Goal: Task Accomplishment & Management: Manage account settings

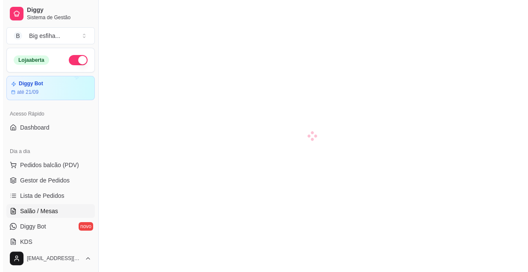
scroll to position [38, 0]
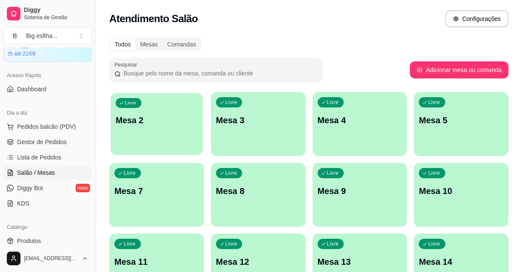
click at [173, 139] on div "Livre Mesa 2" at bounding box center [157, 119] width 92 height 52
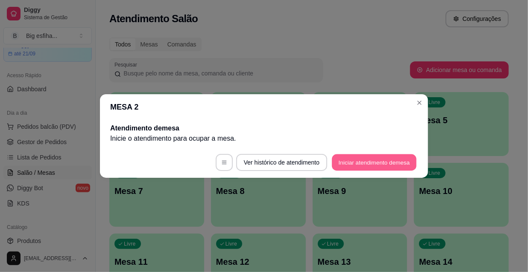
click at [356, 166] on button "Iniciar atendimento de mesa" at bounding box center [374, 163] width 85 height 17
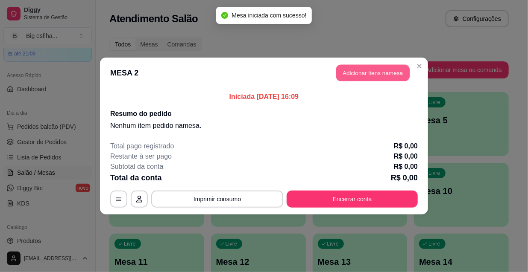
click at [359, 74] on button "Adicionar itens na mesa" at bounding box center [372, 73] width 73 height 17
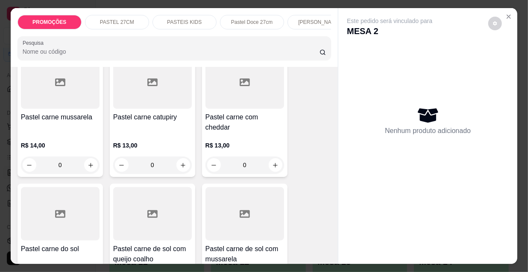
scroll to position [1009, 0]
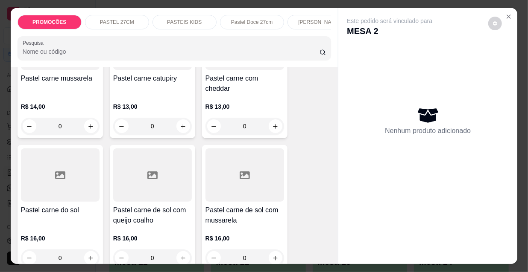
click at [245, 205] on h4 "Pastel carne de sol com mussarela" at bounding box center [244, 215] width 79 height 21
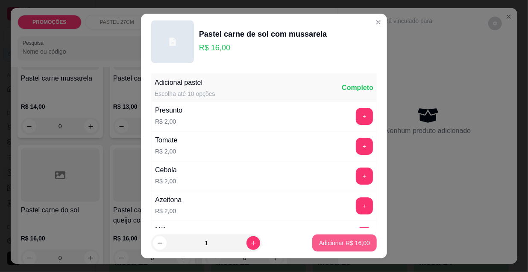
click at [327, 243] on p "Adicionar R$ 16,00" at bounding box center [344, 243] width 51 height 9
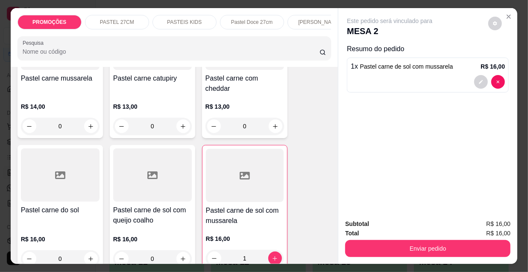
type input "1"
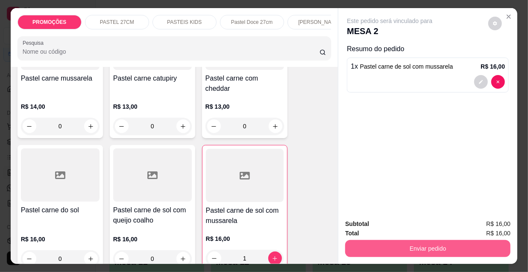
click at [360, 238] on div "Enviar pedido" at bounding box center [427, 247] width 165 height 19
click at [370, 244] on button "Enviar pedido" at bounding box center [427, 248] width 165 height 17
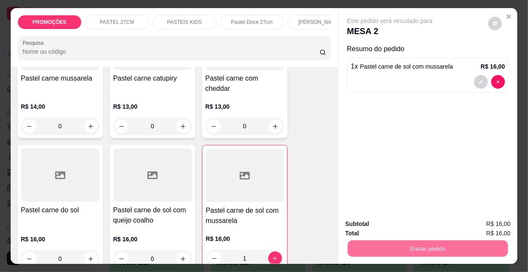
click at [372, 222] on button "Não registrar e enviar pedido" at bounding box center [400, 225] width 89 height 16
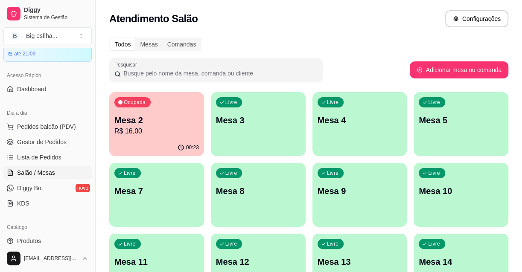
click at [186, 127] on p "R$ 16,00" at bounding box center [156, 131] width 85 height 10
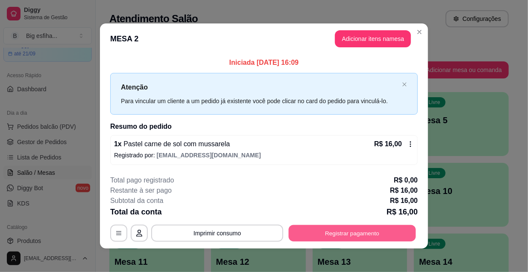
click at [355, 227] on button "Registrar pagamento" at bounding box center [352, 233] width 127 height 17
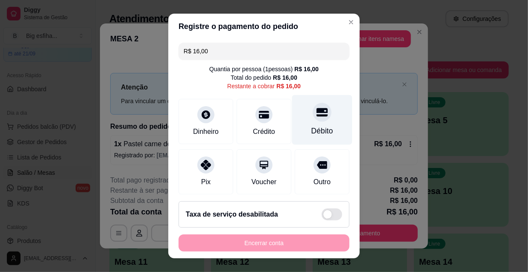
click at [299, 102] on div "Débito" at bounding box center [322, 120] width 60 height 50
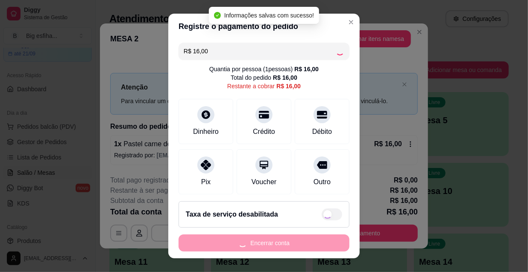
click at [258, 244] on div "Encerrar conta" at bounding box center [264, 243] width 171 height 17
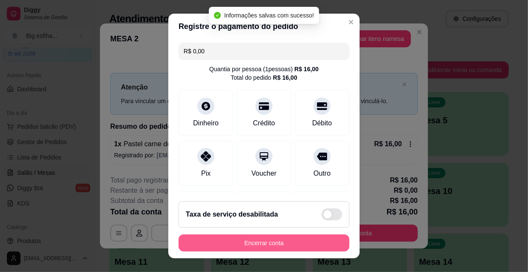
type input "R$ 0,00"
click at [258, 244] on button "Encerrar conta" at bounding box center [264, 243] width 171 height 17
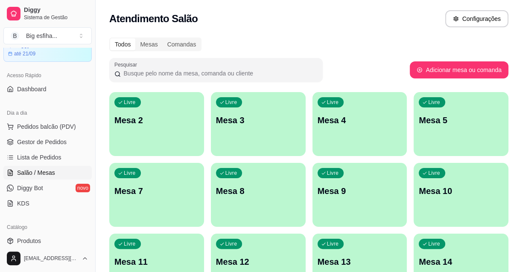
click at [172, 128] on div "Livre Mesa 2" at bounding box center [156, 119] width 95 height 54
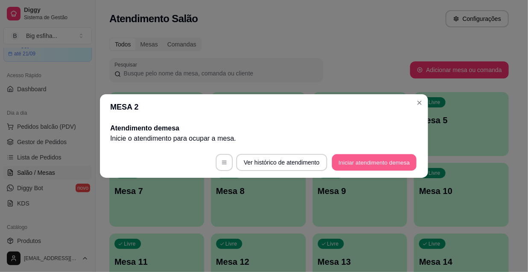
click at [379, 159] on button "Iniciar atendimento de mesa" at bounding box center [374, 163] width 85 height 17
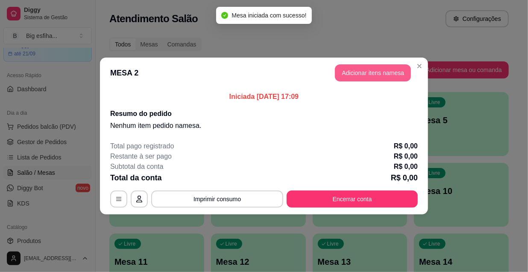
click at [373, 81] on button "Adicionar itens na mesa" at bounding box center [373, 72] width 76 height 17
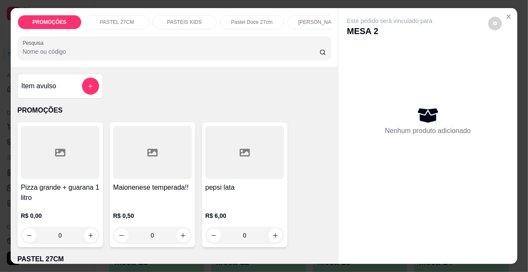
scroll to position [116, 0]
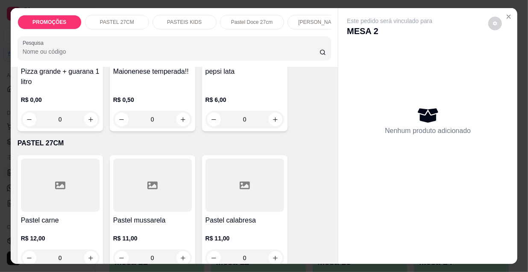
click at [68, 187] on div at bounding box center [60, 185] width 79 height 53
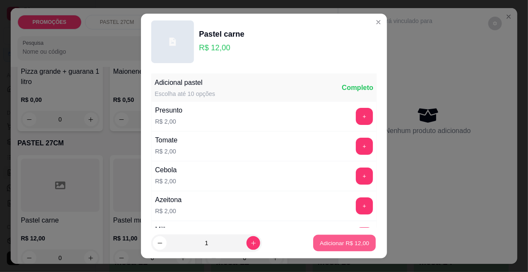
click at [334, 239] on p "Adicionar R$ 12,00" at bounding box center [345, 243] width 50 height 8
type input "1"
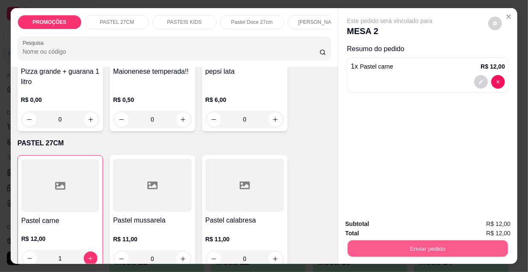
click at [390, 245] on button "Enviar pedido" at bounding box center [428, 248] width 160 height 17
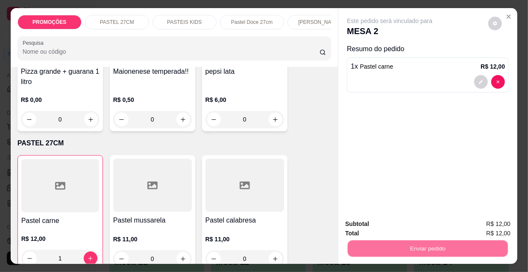
click at [387, 225] on button "Não registrar e enviar pedido" at bounding box center [400, 225] width 86 height 16
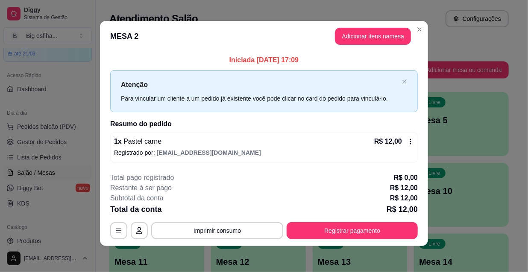
scroll to position [3, 0]
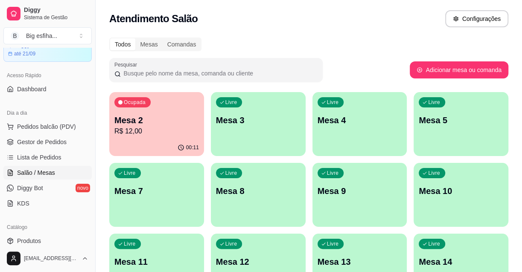
click at [234, 123] on p "Mesa 3" at bounding box center [258, 120] width 85 height 12
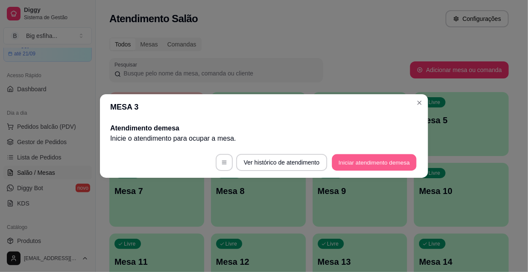
click at [384, 161] on button "Iniciar atendimento de mesa" at bounding box center [374, 163] width 85 height 17
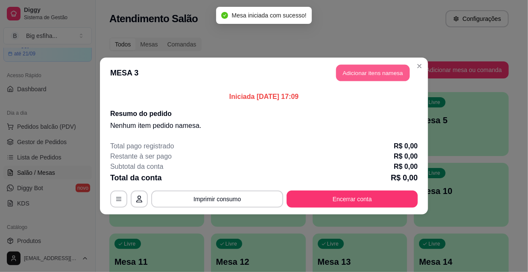
click at [369, 73] on button "Adicionar itens na mesa" at bounding box center [372, 73] width 73 height 17
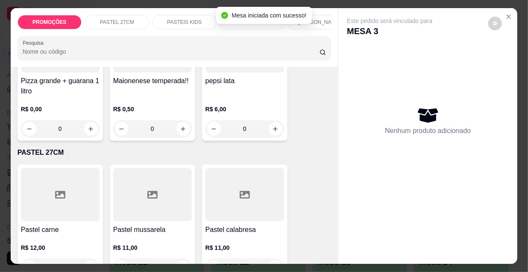
scroll to position [155, 0]
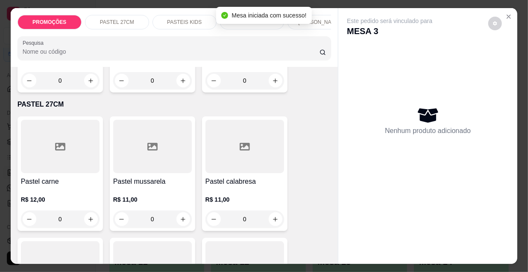
click at [63, 157] on div at bounding box center [60, 146] width 79 height 53
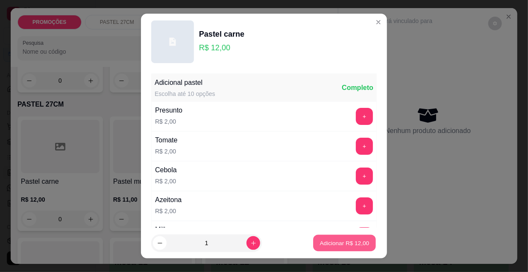
click at [331, 243] on p "Adicionar R$ 12,00" at bounding box center [345, 243] width 50 height 8
type input "1"
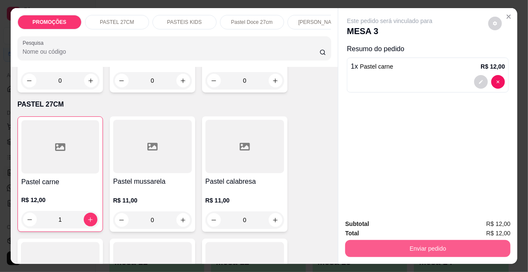
click at [394, 245] on button "Enviar pedido" at bounding box center [427, 248] width 165 height 17
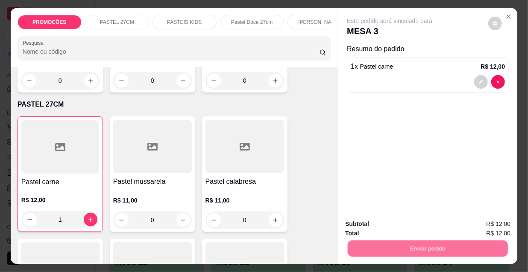
click at [396, 228] on button "Não registrar e enviar pedido" at bounding box center [400, 225] width 86 height 16
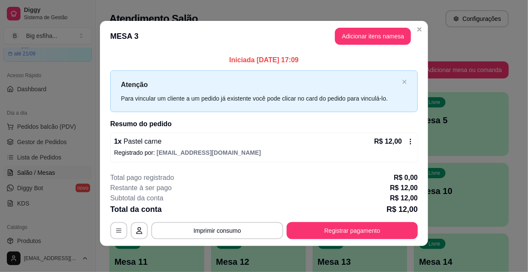
scroll to position [3, 0]
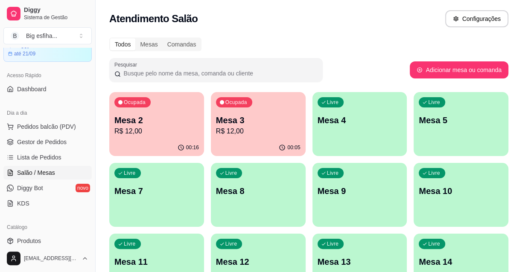
click at [142, 146] on div "00:16" at bounding box center [156, 148] width 95 height 17
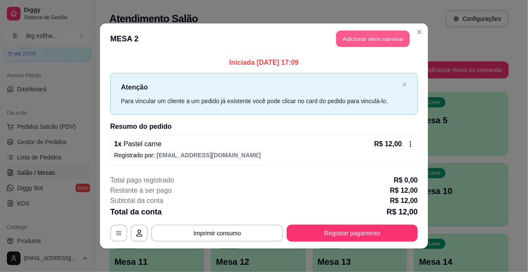
click at [361, 35] on button "Adicionar itens na mesa" at bounding box center [372, 39] width 73 height 17
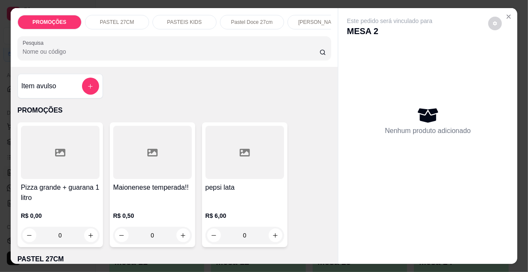
scroll to position [0, 492]
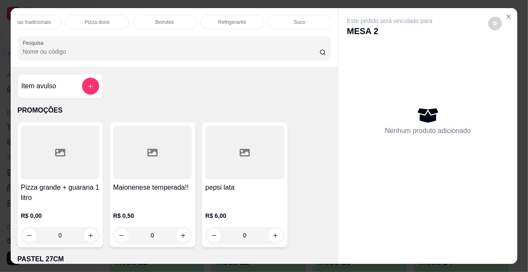
click at [243, 17] on div "Refrigerante" at bounding box center [232, 22] width 64 height 15
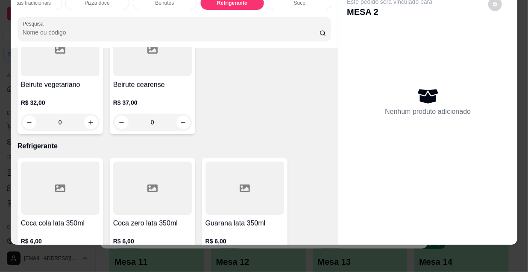
click at [269, 255] on button "increase-product-quantity" at bounding box center [276, 262] width 14 height 14
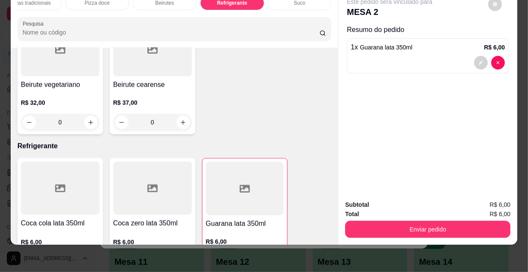
type input "1"
click at [394, 234] on div "Subtotal R$ 6,00 Total R$ 6,00 Enviar pedido" at bounding box center [427, 219] width 179 height 52
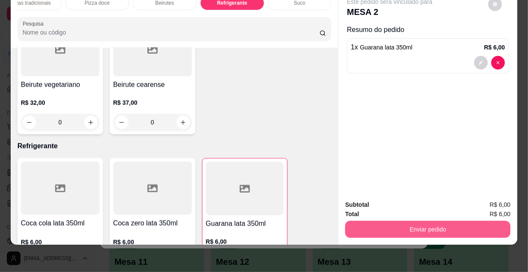
click at [391, 221] on button "Enviar pedido" at bounding box center [427, 229] width 165 height 17
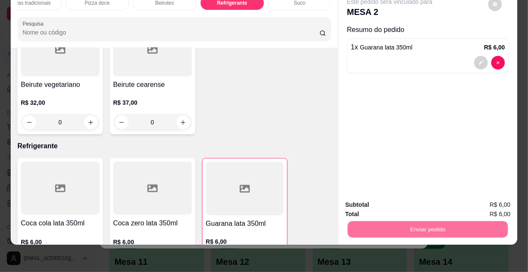
click at [386, 205] on button "Não registrar e enviar pedido" at bounding box center [400, 203] width 86 height 16
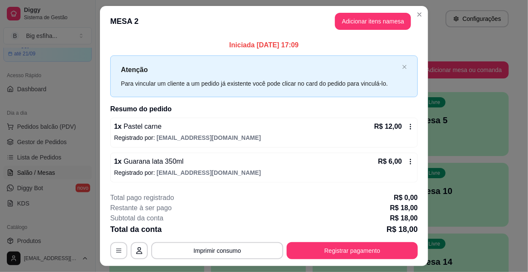
scroll to position [21, 0]
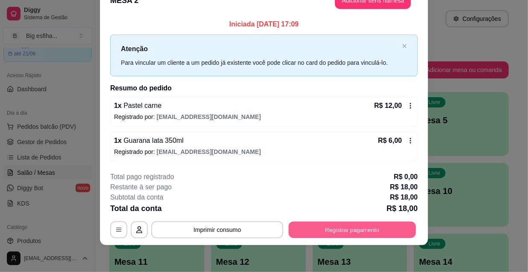
click at [343, 229] on button "Registrar pagamento" at bounding box center [352, 230] width 127 height 17
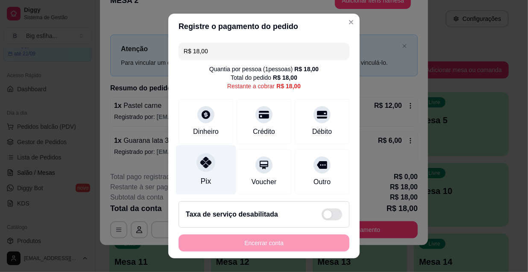
click at [203, 185] on div "Pix" at bounding box center [206, 181] width 10 height 11
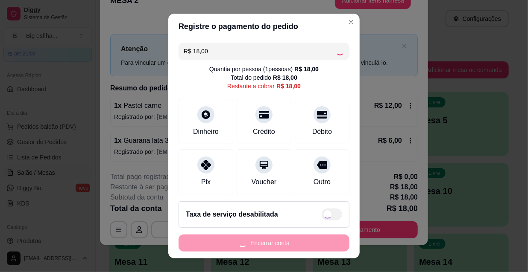
click at [216, 243] on div "Encerrar conta" at bounding box center [264, 243] width 171 height 17
click at [219, 243] on div "Encerrar conta" at bounding box center [264, 243] width 171 height 17
click at [259, 252] on footer "Taxa de serviço desabilitada Encerrar conta" at bounding box center [263, 227] width 191 height 64
click at [259, 247] on div "Encerrar conta" at bounding box center [264, 243] width 171 height 17
click at [259, 246] on div "Encerrar conta" at bounding box center [264, 243] width 171 height 17
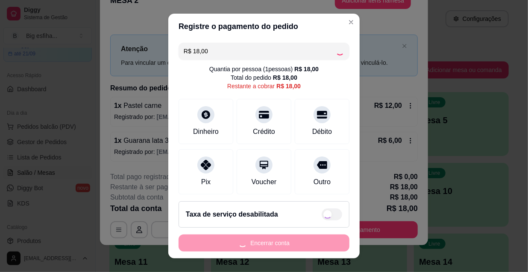
click at [259, 246] on div "Encerrar conta" at bounding box center [264, 243] width 171 height 17
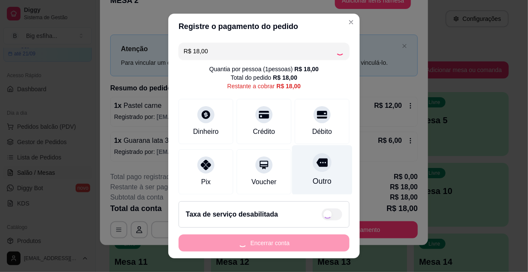
type input "R$ 0,00"
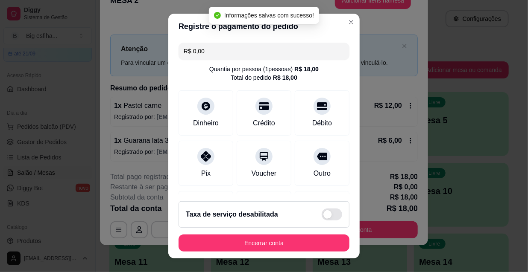
scroll to position [99, 0]
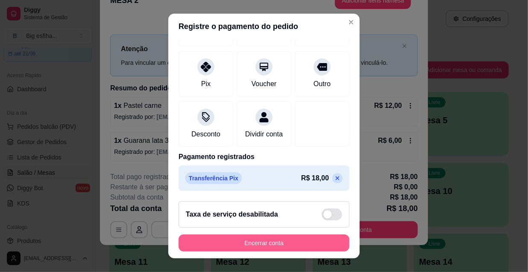
click at [284, 246] on button "Encerrar conta" at bounding box center [264, 243] width 171 height 17
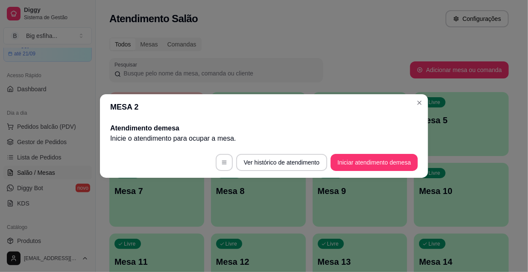
scroll to position [0, 0]
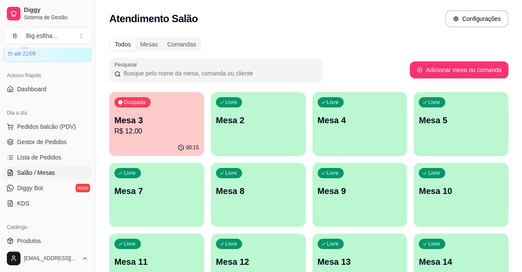
click at [268, 120] on p "Mesa 2" at bounding box center [258, 120] width 85 height 12
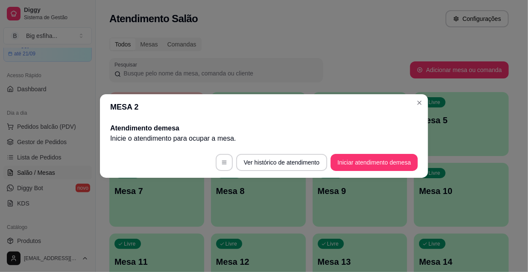
click at [370, 156] on footer "Ver histórico de atendimento Iniciar atendimento de mesa" at bounding box center [264, 162] width 328 height 31
click at [375, 163] on button "Iniciar atendimento de mesa" at bounding box center [374, 162] width 87 height 17
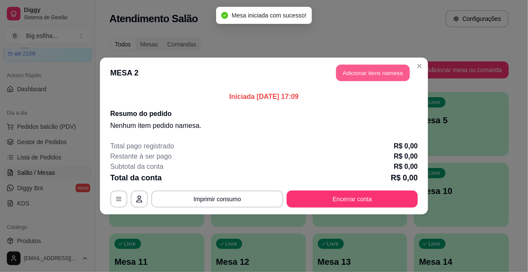
click at [372, 86] on header "MESA 2 Adicionar itens na mesa" at bounding box center [264, 73] width 328 height 31
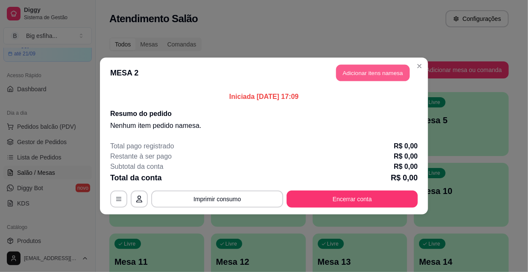
click at [369, 74] on button "Adicionar itens na mesa" at bounding box center [372, 73] width 73 height 17
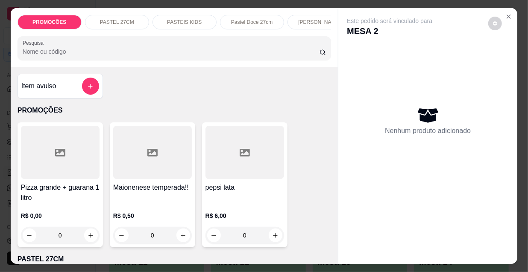
click at [194, 19] on p "PASTEIS KIDS" at bounding box center [184, 22] width 35 height 7
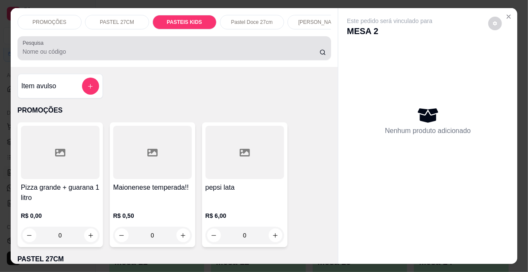
scroll to position [22, 0]
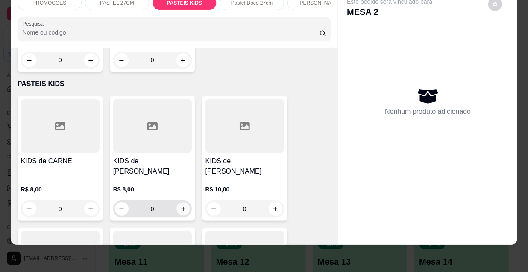
click at [180, 206] on icon "increase-product-quantity" at bounding box center [183, 209] width 6 height 6
type input "1"
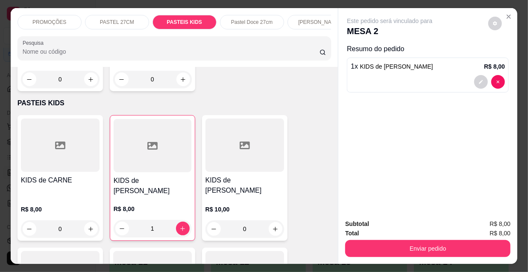
scroll to position [0, 275]
click at [38, 19] on p "[PERSON_NAME]" at bounding box center [44, 22] width 42 height 7
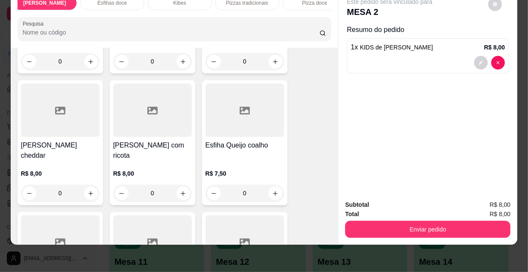
scroll to position [5302, 0]
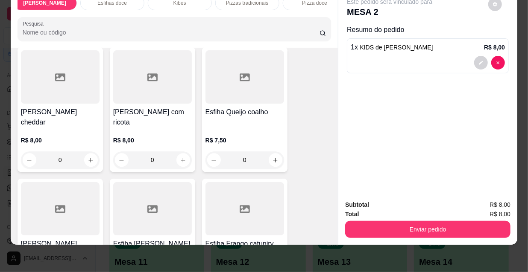
click at [48, 239] on h4 "[PERSON_NAME]" at bounding box center [60, 244] width 79 height 10
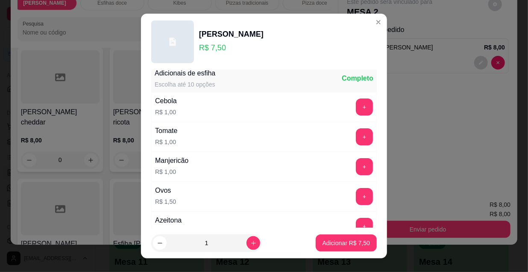
scroll to position [0, 0]
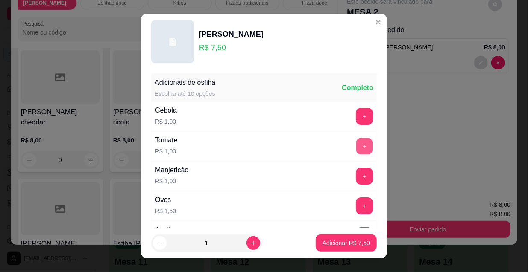
click at [356, 146] on button "+" at bounding box center [364, 146] width 17 height 17
click at [356, 172] on button "+" at bounding box center [364, 176] width 17 height 17
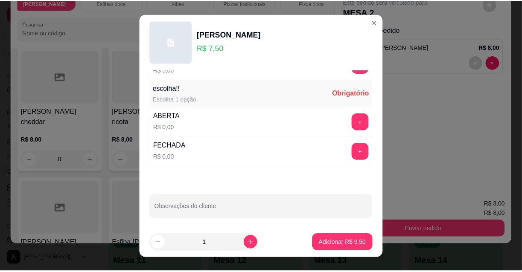
scroll to position [13, 0]
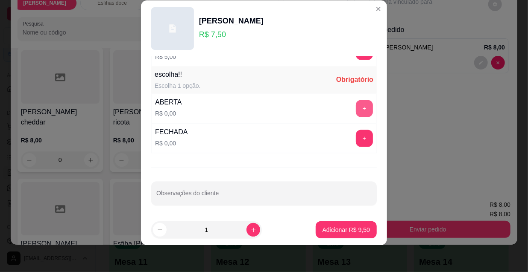
click at [356, 108] on button "+" at bounding box center [364, 108] width 17 height 17
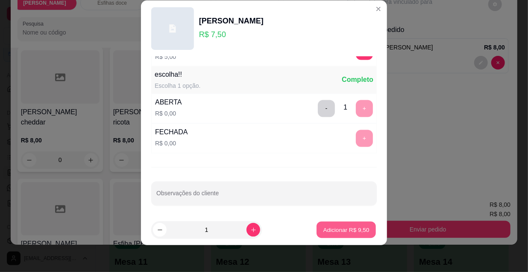
click at [346, 229] on p "Adicionar R$ 9,50" at bounding box center [346, 230] width 46 height 8
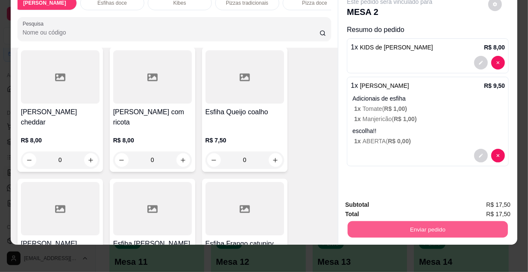
click at [428, 221] on button "Enviar pedido" at bounding box center [428, 229] width 160 height 17
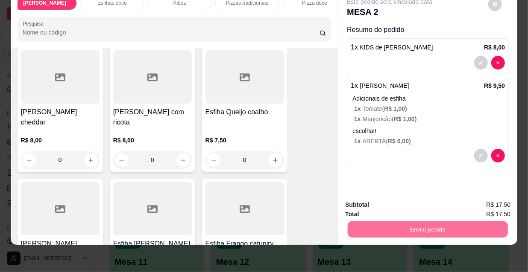
click at [416, 203] on button "Não registrar e enviar pedido" at bounding box center [400, 203] width 86 height 16
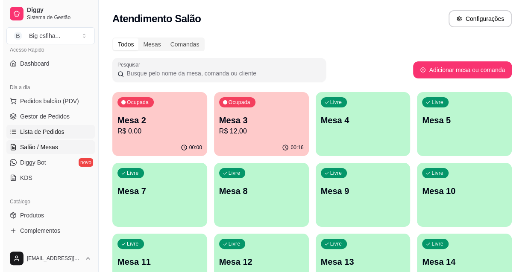
scroll to position [77, 0]
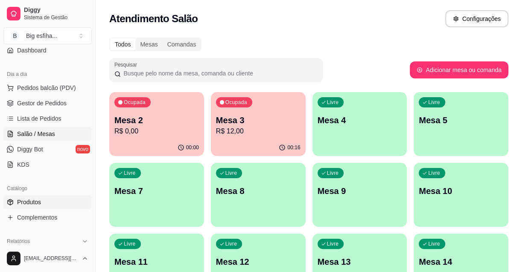
click at [72, 201] on link "Produtos" at bounding box center [47, 203] width 88 height 14
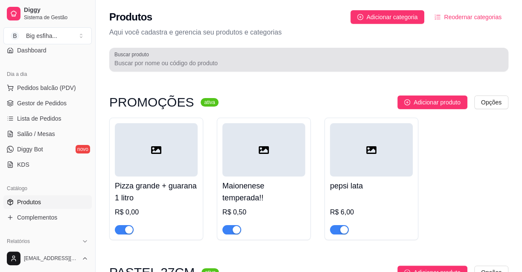
click at [169, 67] on input "Buscar produto" at bounding box center [308, 63] width 389 height 9
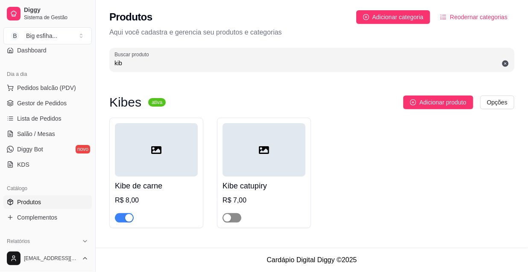
type input "kib"
click at [231, 214] on span "button" at bounding box center [232, 218] width 19 height 9
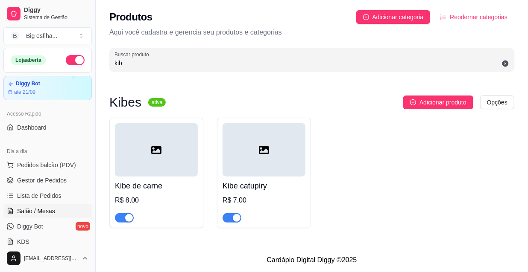
click at [54, 208] on link "Salão / Mesas" at bounding box center [47, 212] width 88 height 14
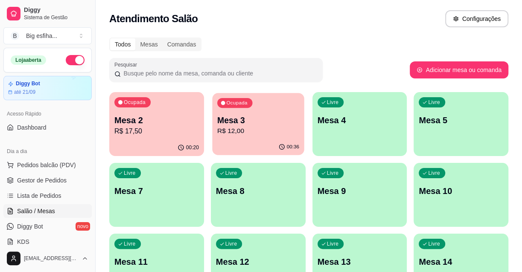
click at [282, 136] on p "R$ 12,00" at bounding box center [258, 131] width 82 height 10
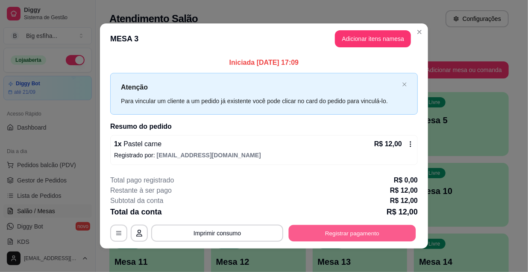
click at [330, 232] on button "Registrar pagamento" at bounding box center [352, 233] width 127 height 17
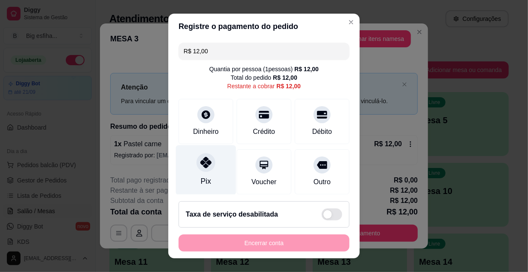
click at [206, 166] on div at bounding box center [205, 162] width 19 height 19
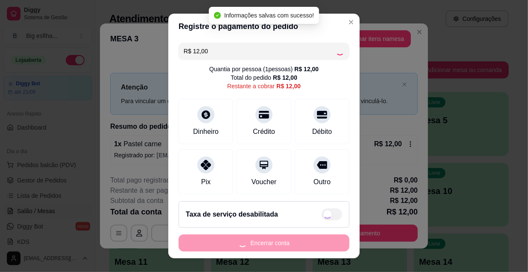
type input "R$ 0,00"
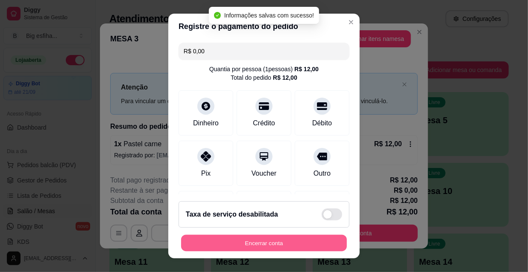
click at [234, 242] on button "Encerrar conta" at bounding box center [264, 243] width 166 height 17
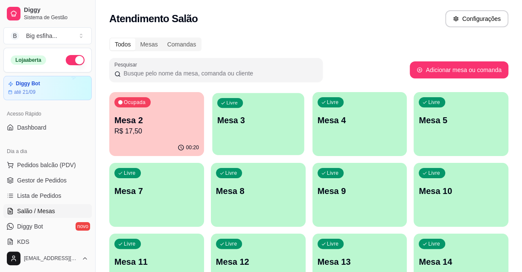
click at [253, 137] on div "Livre Mesa 3" at bounding box center [258, 119] width 92 height 52
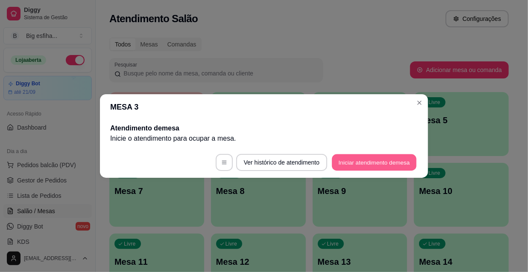
click at [357, 167] on button "Iniciar atendimento de mesa" at bounding box center [374, 163] width 85 height 17
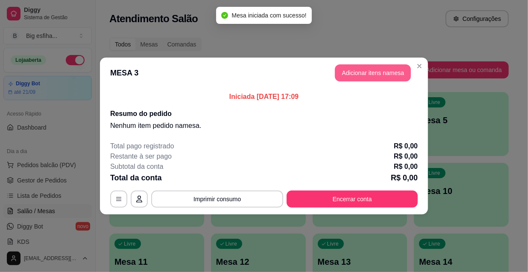
click at [399, 74] on button "Adicionar itens na mesa" at bounding box center [373, 72] width 76 height 17
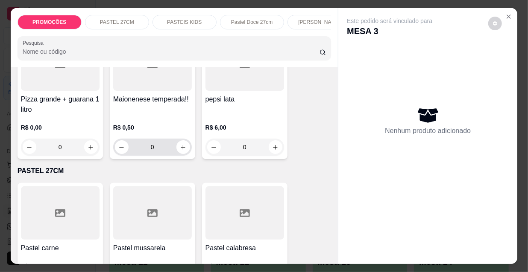
scroll to position [155, 0]
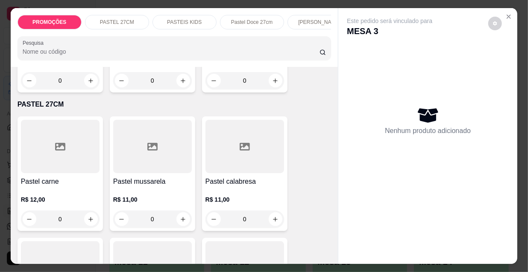
click at [50, 152] on div at bounding box center [60, 146] width 79 height 53
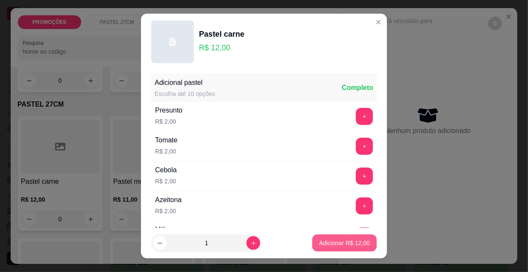
click at [344, 243] on p "Adicionar R$ 12,00" at bounding box center [344, 243] width 51 height 9
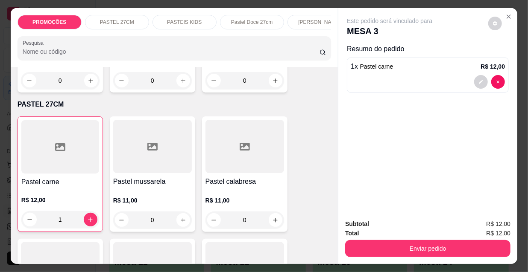
type input "1"
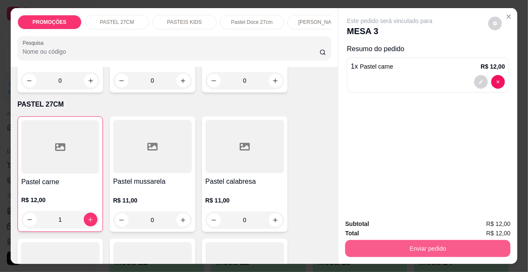
click at [389, 241] on button "Enviar pedido" at bounding box center [427, 248] width 165 height 17
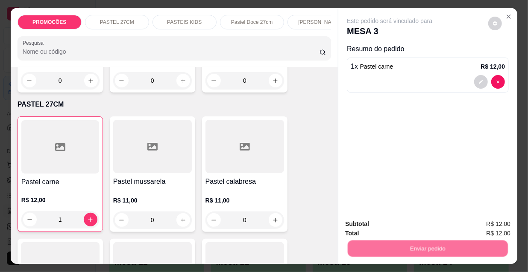
click at [387, 226] on button "Não registrar e enviar pedido" at bounding box center [400, 225] width 89 height 16
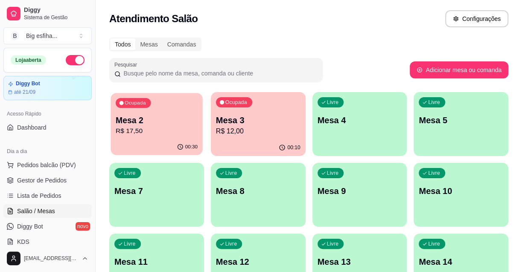
click at [128, 137] on div "Ocupada Mesa 2 R$ 17,50" at bounding box center [157, 116] width 92 height 46
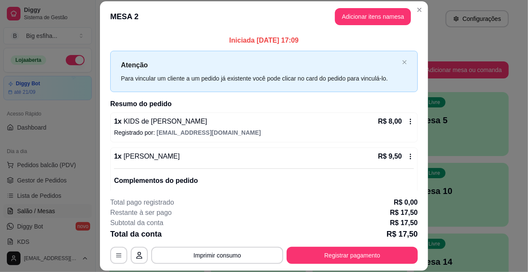
click at [351, 7] on header "MESA 2 Adicionar itens na mesa" at bounding box center [264, 16] width 328 height 31
click at [359, 14] on button "Adicionar itens na mesa" at bounding box center [373, 16] width 76 height 17
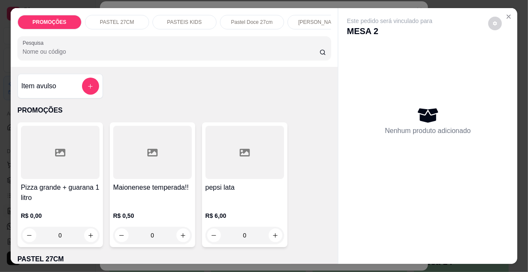
click at [304, 19] on p "[PERSON_NAME]" at bounding box center [319, 22] width 42 height 7
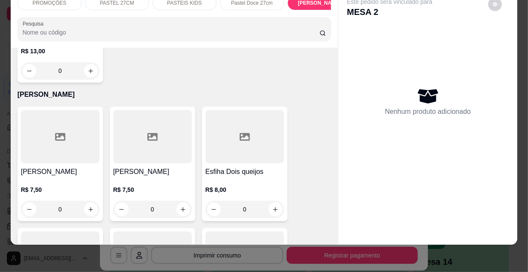
scroll to position [3981, 0]
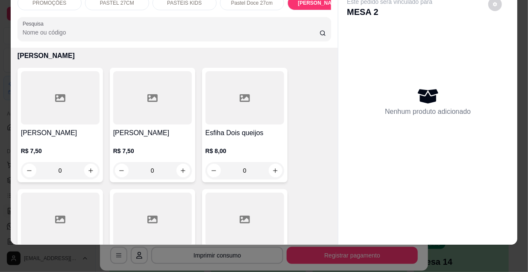
click at [65, 138] on div "R$ 7,50 0" at bounding box center [60, 158] width 79 height 41
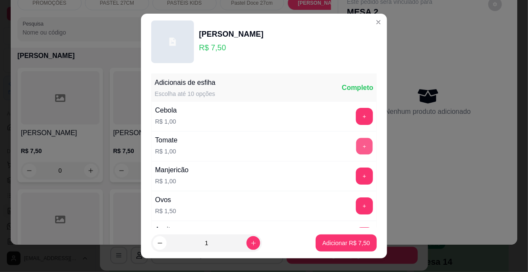
click at [356, 149] on button "+" at bounding box center [364, 146] width 17 height 17
click at [356, 174] on button "+" at bounding box center [364, 176] width 17 height 17
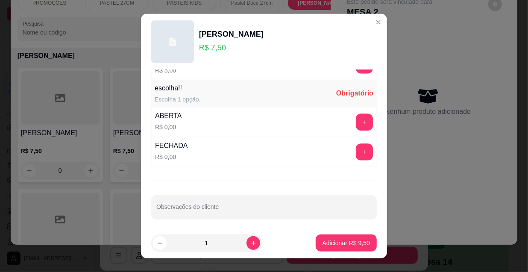
scroll to position [709, 0]
click at [356, 121] on button "+" at bounding box center [364, 122] width 17 height 17
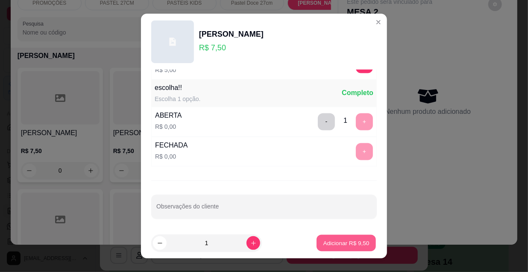
click at [342, 237] on button "Adicionar R$ 9,50" at bounding box center [345, 243] width 59 height 17
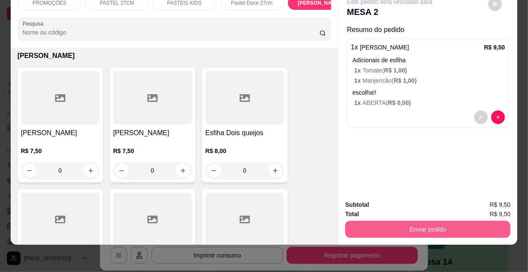
click at [395, 219] on div "Enviar pedido" at bounding box center [427, 228] width 165 height 19
click at [399, 222] on button "Enviar pedido" at bounding box center [427, 229] width 165 height 17
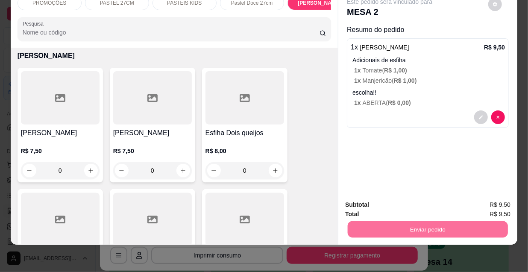
click at [428, 111] on div at bounding box center [428, 118] width 154 height 14
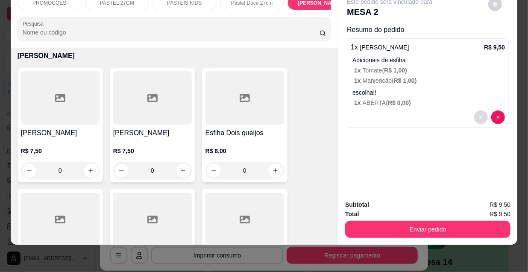
click at [478, 115] on icon "decrease-product-quantity" at bounding box center [480, 117] width 5 height 5
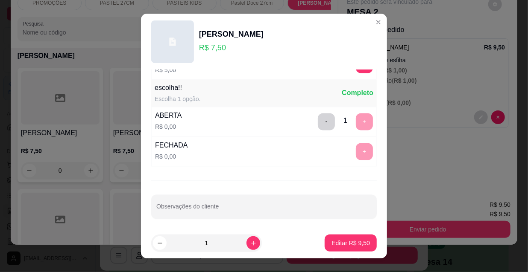
click at [352, 151] on div "+" at bounding box center [364, 152] width 24 height 17
drag, startPoint x: 290, startPoint y: 105, endPoint x: 306, endPoint y: 115, distance: 18.6
click at [293, 107] on div "ABERTA R$ 0,00 - 1 +" at bounding box center [264, 122] width 226 height 30
click at [318, 117] on button "-" at bounding box center [326, 122] width 17 height 17
click at [356, 153] on button "+" at bounding box center [364, 152] width 17 height 17
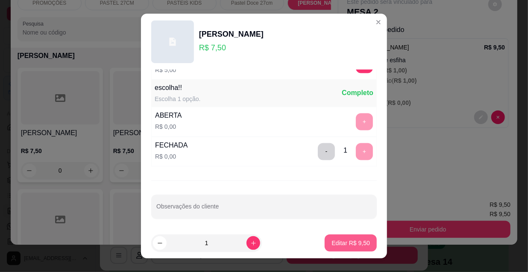
click at [336, 243] on p "Editar R$ 9,50" at bounding box center [350, 243] width 38 height 9
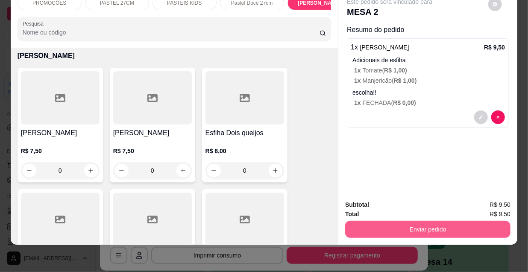
click at [425, 228] on button "Enviar pedido" at bounding box center [427, 229] width 165 height 17
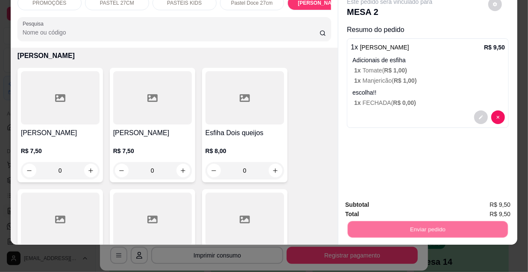
click at [410, 208] on button "Não registrar e enviar pedido" at bounding box center [400, 203] width 86 height 16
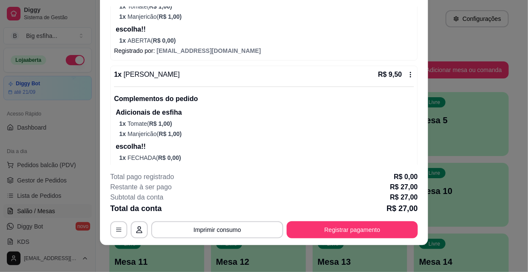
scroll to position [189, 0]
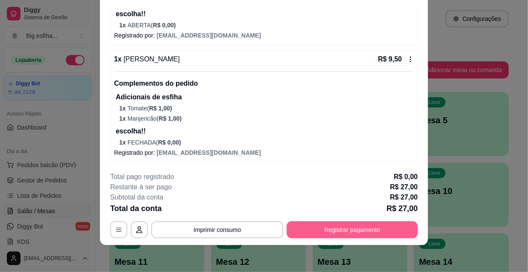
click at [393, 239] on footer "**********" at bounding box center [264, 205] width 328 height 80
click at [367, 226] on button "Registrar pagamento" at bounding box center [352, 230] width 131 height 17
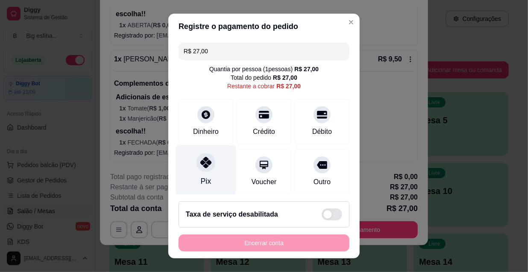
click at [201, 154] on div at bounding box center [205, 162] width 19 height 19
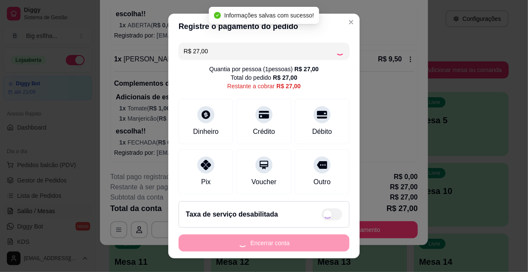
type input "R$ 0,00"
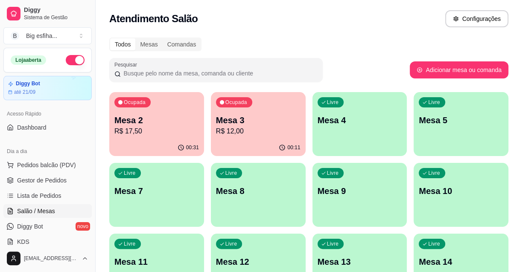
click at [382, 130] on div "Livre Mesa 4" at bounding box center [360, 119] width 95 height 54
click at [144, 134] on p "R$ 17,50" at bounding box center [156, 131] width 85 height 10
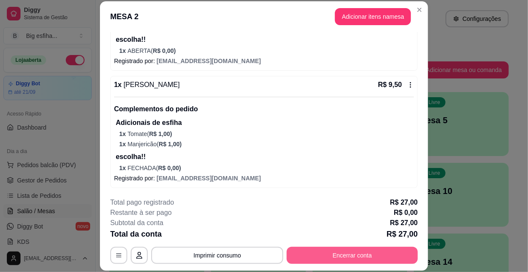
click at [392, 261] on button "Encerrar conta" at bounding box center [352, 255] width 131 height 17
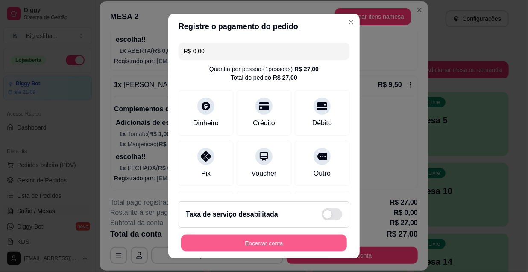
click at [316, 243] on button "Encerrar conta" at bounding box center [264, 243] width 166 height 17
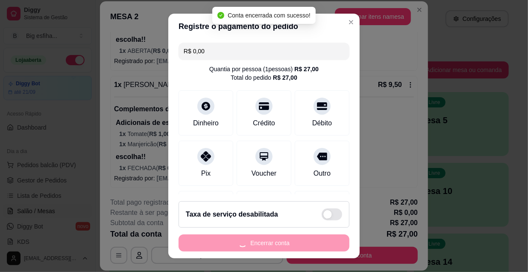
scroll to position [0, 0]
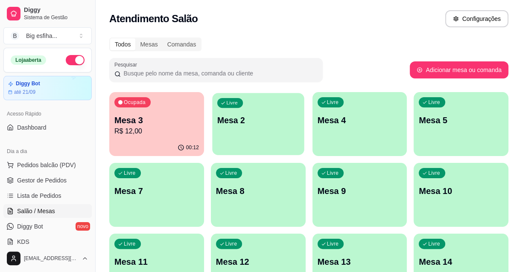
click at [235, 128] on div "Livre Mesa 2" at bounding box center [258, 119] width 92 height 52
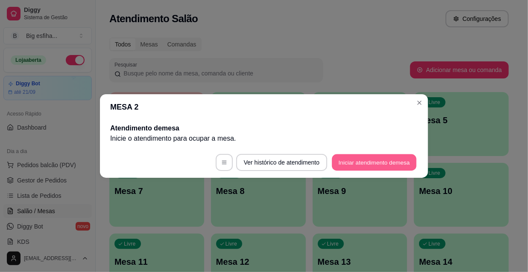
click at [337, 171] on button "Iniciar atendimento de mesa" at bounding box center [374, 163] width 85 height 17
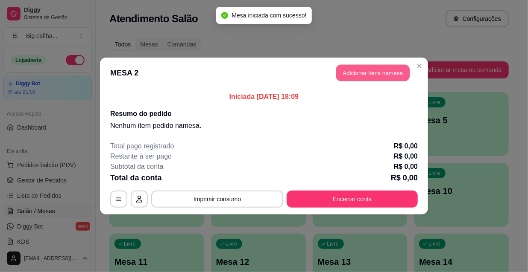
click at [363, 73] on button "Adicionar itens na mesa" at bounding box center [372, 73] width 73 height 17
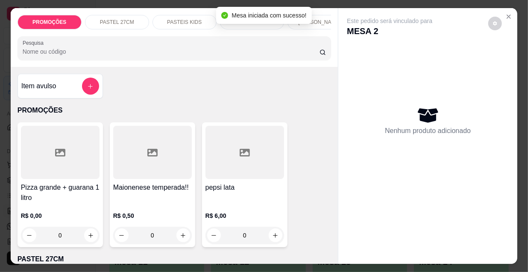
click at [318, 20] on p "[PERSON_NAME]" at bounding box center [319, 22] width 42 height 7
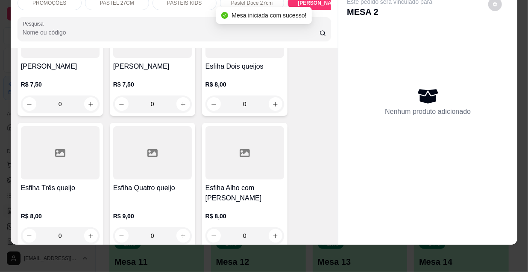
scroll to position [4059, 0]
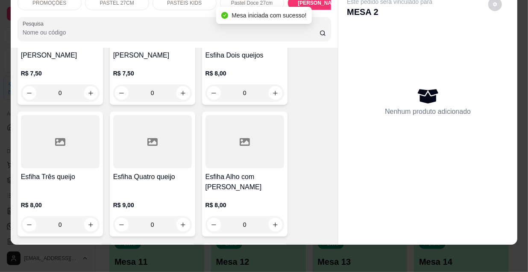
click at [128, 172] on div "Esfiha Quatro queijo" at bounding box center [152, 182] width 79 height 21
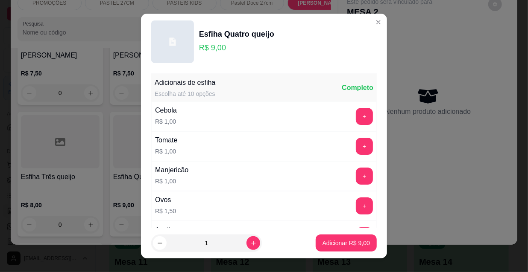
scroll to position [699, 0]
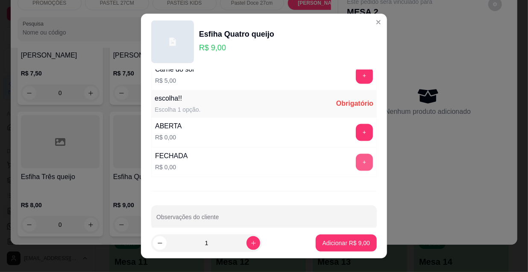
click at [356, 158] on button "+" at bounding box center [364, 162] width 17 height 17
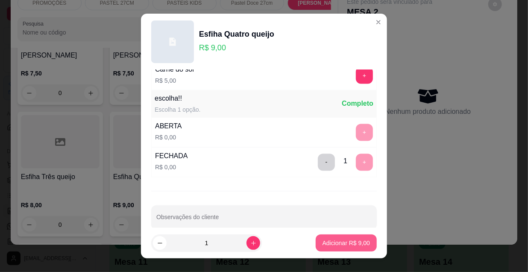
click at [343, 247] on p "Adicionar R$ 9,00" at bounding box center [345, 243] width 47 height 9
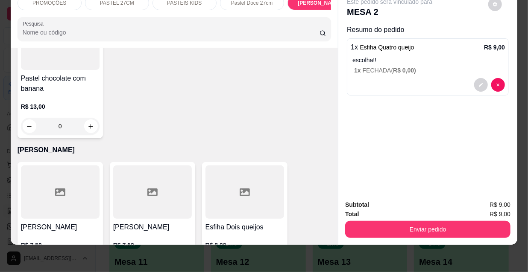
scroll to position [3904, 0]
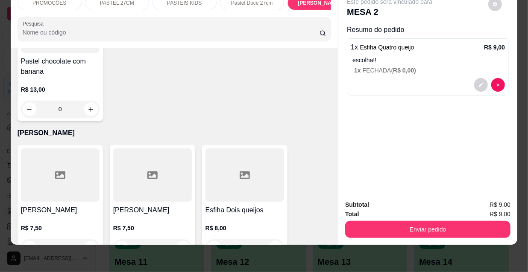
click at [63, 205] on h4 "[PERSON_NAME]" at bounding box center [60, 210] width 79 height 10
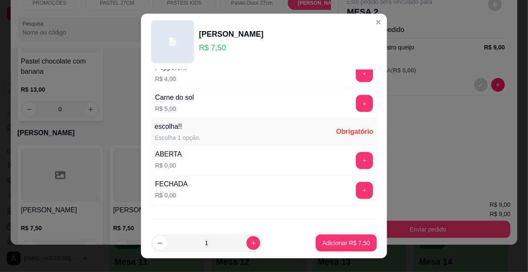
scroll to position [709, 0]
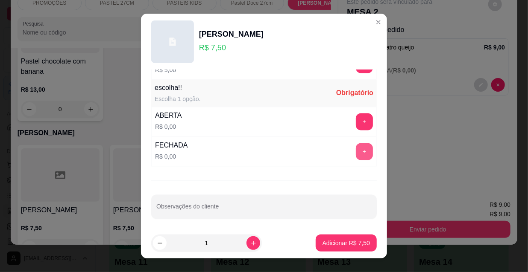
click at [356, 149] on button "+" at bounding box center [364, 152] width 17 height 17
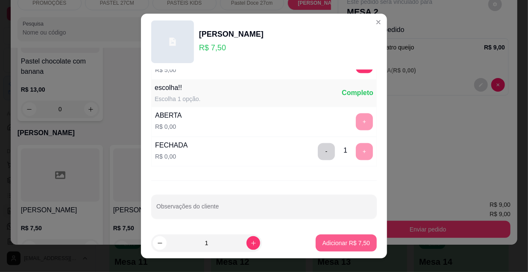
click at [349, 251] on button "Adicionar R$ 7,50" at bounding box center [346, 243] width 61 height 17
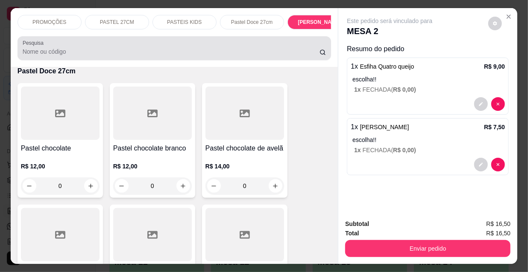
scroll to position [3399, 0]
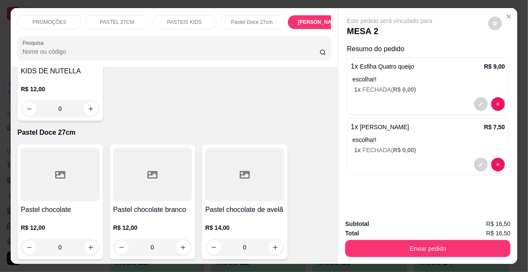
click at [136, 19] on div "PASTEL 27CM" at bounding box center [117, 22] width 64 height 15
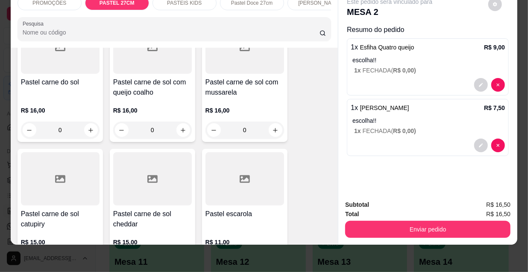
scroll to position [1119, 0]
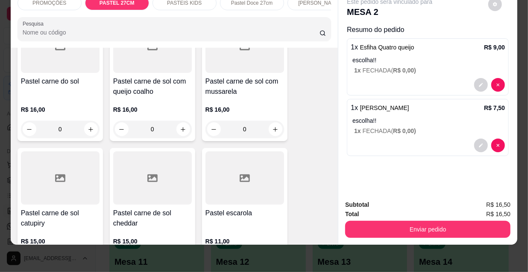
click at [21, 154] on div at bounding box center [60, 178] width 79 height 53
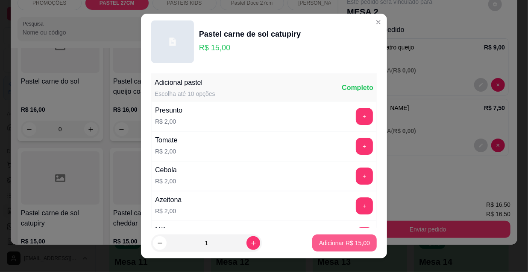
click at [340, 243] on p "Adicionar R$ 15,00" at bounding box center [344, 243] width 51 height 9
type input "1"
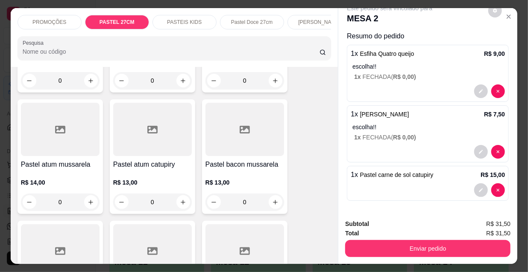
scroll to position [537, 0]
click at [295, 29] on div "PROMOÇÕES PASTEL 27CM PASTEIS KIDS Pastel Doce 27cm Esfihas Salgadas Esfihas do…" at bounding box center [175, 22] width 314 height 15
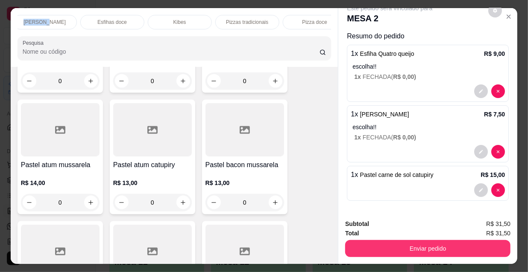
scroll to position [0, 492]
click at [244, 24] on div "Refrigerante" at bounding box center [232, 22] width 64 height 15
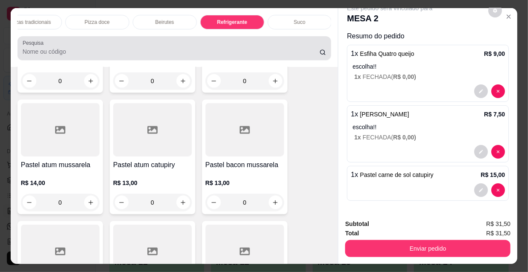
scroll to position [22, 0]
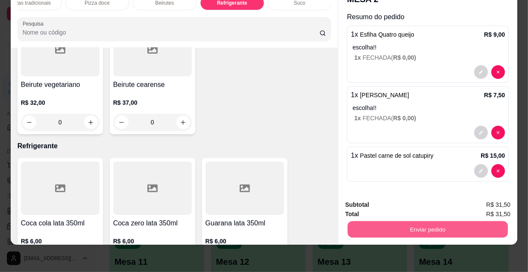
click at [437, 221] on button "Enviar pedido" at bounding box center [428, 229] width 160 height 17
click at [439, 223] on button "Enviar pedido" at bounding box center [428, 229] width 160 height 17
click at [429, 221] on button "Enviar pedido" at bounding box center [427, 229] width 165 height 17
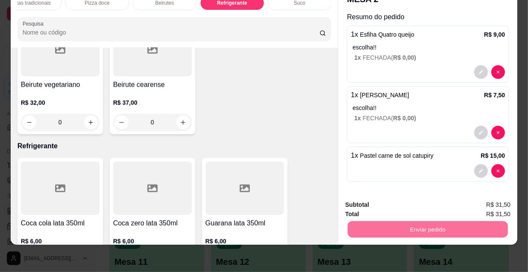
click at [408, 202] on button "Não registrar e enviar pedido" at bounding box center [400, 203] width 86 height 16
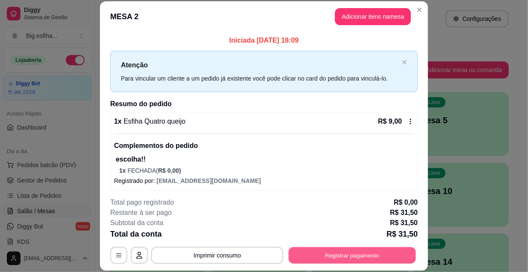
click at [325, 255] on button "Registrar pagamento" at bounding box center [352, 255] width 127 height 17
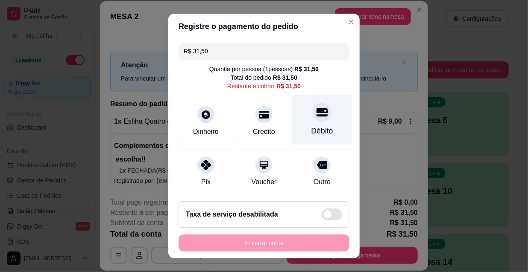
click at [311, 126] on div "Débito" at bounding box center [322, 131] width 22 height 11
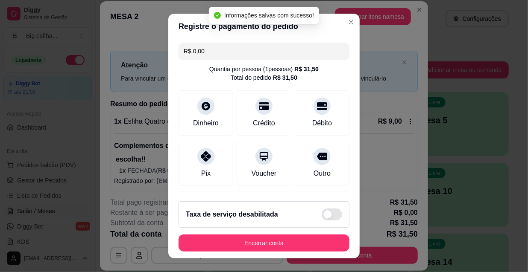
type input "R$ 0,00"
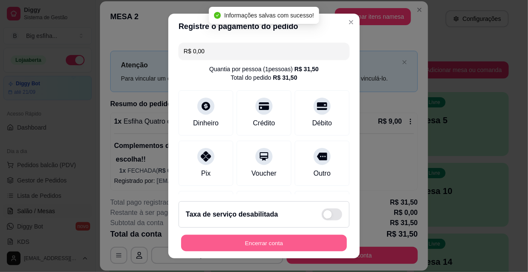
click at [246, 240] on button "Encerrar conta" at bounding box center [264, 243] width 166 height 17
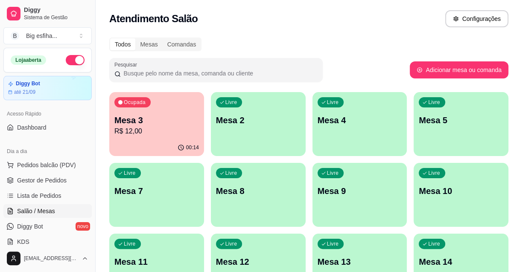
click at [155, 143] on div "00:14" at bounding box center [156, 148] width 95 height 17
click at [53, 197] on span "Lista de Pedidos" at bounding box center [39, 196] width 44 height 9
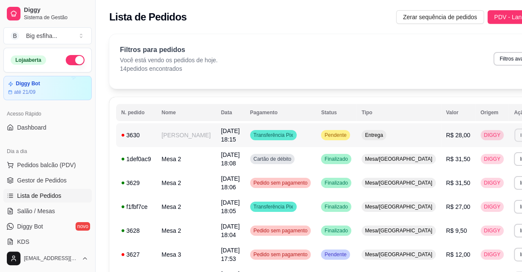
click at [515, 137] on button "Imprimir" at bounding box center [529, 135] width 29 height 13
click at [460, 164] on button "IMPRESSORA" at bounding box center [466, 164] width 60 height 13
click at [31, 214] on span "Salão / Mesas" at bounding box center [36, 211] width 38 height 9
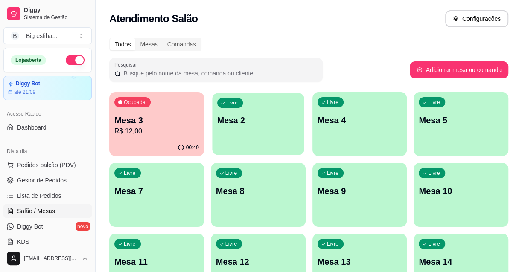
click at [275, 119] on p "Mesa 2" at bounding box center [258, 121] width 82 height 12
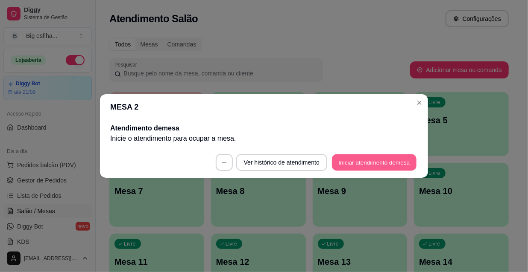
click at [375, 161] on button "Iniciar atendimento de mesa" at bounding box center [374, 163] width 85 height 17
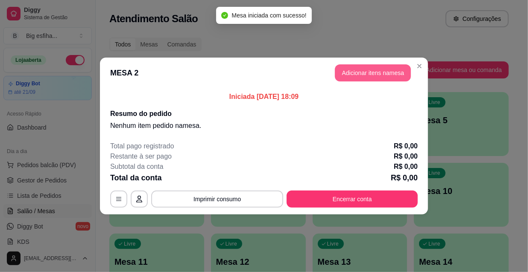
click at [380, 75] on button "Adicionar itens na mesa" at bounding box center [373, 72] width 76 height 17
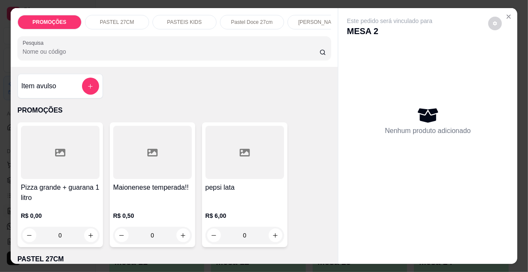
click at [312, 22] on p "[PERSON_NAME]" at bounding box center [319, 22] width 42 height 7
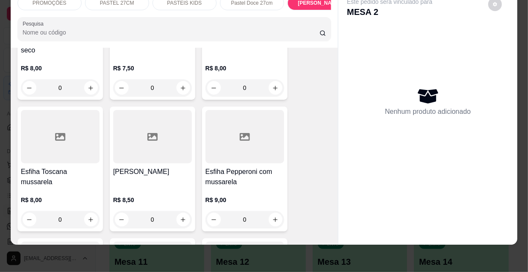
scroll to position [5884, 0]
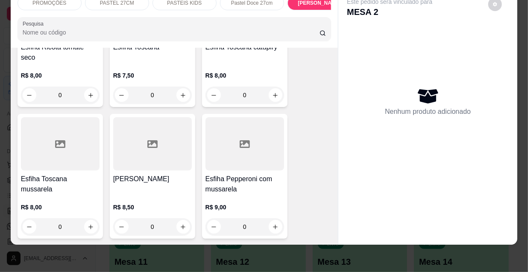
click at [261, 174] on h4 "Esfiha Pepperoni com mussarela" at bounding box center [244, 184] width 79 height 21
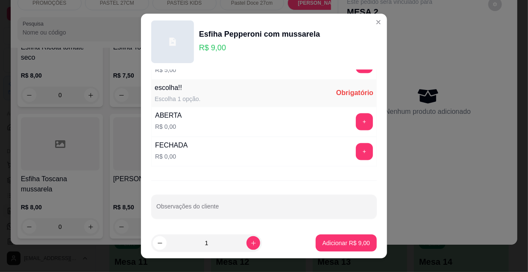
scroll to position [13, 0]
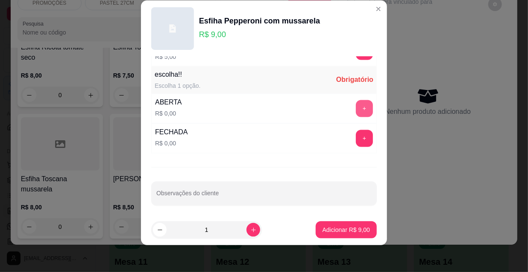
click at [356, 103] on button "+" at bounding box center [364, 108] width 17 height 17
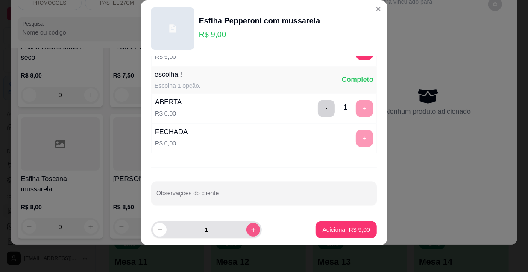
click at [250, 230] on icon "increase-product-quantity" at bounding box center [253, 230] width 6 height 6
type input "2"
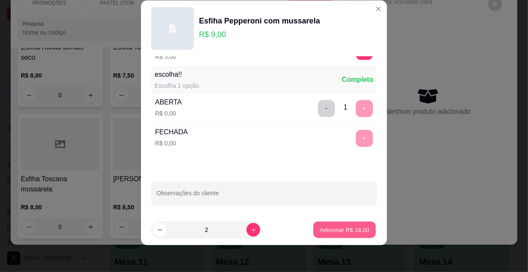
click at [331, 234] on p "Adicionar R$ 18,00" at bounding box center [345, 230] width 50 height 8
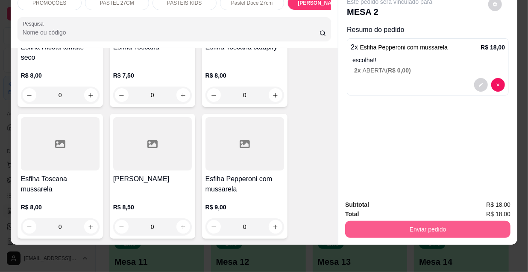
click at [391, 230] on button "Enviar pedido" at bounding box center [427, 229] width 165 height 17
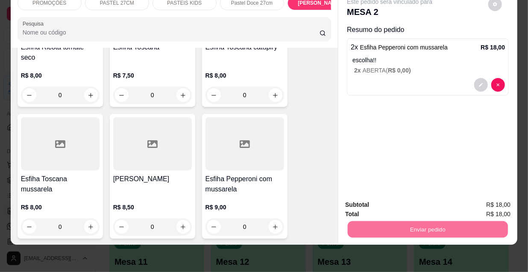
click at [397, 200] on button "Não registrar e enviar pedido" at bounding box center [400, 203] width 89 height 16
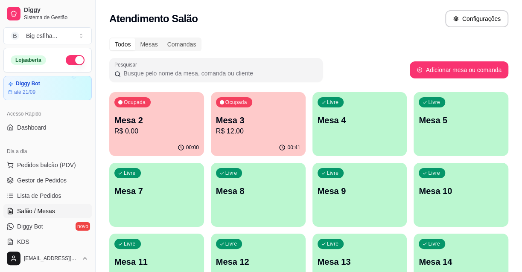
click at [142, 139] on div "Ocupada Mesa 2 R$ 0,00" at bounding box center [156, 115] width 95 height 47
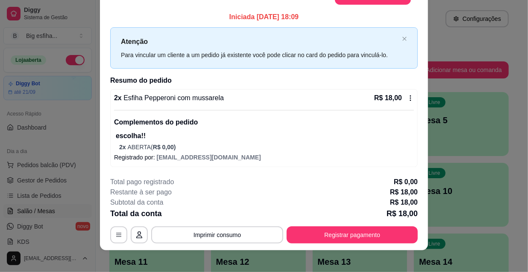
scroll to position [26, 0]
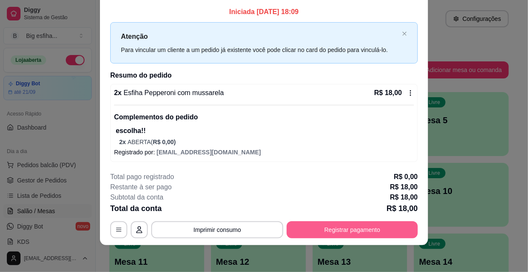
click at [357, 230] on button "Registrar pagamento" at bounding box center [352, 230] width 131 height 17
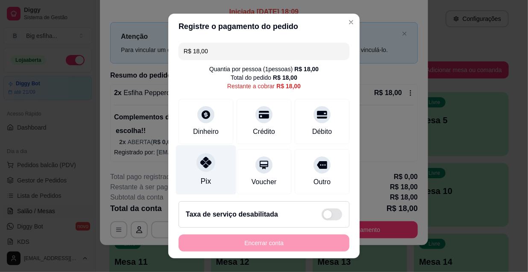
click at [196, 170] on div at bounding box center [205, 162] width 19 height 19
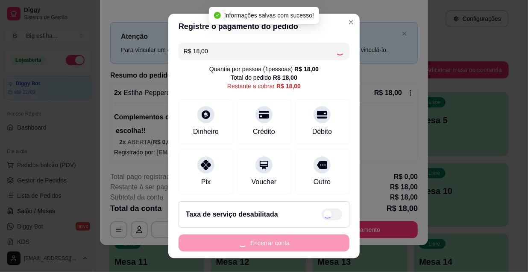
type input "R$ 0,00"
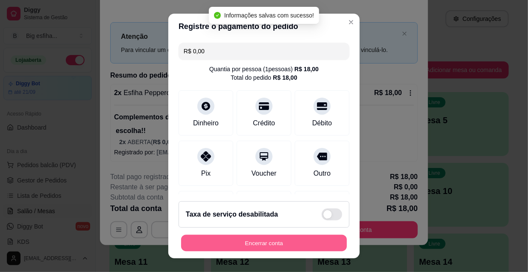
click at [243, 243] on button "Encerrar conta" at bounding box center [264, 243] width 166 height 17
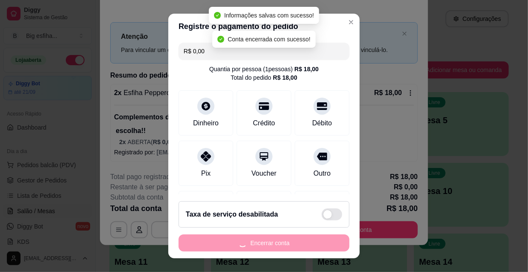
scroll to position [0, 0]
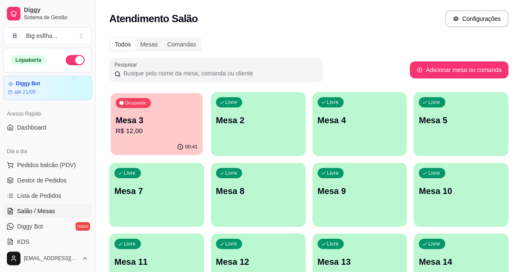
click at [151, 123] on p "Mesa 3" at bounding box center [157, 121] width 82 height 12
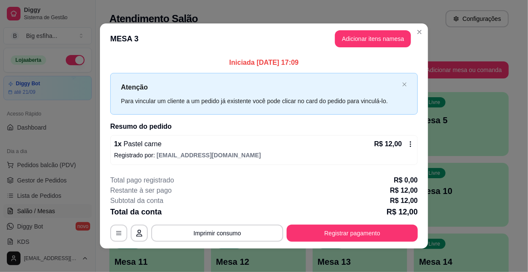
click at [359, 244] on footer "**********" at bounding box center [264, 209] width 328 height 80
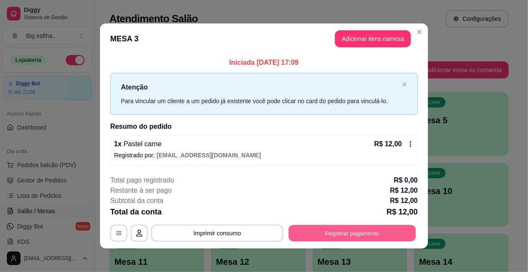
click at [350, 234] on button "Registrar pagamento" at bounding box center [352, 233] width 127 height 17
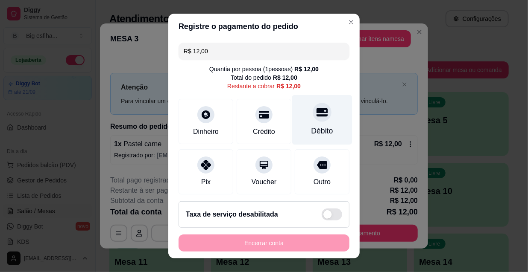
click at [311, 125] on div "Débito" at bounding box center [322, 120] width 60 height 50
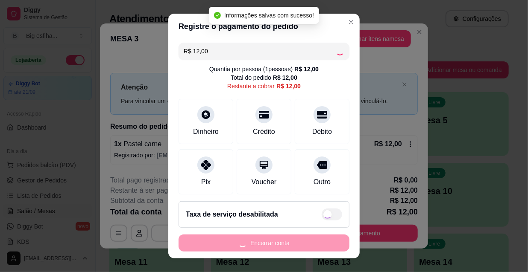
type input "R$ 0,00"
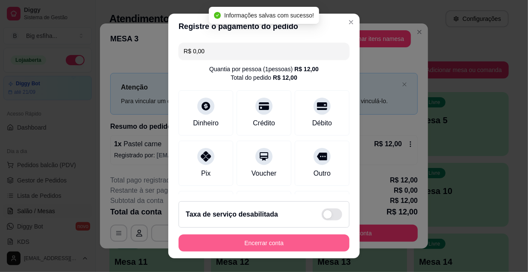
click at [242, 245] on button "Encerrar conta" at bounding box center [264, 243] width 171 height 17
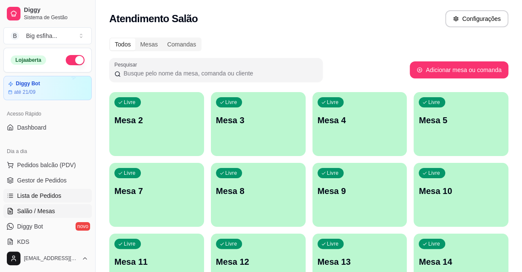
click at [49, 197] on span "Lista de Pedidos" at bounding box center [39, 196] width 44 height 9
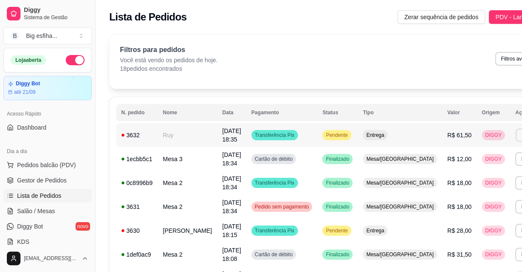
click at [516, 138] on button "Imprimir" at bounding box center [530, 135] width 29 height 13
click at [465, 164] on button "IMPRESSORA" at bounding box center [467, 165] width 62 height 14
click at [39, 211] on span "Salão / Mesas" at bounding box center [36, 211] width 38 height 9
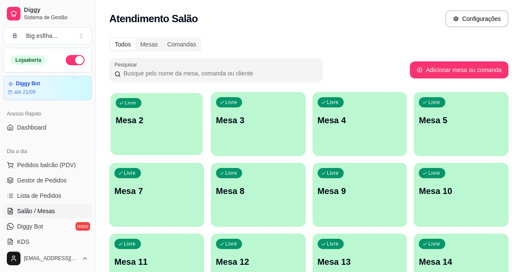
click at [170, 125] on p "Mesa 2" at bounding box center [157, 121] width 82 height 12
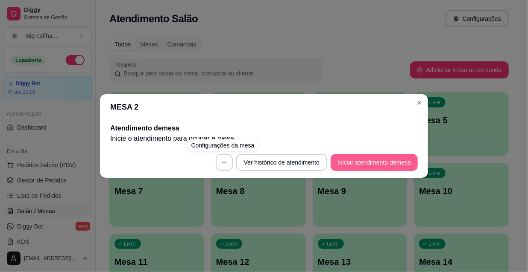
click at [366, 161] on button "Iniciar atendimento de mesa" at bounding box center [374, 162] width 87 height 17
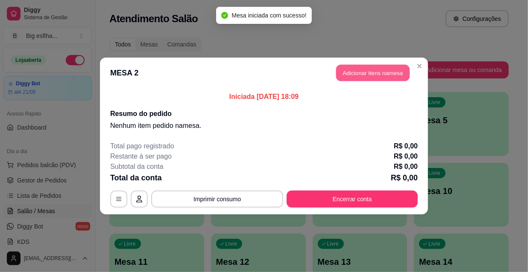
click at [379, 68] on button "Adicionar itens na mesa" at bounding box center [372, 73] width 73 height 17
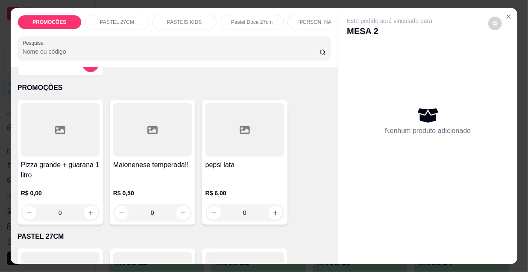
scroll to position [233, 0]
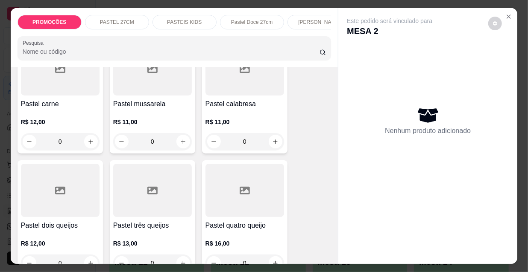
click at [249, 224] on h4 "Pastel quatro queijo" at bounding box center [244, 226] width 79 height 10
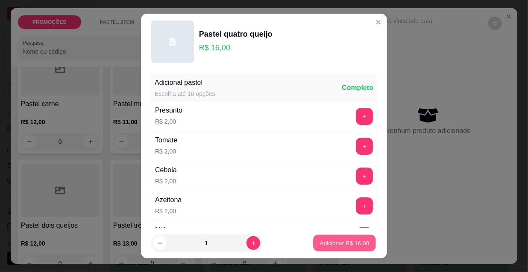
click at [335, 245] on p "Adicionar R$ 16,00" at bounding box center [345, 243] width 50 height 8
type input "1"
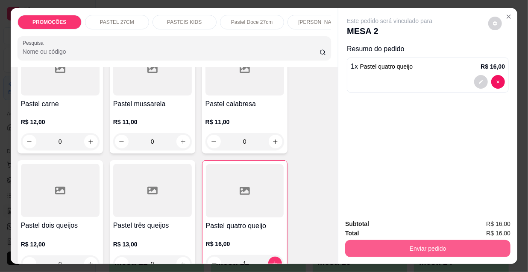
click at [399, 249] on button "Enviar pedido" at bounding box center [427, 248] width 165 height 17
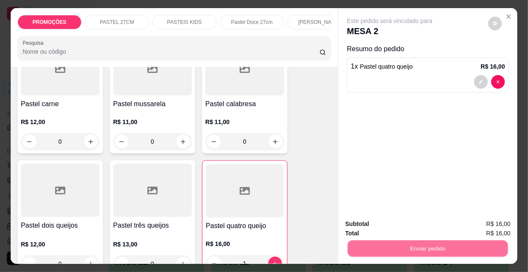
click at [392, 226] on button "Não registrar e enviar pedido" at bounding box center [400, 225] width 86 height 16
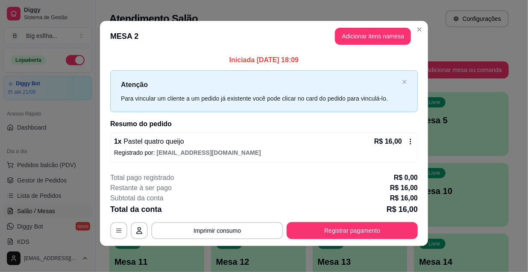
scroll to position [3, 0]
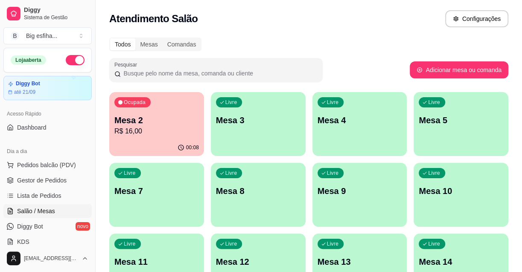
click at [268, 122] on p "Mesa 3" at bounding box center [258, 120] width 85 height 12
click at [254, 121] on p "Mesa 3" at bounding box center [258, 121] width 82 height 12
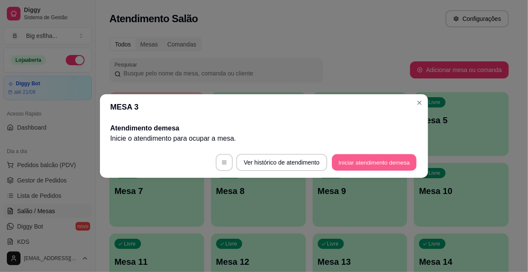
click at [378, 162] on button "Iniciar atendimento de mesa" at bounding box center [374, 163] width 85 height 17
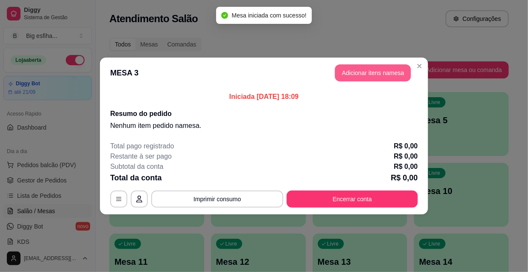
click at [378, 70] on button "Adicionar itens na mesa" at bounding box center [373, 72] width 76 height 17
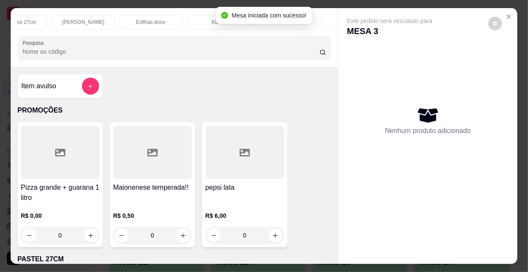
scroll to position [0, 275]
click at [121, 19] on p "Esfihas doce" at bounding box center [111, 22] width 29 height 7
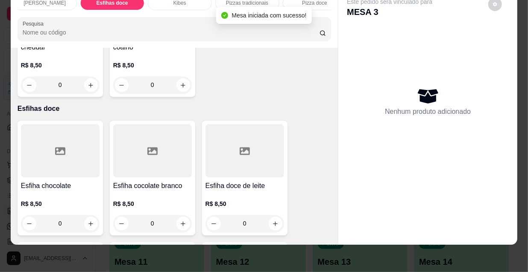
scroll to position [6594, 0]
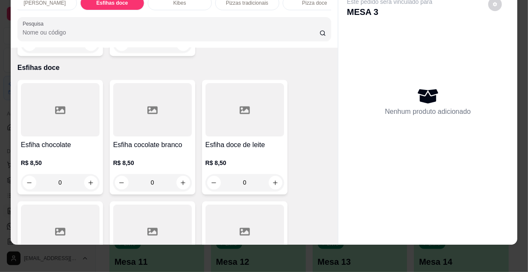
click at [85, 205] on div at bounding box center [60, 231] width 79 height 53
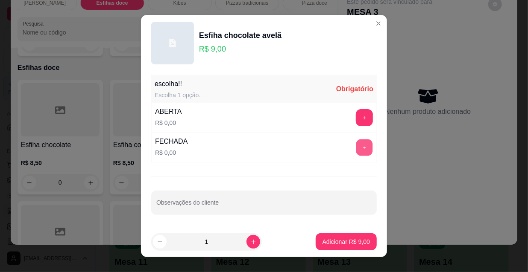
click at [356, 150] on button "+" at bounding box center [364, 148] width 17 height 17
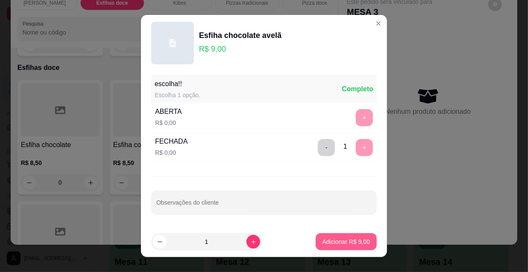
click at [337, 242] on p "Adicionar R$ 9,00" at bounding box center [345, 242] width 47 height 9
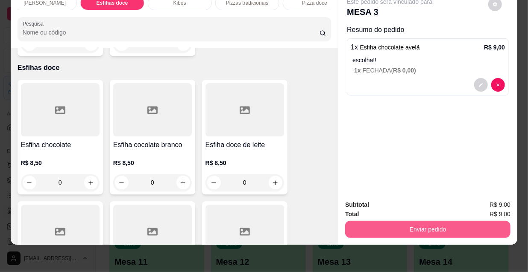
click at [401, 223] on button "Enviar pedido" at bounding box center [427, 229] width 165 height 17
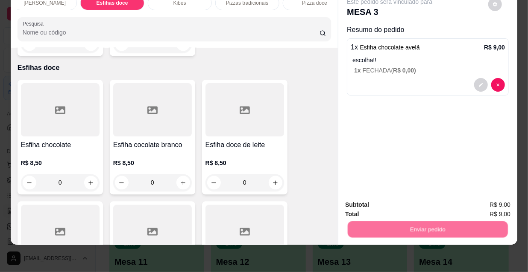
click at [398, 207] on button "Não registrar e enviar pedido" at bounding box center [400, 203] width 86 height 16
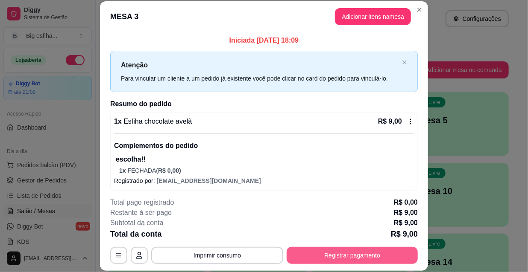
click at [338, 258] on button "Registrar pagamento" at bounding box center [352, 255] width 131 height 17
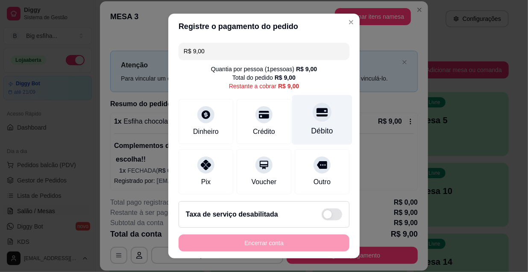
click at [316, 125] on div "Débito" at bounding box center [322, 120] width 60 height 50
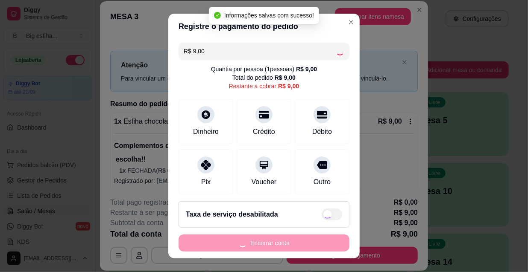
type input "R$ 0,00"
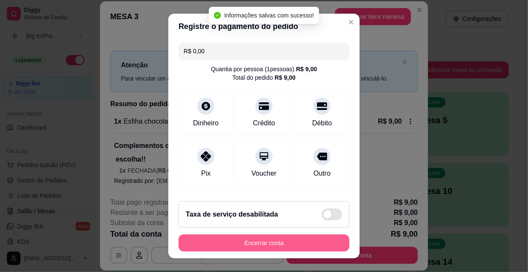
click at [271, 240] on button "Encerrar conta" at bounding box center [264, 243] width 171 height 17
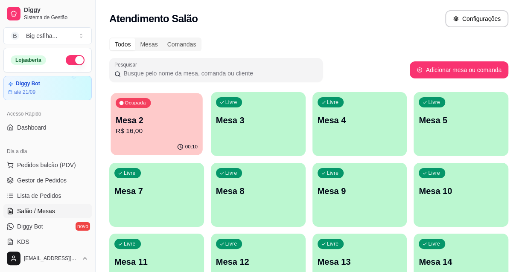
click at [149, 137] on div "Ocupada Mesa 2 R$ 16,00" at bounding box center [157, 116] width 92 height 46
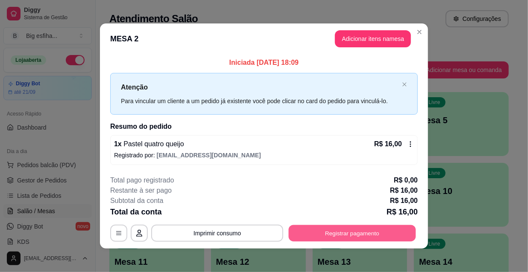
click at [357, 237] on button "Registrar pagamento" at bounding box center [352, 233] width 127 height 17
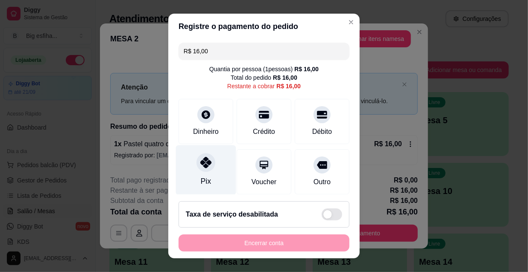
click at [211, 167] on div "Pix" at bounding box center [206, 171] width 60 height 50
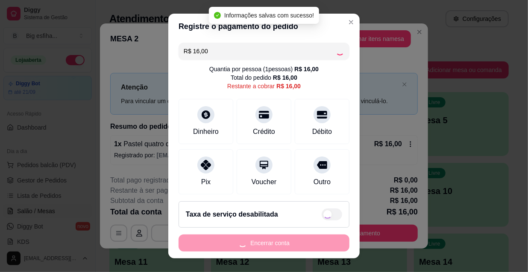
type input "R$ 0,00"
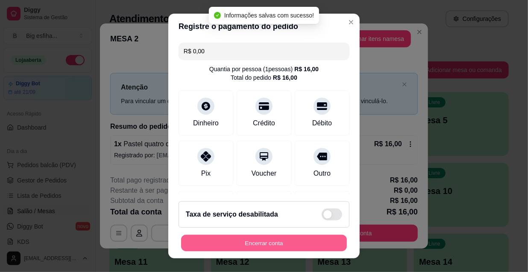
click at [258, 240] on button "Encerrar conta" at bounding box center [264, 243] width 166 height 17
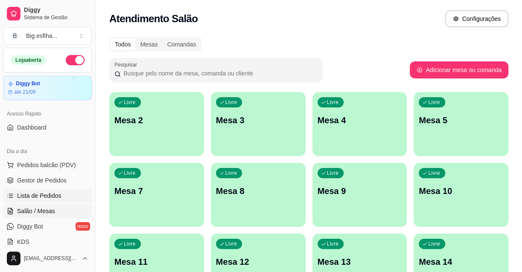
click at [45, 197] on span "Lista de Pedidos" at bounding box center [39, 196] width 44 height 9
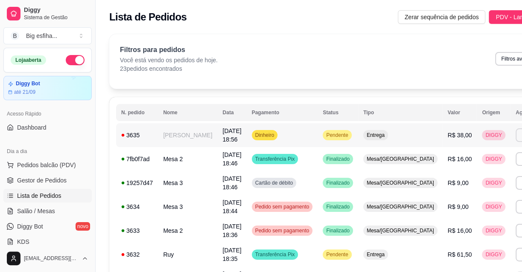
click at [516, 133] on button "Imprimir" at bounding box center [531, 136] width 30 height 14
click at [456, 165] on button "IMPRESSORA" at bounding box center [466, 164] width 60 height 13
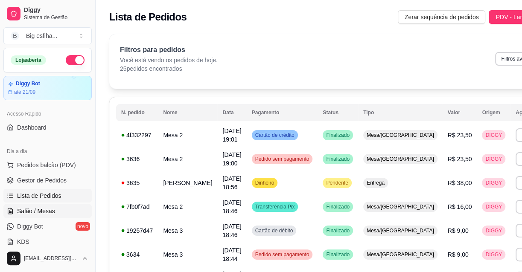
click at [43, 213] on span "Salão / Mesas" at bounding box center [36, 211] width 38 height 9
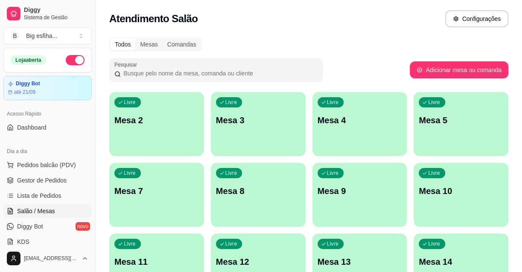
click at [158, 131] on div "Livre Mesa 2" at bounding box center [156, 119] width 95 height 54
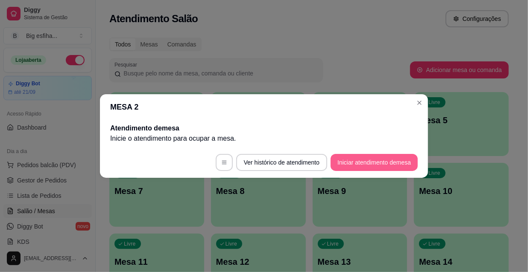
click at [396, 158] on button "Iniciar atendimento de mesa" at bounding box center [374, 162] width 87 height 17
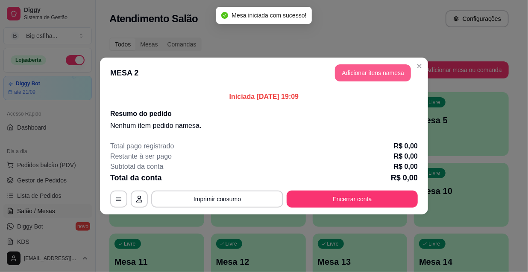
click at [373, 73] on button "Adicionar itens na mesa" at bounding box center [373, 72] width 76 height 17
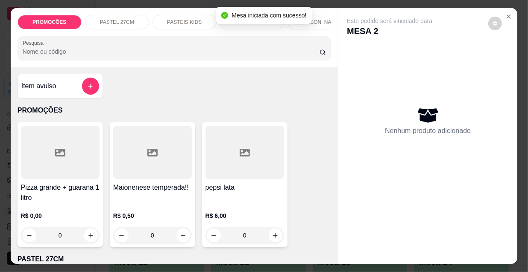
click at [56, 60] on div "Pesquisa" at bounding box center [175, 48] width 314 height 24
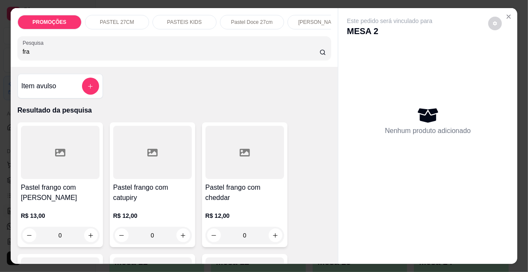
type input "fra"
click at [69, 179] on div at bounding box center [60, 152] width 79 height 53
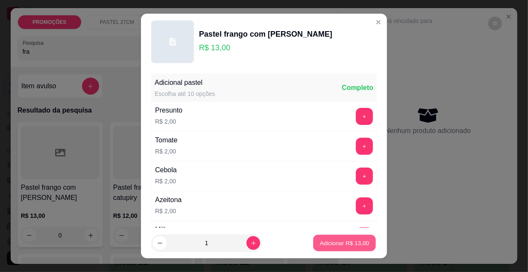
click at [337, 243] on p "Adicionar R$ 13,00" at bounding box center [345, 243] width 50 height 8
type input "1"
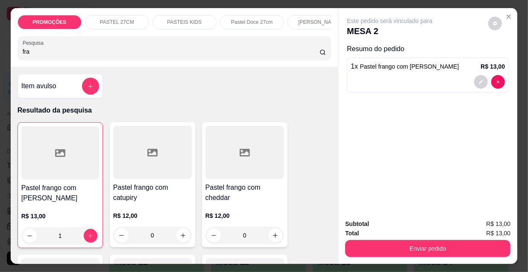
click at [44, 53] on input "fra" at bounding box center [171, 51] width 297 height 9
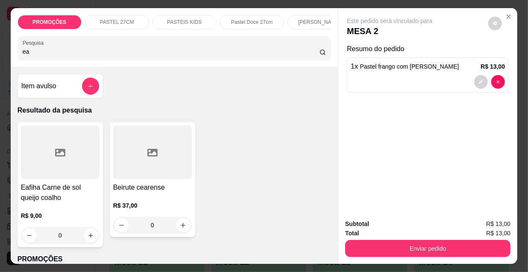
type input "ea"
click at [53, 186] on h4 "Eafiha Carne de sol queijo coalho" at bounding box center [60, 193] width 79 height 21
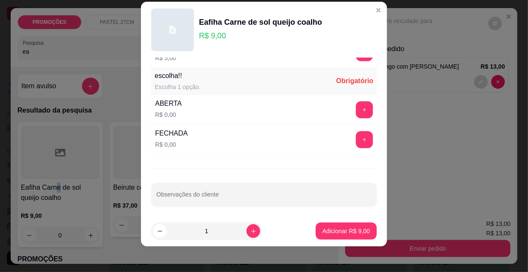
scroll to position [13, 0]
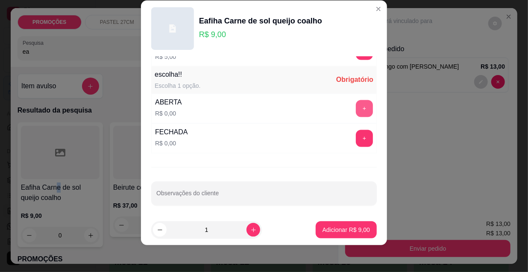
click at [356, 106] on button "+" at bounding box center [364, 108] width 17 height 17
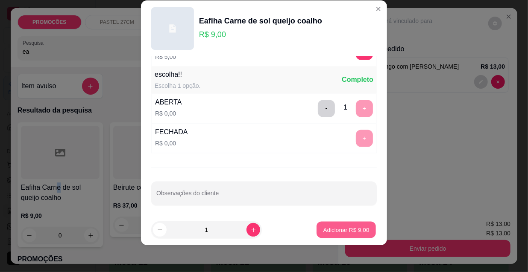
click at [328, 228] on p "Adicionar R$ 9,00" at bounding box center [346, 230] width 46 height 8
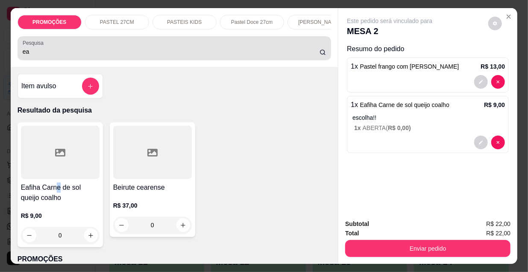
click at [33, 56] on input "ea" at bounding box center [171, 51] width 297 height 9
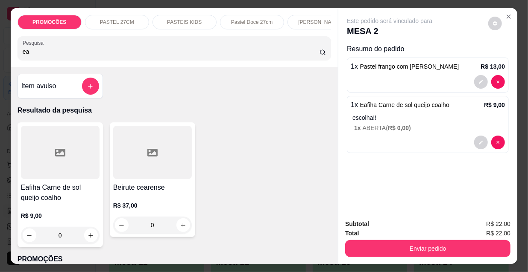
click at [33, 56] on input "ea" at bounding box center [171, 51] width 297 height 9
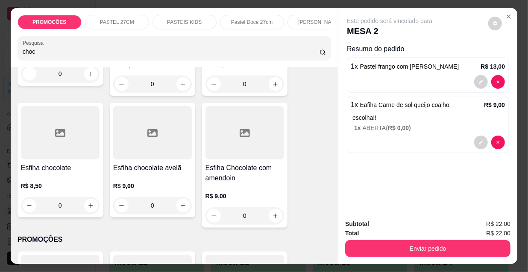
scroll to position [272, 0]
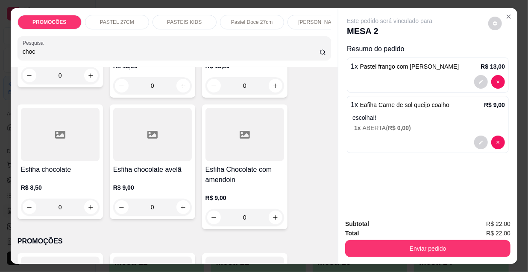
type input "choc"
click at [68, 140] on div at bounding box center [60, 134] width 79 height 53
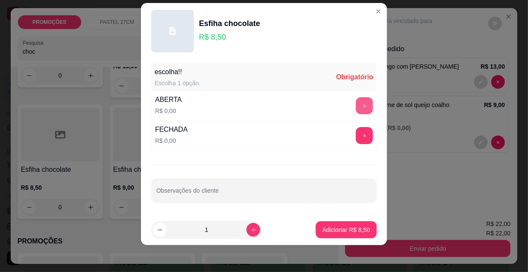
click at [357, 103] on button "+" at bounding box center [364, 105] width 17 height 17
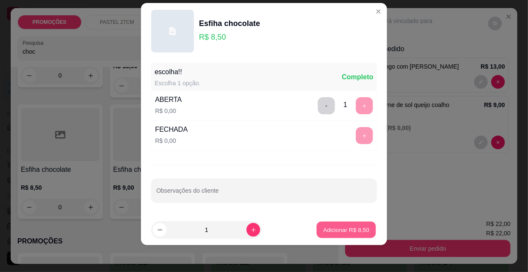
click at [343, 234] on button "Adicionar R$ 8,50" at bounding box center [345, 230] width 59 height 17
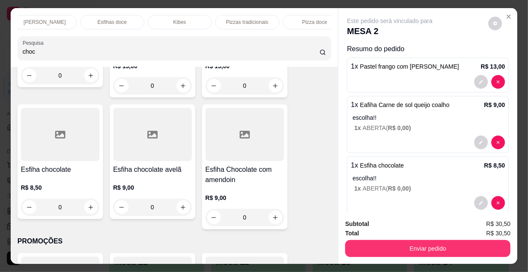
scroll to position [0, 492]
click at [228, 19] on p "Refrigerante" at bounding box center [232, 22] width 28 height 7
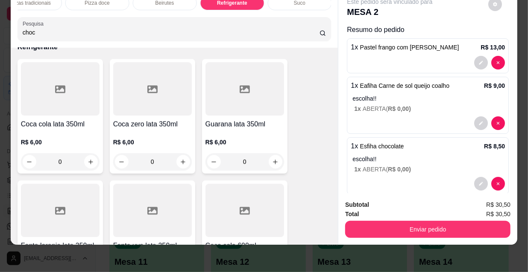
scroll to position [8256, 0]
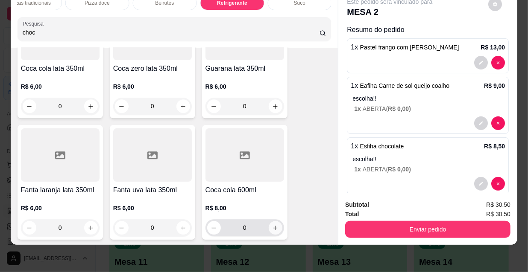
click at [272, 225] on icon "increase-product-quantity" at bounding box center [275, 228] width 6 height 6
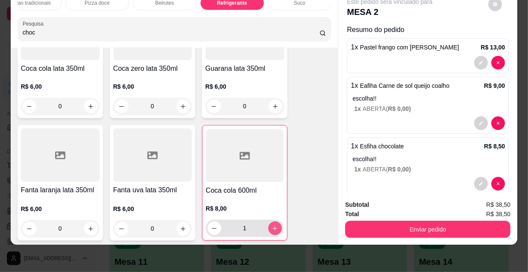
type input "1"
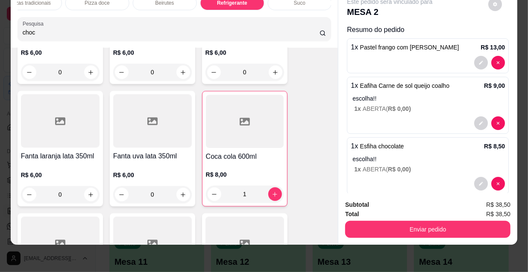
scroll to position [8294, 0]
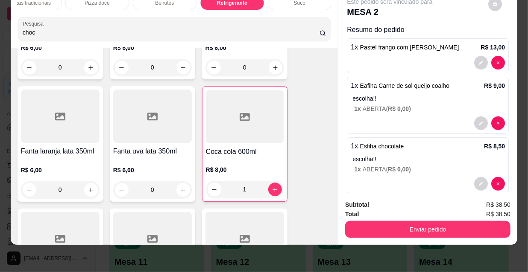
type input "1"
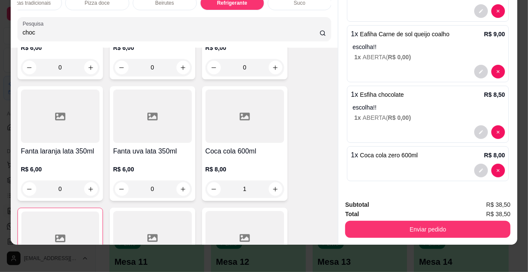
type input "0"
click at [408, 219] on div "Enviar pedido" at bounding box center [427, 228] width 165 height 19
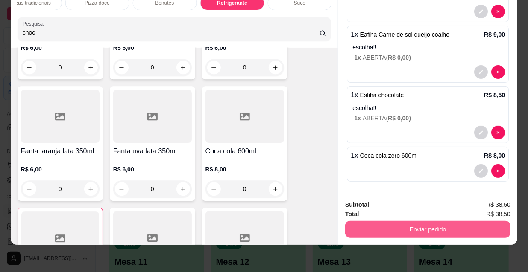
click at [423, 222] on button "Enviar pedido" at bounding box center [427, 229] width 165 height 17
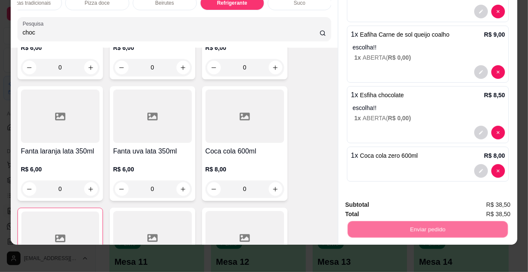
click at [410, 205] on button "Não registrar e enviar pedido" at bounding box center [400, 203] width 86 height 16
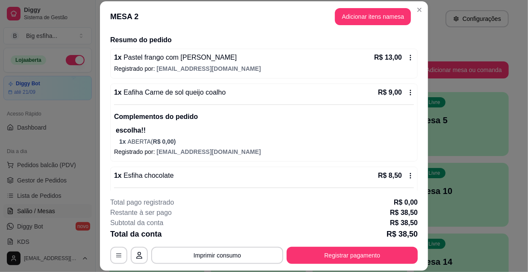
scroll to position [156, 0]
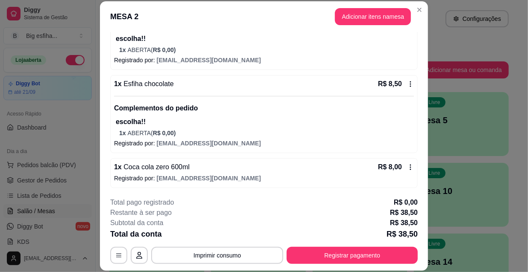
click at [386, 251] on div "**********" at bounding box center [264, 231] width 308 height 67
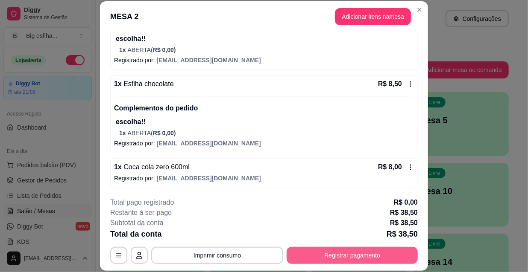
click at [398, 257] on button "Registrar pagamento" at bounding box center [352, 255] width 131 height 17
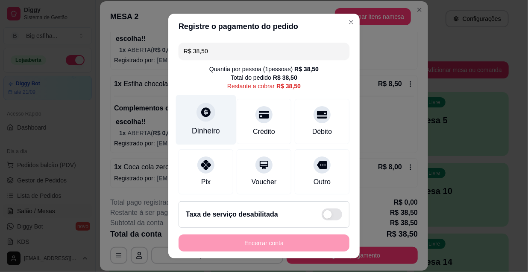
click at [199, 123] on div "Dinheiro" at bounding box center [206, 120] width 60 height 50
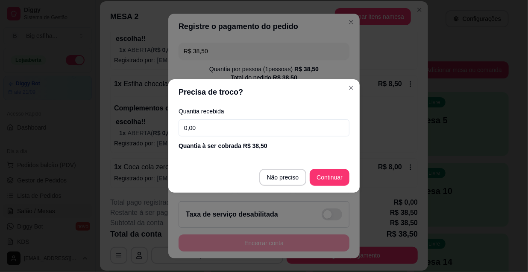
click at [212, 134] on input "0,00" at bounding box center [264, 128] width 171 height 17
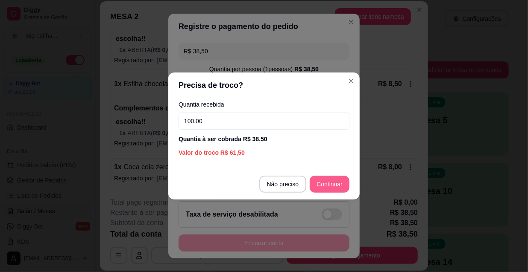
type input "100,00"
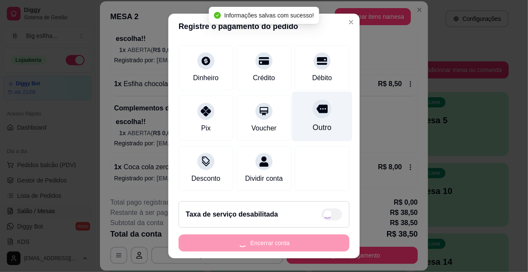
type input "R$ 0,00"
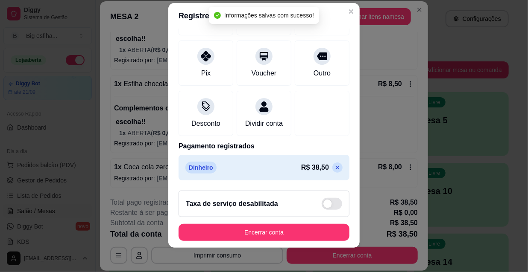
scroll to position [13, 0]
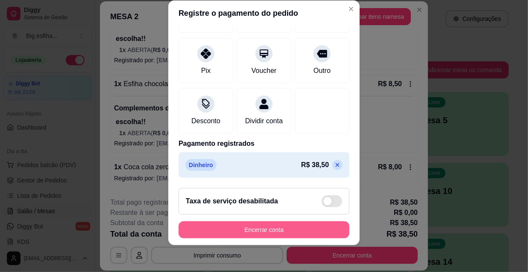
click at [282, 230] on button "Encerrar conta" at bounding box center [264, 230] width 171 height 17
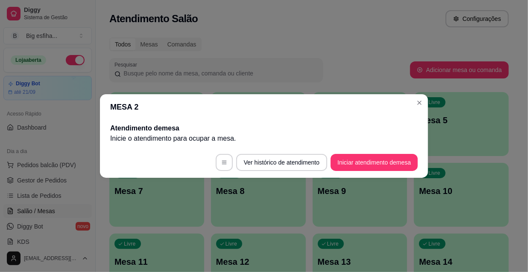
scroll to position [0, 0]
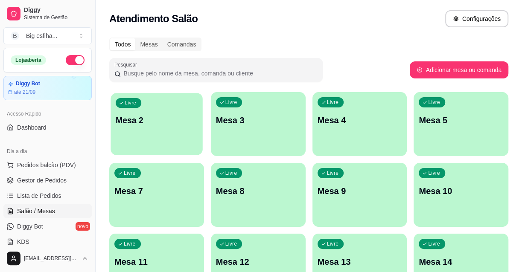
click at [116, 138] on div "Livre Mesa 2" at bounding box center [157, 119] width 92 height 52
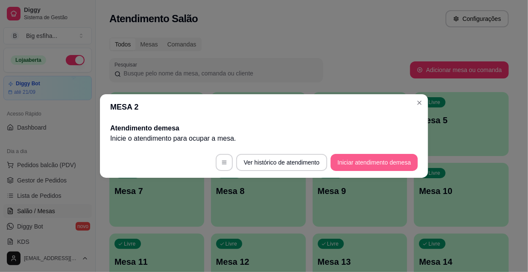
click at [372, 163] on button "Iniciar atendimento de mesa" at bounding box center [374, 162] width 87 height 17
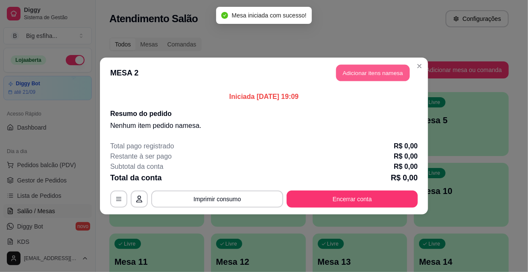
click at [369, 73] on button "Adicionar itens na mesa" at bounding box center [372, 73] width 73 height 17
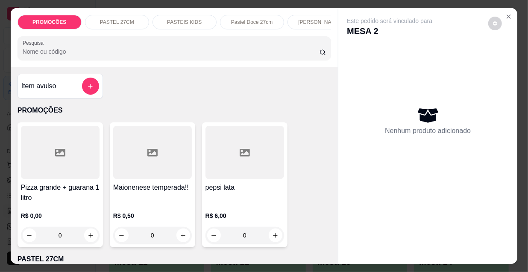
click at [303, 19] on p "[PERSON_NAME]" at bounding box center [319, 22] width 42 height 7
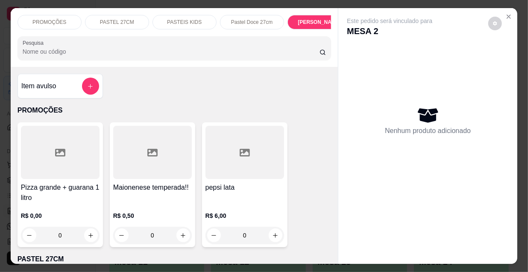
scroll to position [22, 0]
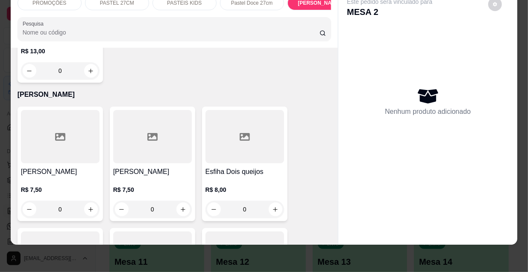
click at [89, 177] on div "R$ 7,50 0" at bounding box center [60, 197] width 79 height 41
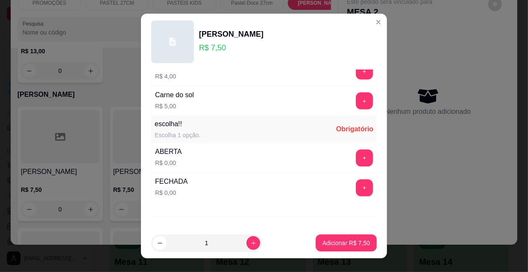
scroll to position [709, 0]
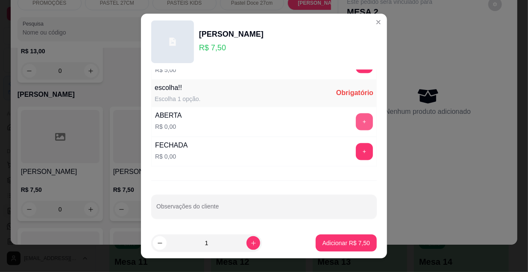
click at [356, 120] on button "+" at bounding box center [364, 122] width 17 height 17
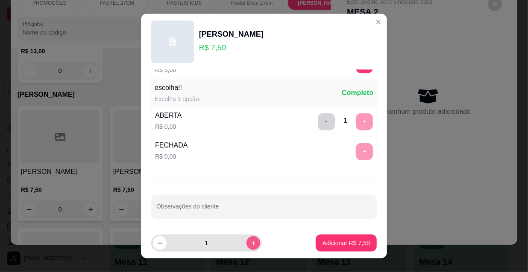
click at [248, 241] on button "increase-product-quantity" at bounding box center [253, 244] width 14 height 14
type input "2"
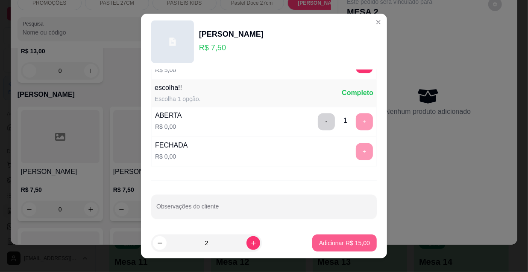
click at [341, 241] on p "Adicionar R$ 15,00" at bounding box center [344, 243] width 51 height 9
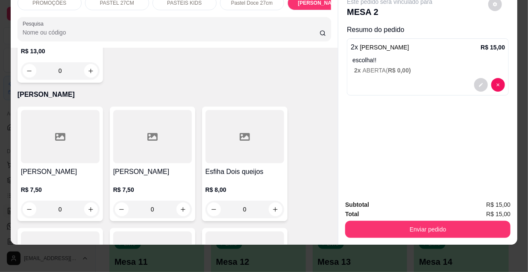
scroll to position [0, 0]
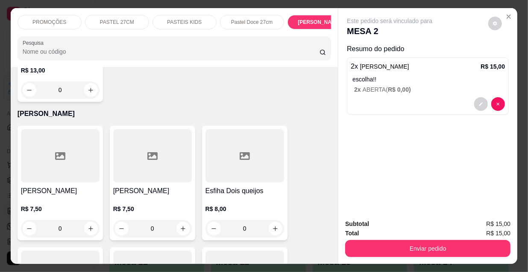
click at [178, 19] on p "PASTEIS KIDS" at bounding box center [184, 22] width 35 height 7
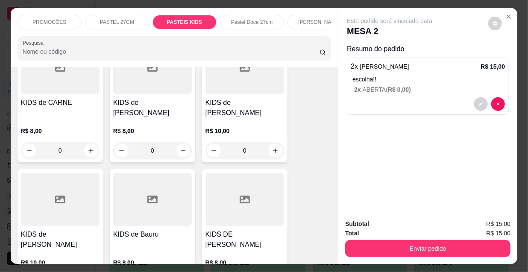
click at [307, 19] on p "[PERSON_NAME]" at bounding box center [319, 22] width 42 height 7
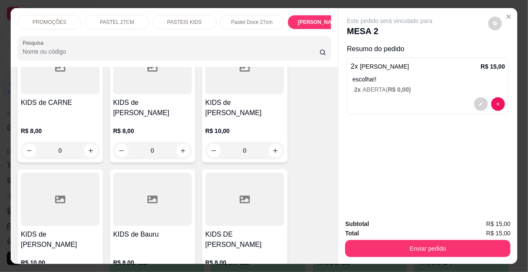
scroll to position [22, 0]
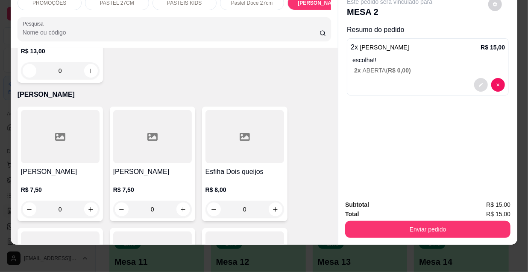
click at [478, 82] on icon "decrease-product-quantity" at bounding box center [480, 84] width 5 height 5
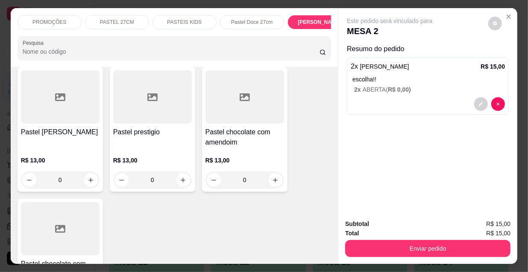
scroll to position [3670, 0]
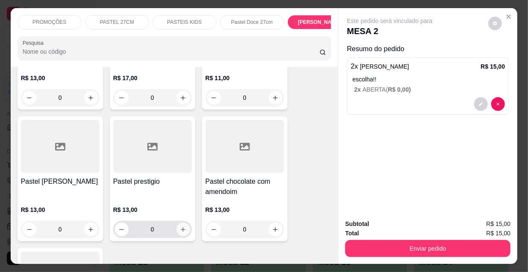
click at [180, 227] on icon "increase-product-quantity" at bounding box center [183, 230] width 6 height 6
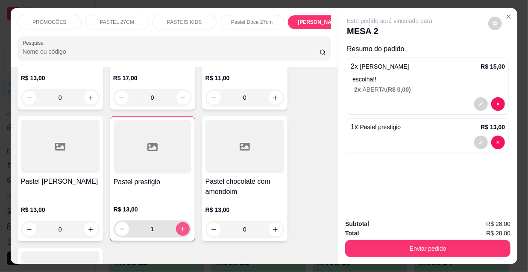
type input "1"
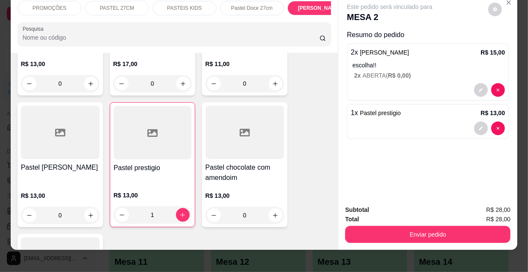
scroll to position [22, 0]
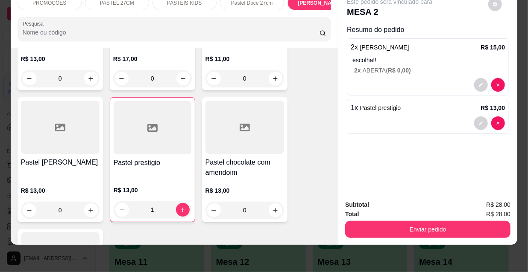
click at [414, 222] on button "Enviar pedido" at bounding box center [427, 229] width 165 height 17
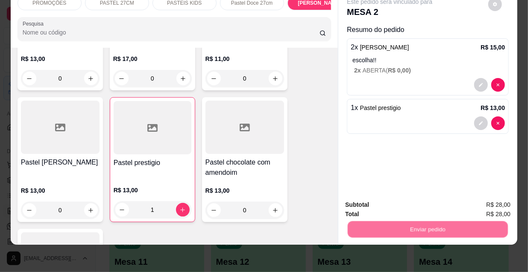
click at [398, 205] on button "Não registrar e enviar pedido" at bounding box center [400, 203] width 89 height 16
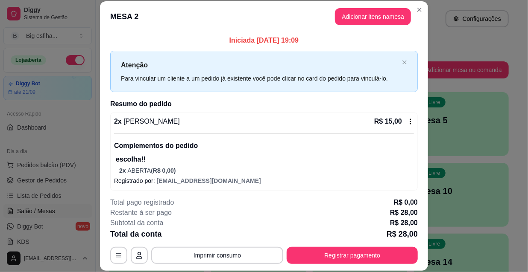
scroll to position [38, 0]
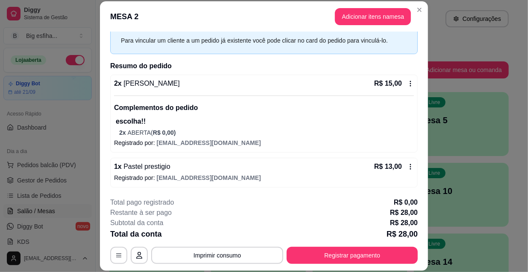
click at [245, 168] on div "1 x Pastel prestigio R$ 13,00" at bounding box center [264, 167] width 300 height 10
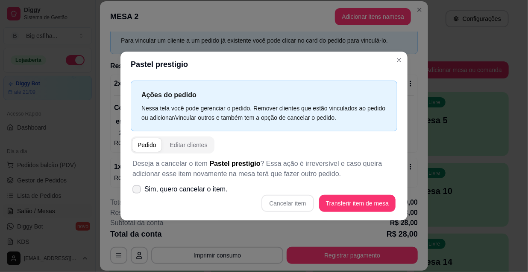
click at [196, 186] on span "Sim, quero cancelar o item." at bounding box center [185, 190] width 83 height 10
click at [138, 191] on input "Sim, quero cancelar o item." at bounding box center [135, 194] width 6 height 6
checkbox input "true"
click at [299, 203] on button "Cancelar item" at bounding box center [287, 204] width 51 height 17
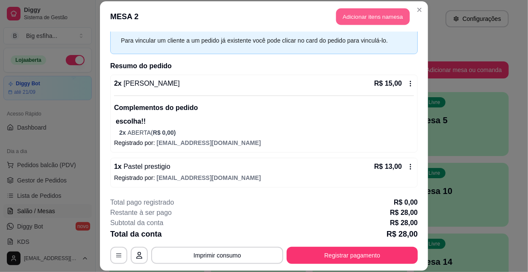
click at [373, 13] on button "Adicionar itens na mesa" at bounding box center [372, 17] width 73 height 17
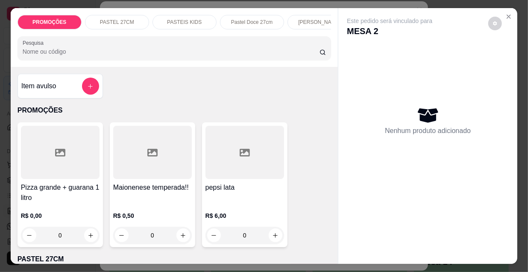
click at [162, 19] on div "PASTEIS KIDS" at bounding box center [184, 22] width 64 height 15
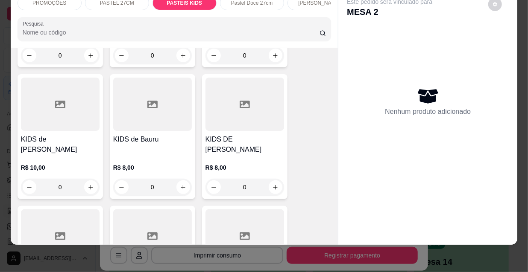
scroll to position [2917, 0]
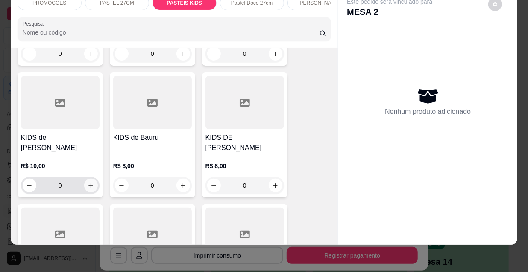
click at [87, 179] on button "increase-product-quantity" at bounding box center [91, 186] width 14 height 14
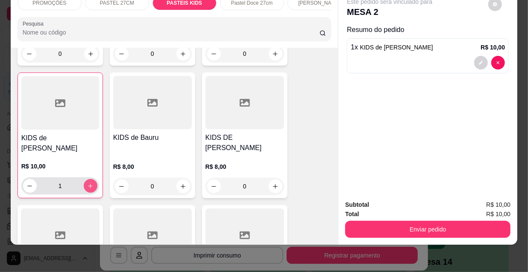
type input "1"
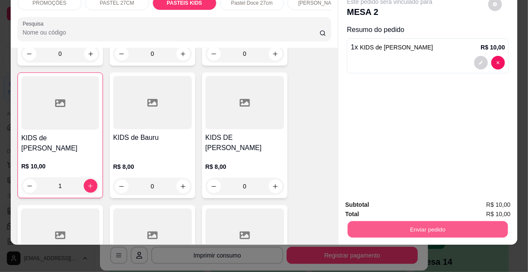
click at [414, 226] on button "Enviar pedido" at bounding box center [428, 229] width 160 height 17
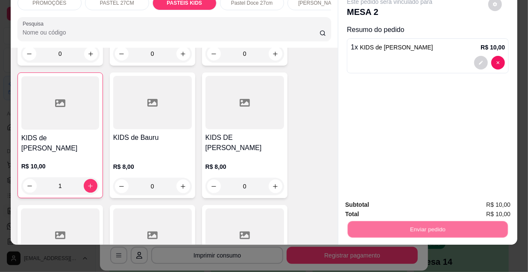
click at [388, 205] on button "Não registrar e enviar pedido" at bounding box center [400, 203] width 89 height 16
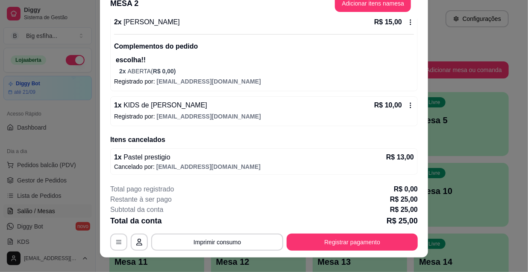
scroll to position [26, 0]
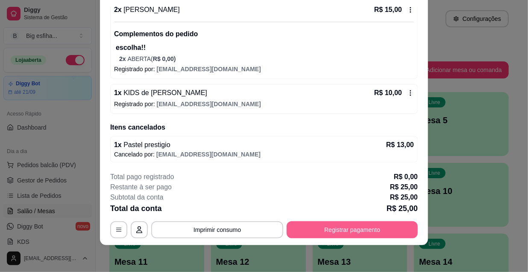
click at [396, 224] on button "Registrar pagamento" at bounding box center [352, 230] width 131 height 17
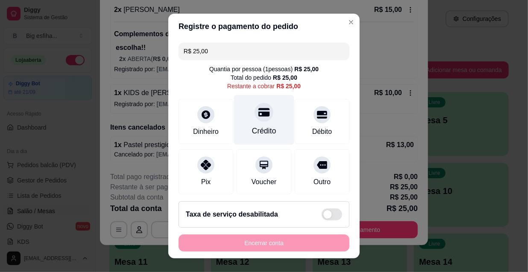
click at [258, 107] on icon at bounding box center [263, 112] width 11 height 11
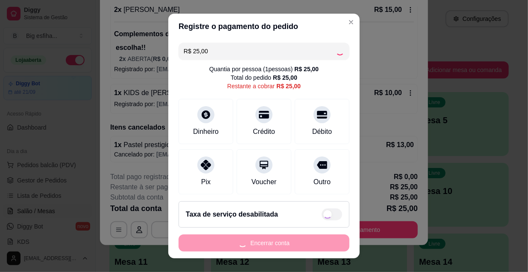
type input "R$ 0,00"
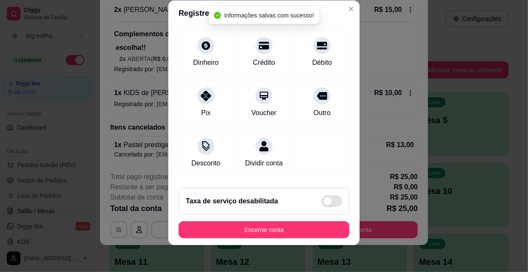
scroll to position [99, 0]
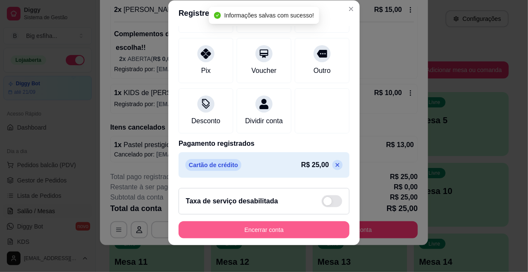
click at [260, 231] on button "Encerrar conta" at bounding box center [264, 230] width 171 height 17
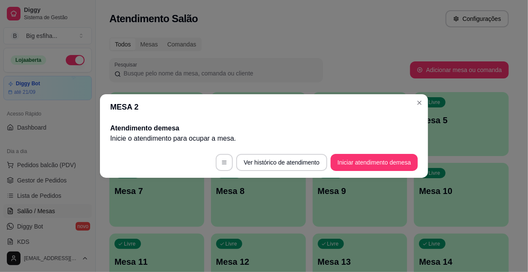
scroll to position [0, 0]
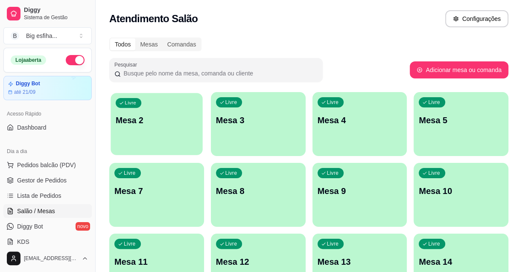
click at [195, 113] on div "Livre Mesa 2" at bounding box center [157, 119] width 92 height 52
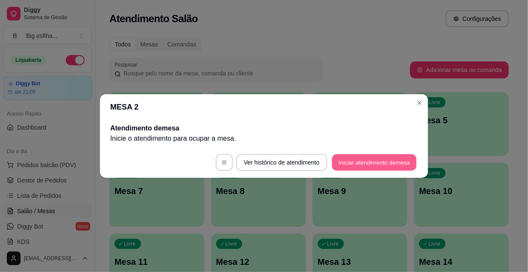
click at [378, 159] on button "Iniciar atendimento de mesa" at bounding box center [374, 163] width 85 height 17
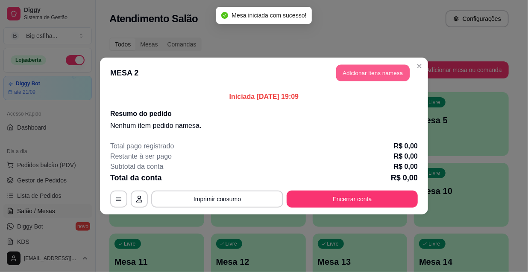
click at [354, 78] on button "Adicionar itens na mesa" at bounding box center [372, 73] width 73 height 17
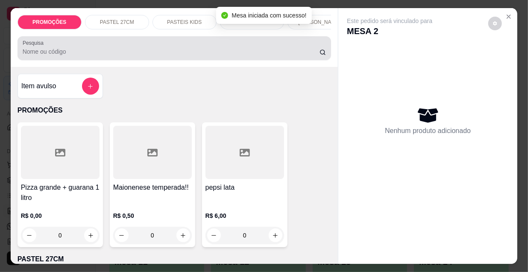
click at [85, 48] on div at bounding box center [175, 48] width 304 height 17
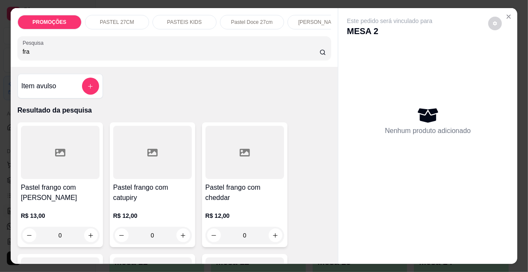
type input "fra"
click at [60, 176] on div at bounding box center [60, 152] width 79 height 53
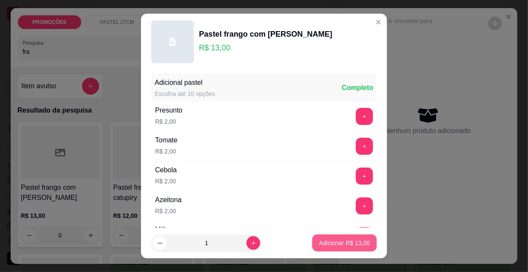
click at [349, 244] on p "Adicionar R$ 13,00" at bounding box center [344, 243] width 51 height 9
type input "1"
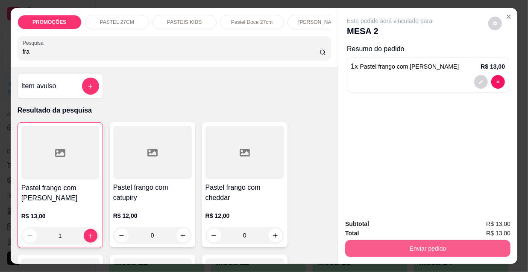
click at [398, 243] on button "Enviar pedido" at bounding box center [427, 248] width 165 height 17
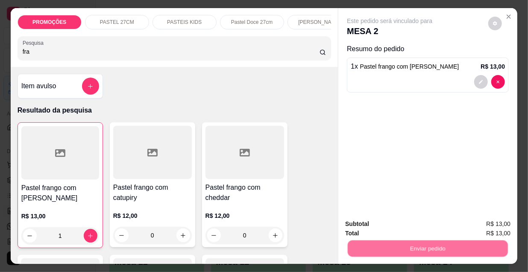
click at [392, 226] on button "Não registrar e enviar pedido" at bounding box center [400, 225] width 86 height 16
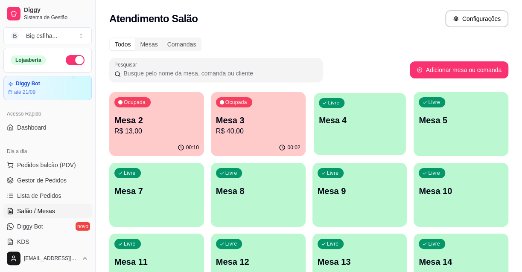
click at [315, 140] on div "Livre Mesa 4" at bounding box center [360, 119] width 92 height 52
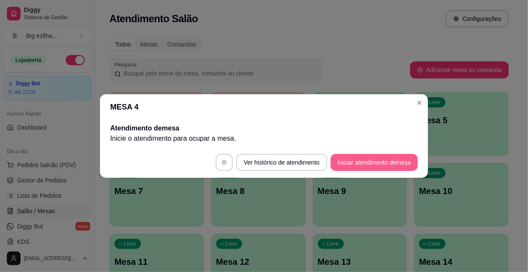
click at [357, 167] on button "Iniciar atendimento de mesa" at bounding box center [374, 162] width 87 height 17
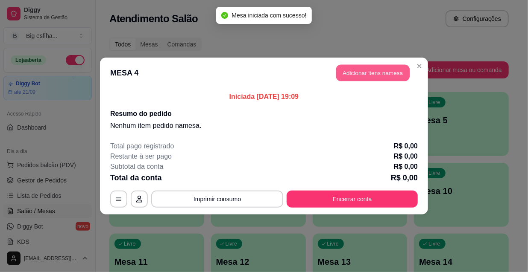
click at [380, 76] on button "Adicionar itens na mesa" at bounding box center [372, 73] width 73 height 17
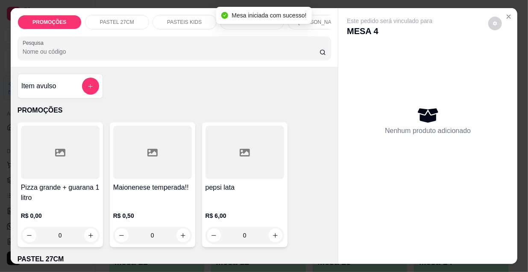
click at [271, 29] on div "PROMOÇÕES PASTEL 27CM PASTEIS KIDS Pastel Doce 27cm Esfihas Salgadas Esfihas do…" at bounding box center [175, 22] width 314 height 15
click at [156, 18] on div "Kibes" at bounding box center [180, 22] width 64 height 15
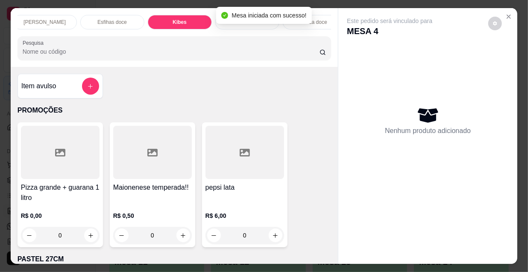
scroll to position [22, 0]
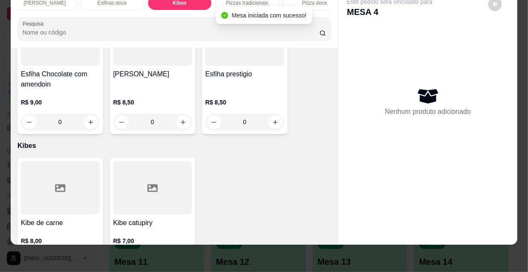
click at [88, 258] on icon "increase-product-quantity" at bounding box center [91, 261] width 6 height 6
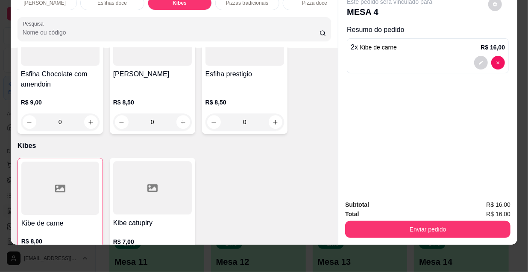
type input "2"
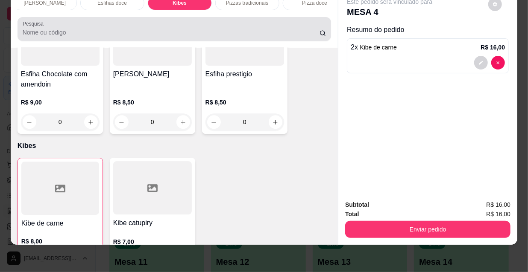
scroll to position [0, 0]
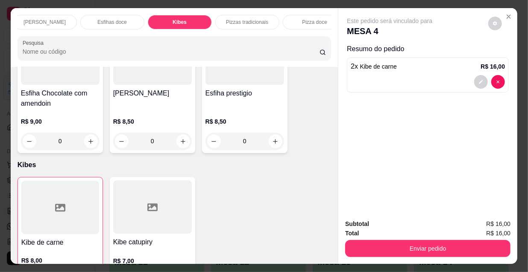
click at [51, 19] on p "[PERSON_NAME]" at bounding box center [44, 22] width 42 height 7
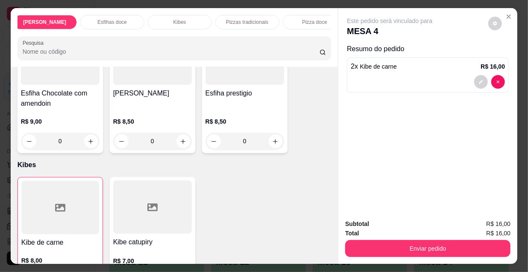
scroll to position [22, 0]
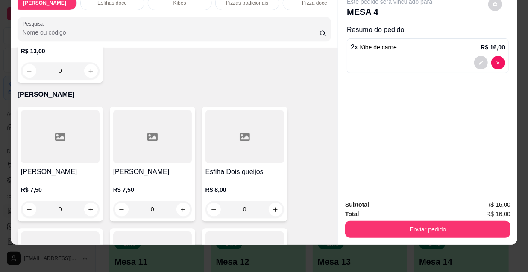
click at [62, 115] on div at bounding box center [60, 136] width 79 height 53
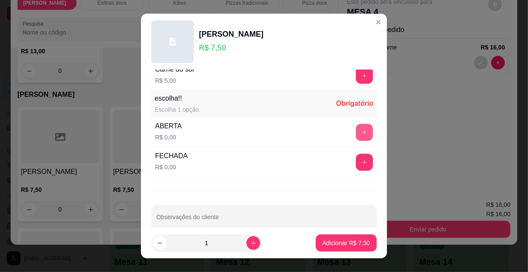
scroll to position [709, 0]
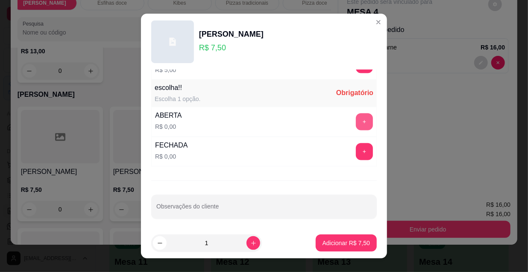
click at [356, 126] on button "+" at bounding box center [364, 122] width 17 height 17
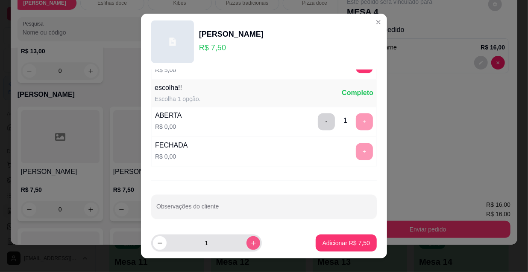
click at [234, 248] on input "1" at bounding box center [207, 243] width 80 height 17
click at [250, 244] on icon "increase-product-quantity" at bounding box center [253, 243] width 6 height 6
type input "2"
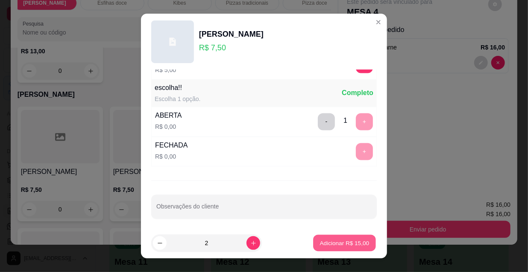
click at [350, 248] on button "Adicionar R$ 15,00" at bounding box center [344, 243] width 63 height 17
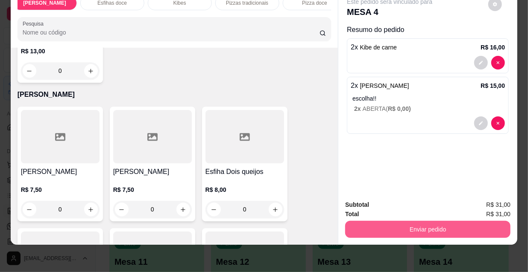
click at [402, 221] on button "Enviar pedido" at bounding box center [427, 229] width 165 height 17
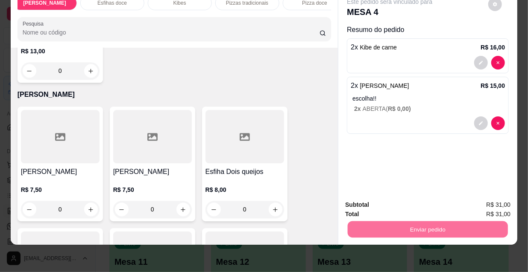
click at [381, 202] on button "Não registrar e enviar pedido" at bounding box center [400, 203] width 89 height 16
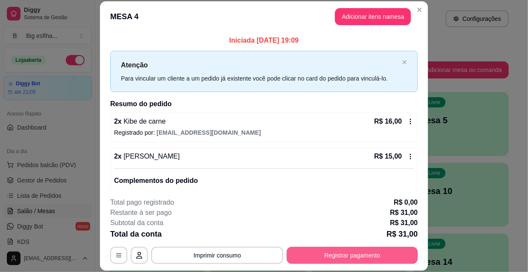
click at [335, 255] on button "Registrar pagamento" at bounding box center [352, 255] width 131 height 17
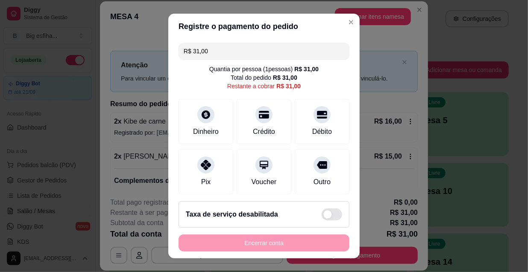
click at [223, 53] on input "R$ 31,00" at bounding box center [264, 51] width 161 height 17
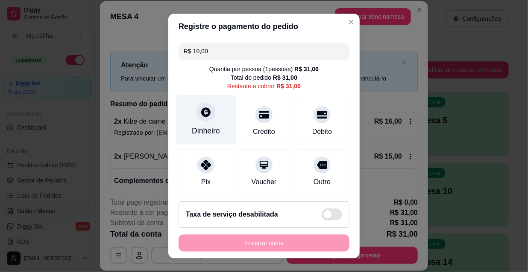
click at [210, 127] on div "Dinheiro" at bounding box center [206, 131] width 28 height 11
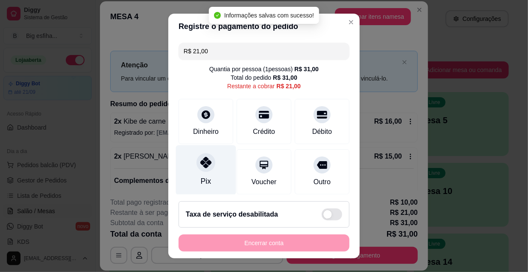
click at [214, 165] on div "Pix" at bounding box center [206, 171] width 60 height 50
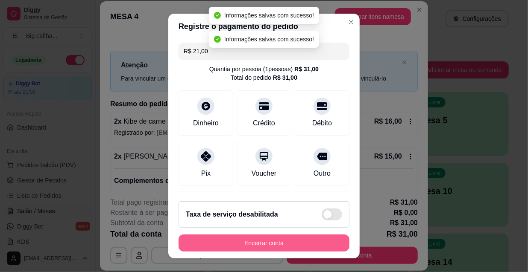
type input "R$ 0,00"
click at [242, 240] on button "Encerrar conta" at bounding box center [264, 243] width 166 height 17
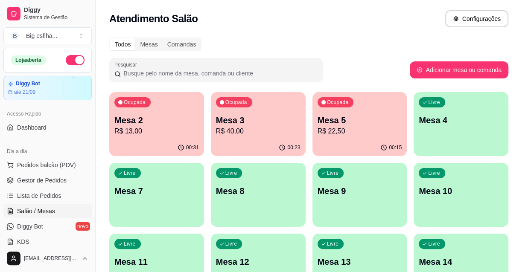
click at [157, 129] on p "R$ 13,00" at bounding box center [156, 131] width 85 height 10
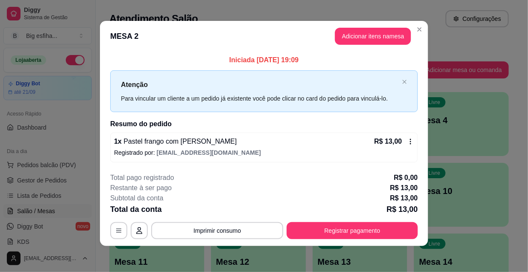
scroll to position [3, 0]
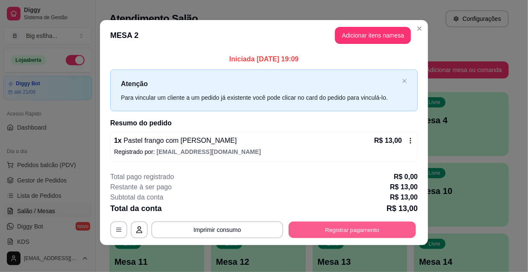
click at [381, 223] on button "Registrar pagamento" at bounding box center [352, 230] width 127 height 17
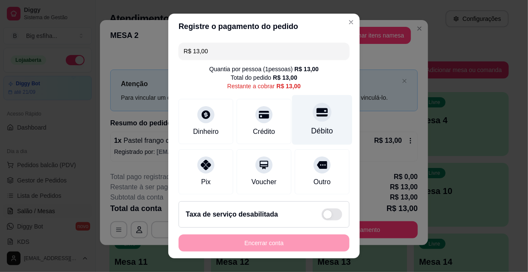
click at [312, 132] on div "Débito" at bounding box center [322, 131] width 22 height 11
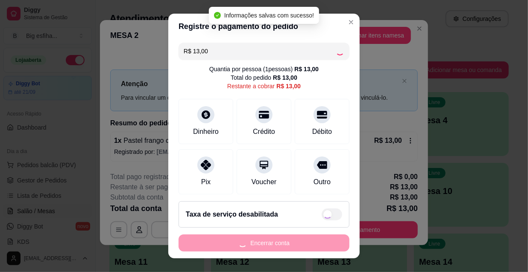
type input "R$ 0,00"
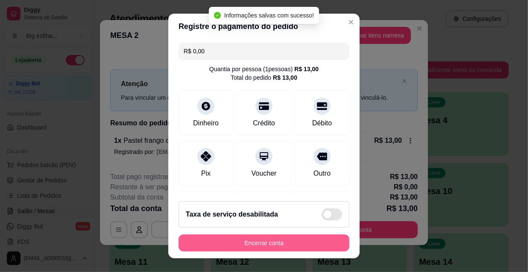
click at [246, 243] on button "Encerrar conta" at bounding box center [264, 243] width 171 height 17
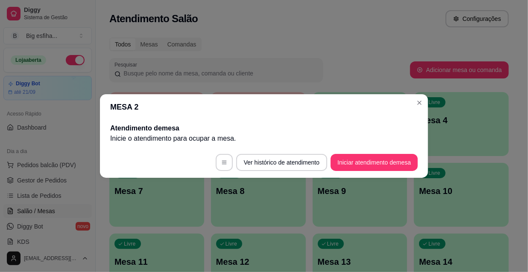
scroll to position [0, 0]
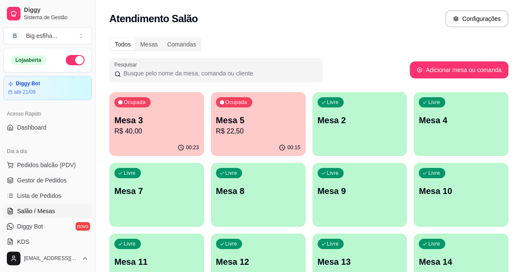
click at [176, 126] on p "Mesa 3" at bounding box center [156, 120] width 85 height 12
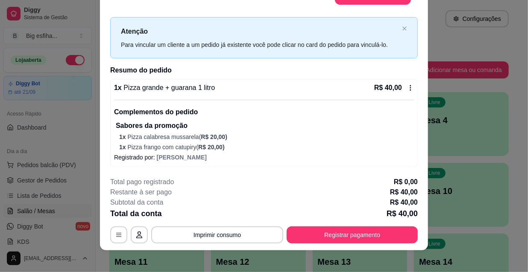
scroll to position [26, 0]
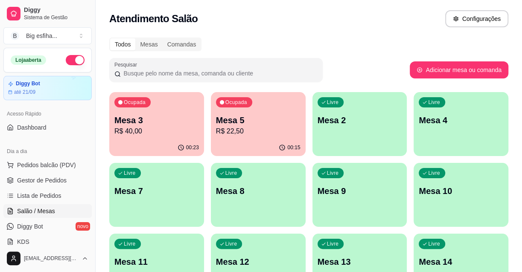
click at [243, 141] on div "00:15" at bounding box center [258, 148] width 95 height 17
click at [29, 195] on span "Lista de Pedidos" at bounding box center [39, 196] width 44 height 9
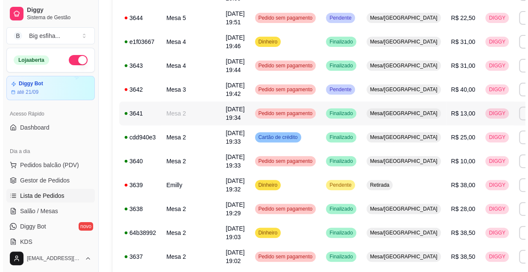
scroll to position [155, 0]
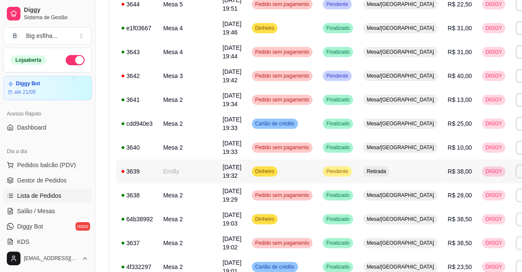
click at [337, 171] on td "Pendente" at bounding box center [338, 172] width 41 height 24
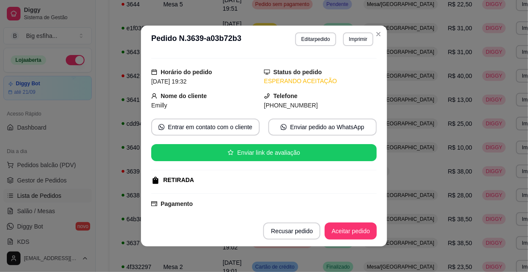
scroll to position [0, 0]
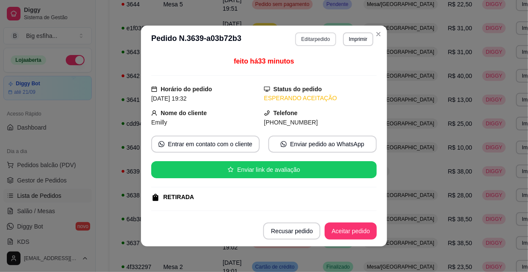
click at [317, 36] on button "Editar pedido" at bounding box center [315, 39] width 41 height 14
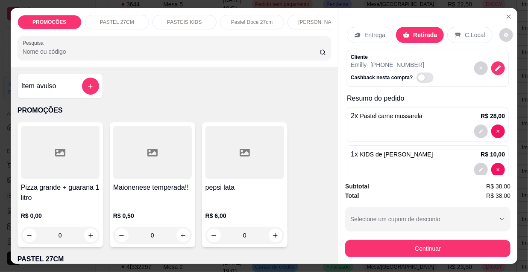
scroll to position [0, 492]
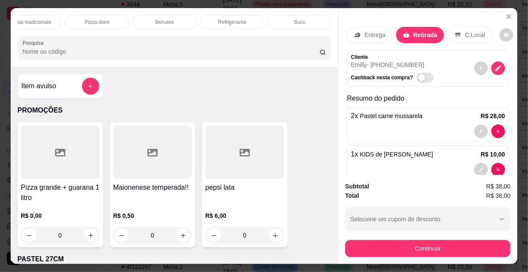
click at [227, 19] on p "Refrigerante" at bounding box center [232, 22] width 28 height 7
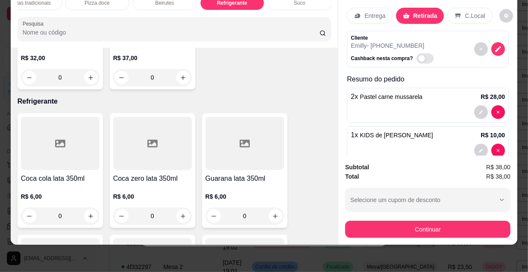
scroll to position [7815, 0]
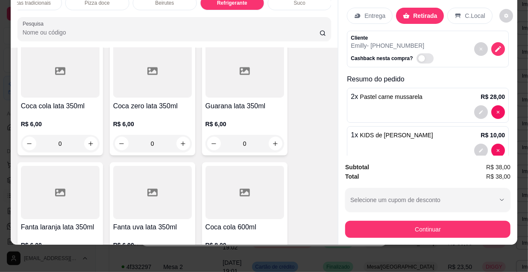
click at [273, 264] on icon "increase-product-quantity" at bounding box center [275, 266] width 4 height 4
type input "1"
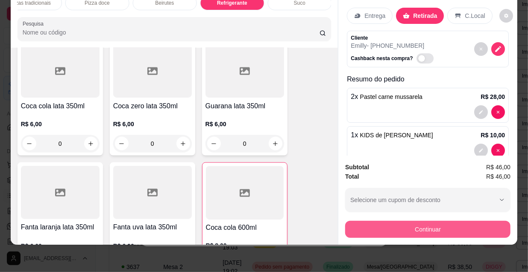
click at [410, 223] on button "Continuar" at bounding box center [427, 229] width 165 height 17
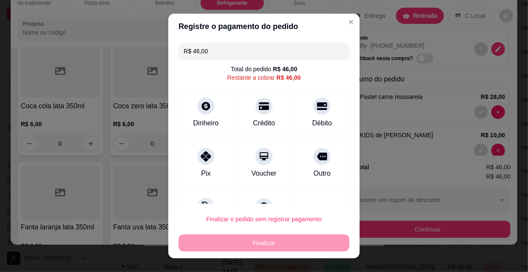
click at [226, 56] on input "R$ 46,00" at bounding box center [264, 51] width 161 height 17
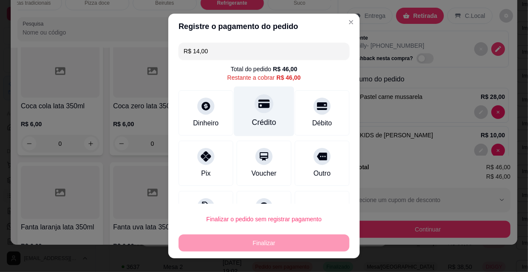
click at [256, 110] on div at bounding box center [264, 103] width 19 height 19
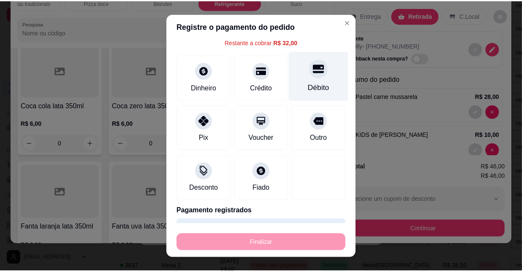
scroll to position [38, 0]
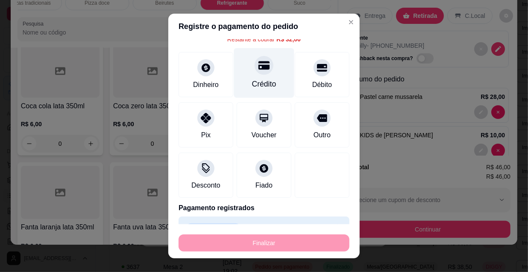
click at [253, 84] on div "Crédito" at bounding box center [264, 84] width 24 height 11
type input "R$ 0,00"
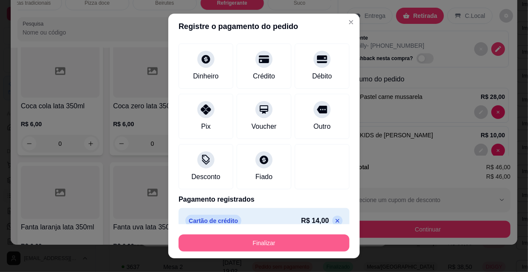
click at [277, 243] on button "Finalizar" at bounding box center [264, 243] width 171 height 17
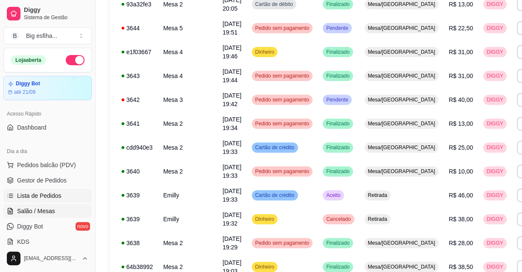
click at [53, 209] on span "Salão / Mesas" at bounding box center [36, 211] width 38 height 9
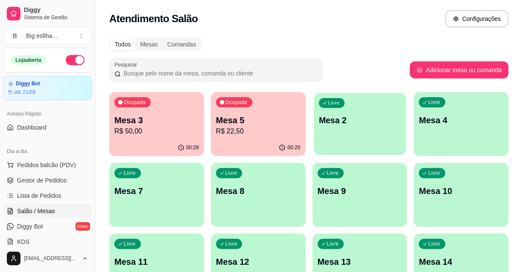
click at [329, 138] on div "Livre Mesa 2" at bounding box center [360, 119] width 92 height 52
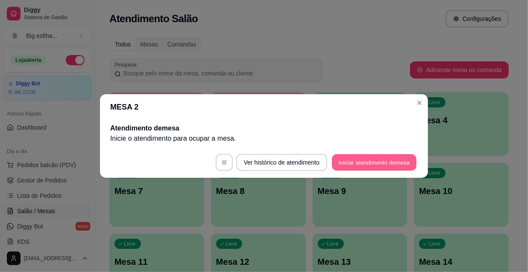
click at [357, 158] on button "Iniciar atendimento de mesa" at bounding box center [374, 163] width 85 height 17
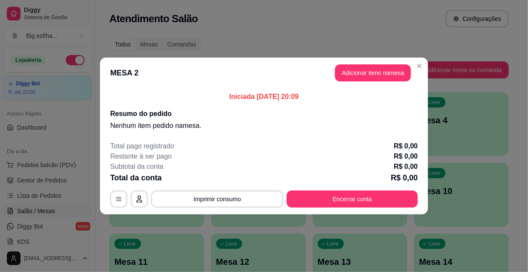
click at [354, 85] on header "MESA 2 Adicionar itens na mesa" at bounding box center [264, 73] width 328 height 31
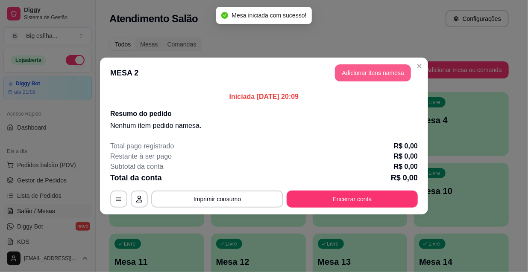
click at [354, 76] on button "Adicionar itens na mesa" at bounding box center [373, 72] width 76 height 17
click at [60, 56] on input "Pesquisa" at bounding box center [171, 51] width 297 height 9
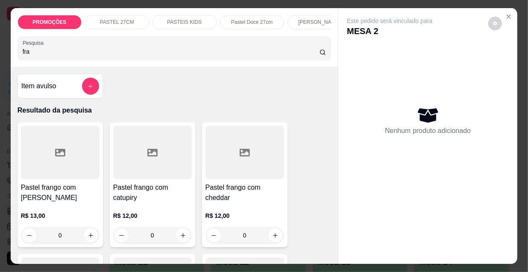
type input "fra"
click at [124, 196] on h4 "Pastel frango com catupiry" at bounding box center [152, 193] width 79 height 21
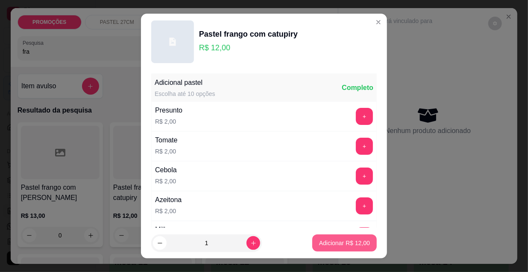
click at [325, 245] on p "Adicionar R$ 12,00" at bounding box center [344, 243] width 51 height 9
type input "1"
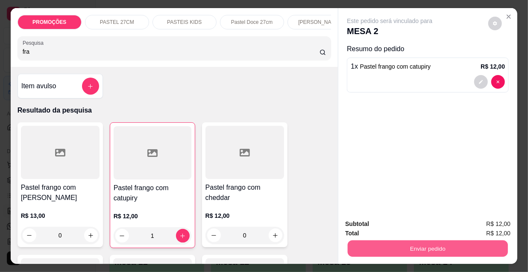
click at [395, 253] on button "Enviar pedido" at bounding box center [428, 248] width 160 height 17
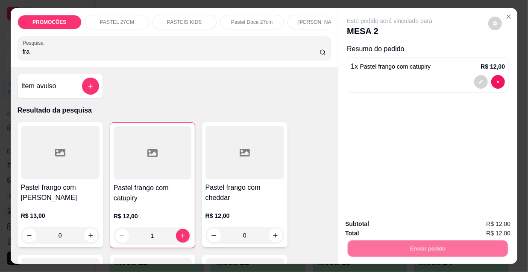
click at [382, 226] on button "Não registrar e enviar pedido" at bounding box center [400, 225] width 86 height 16
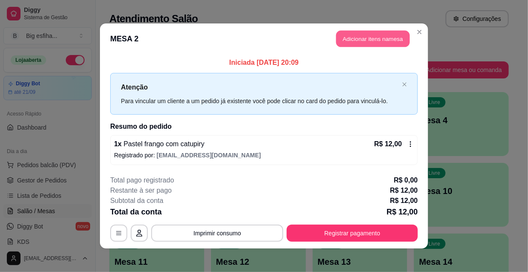
click at [349, 32] on button "Adicionar itens na mesa" at bounding box center [372, 39] width 73 height 17
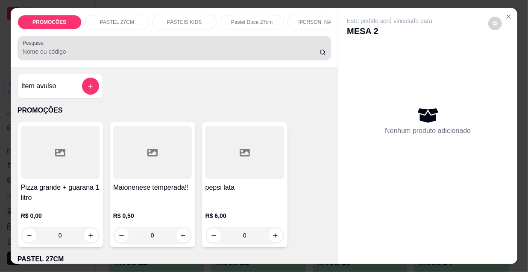
click at [95, 56] on input "Pesquisa" at bounding box center [171, 51] width 297 height 9
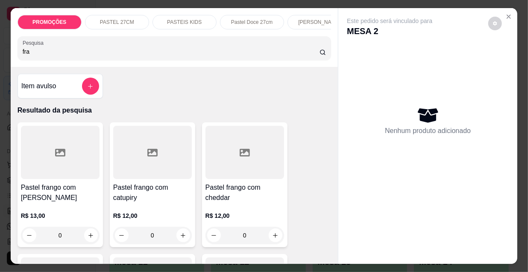
type input "fra"
click at [47, 213] on div "R$ 13,00 0" at bounding box center [60, 223] width 79 height 41
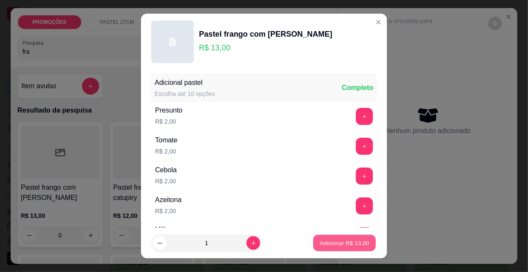
click at [320, 245] on p "Adicionar R$ 13,00" at bounding box center [345, 243] width 50 height 8
type input "1"
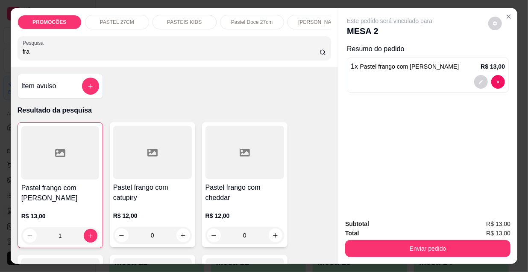
click at [308, 19] on p "[PERSON_NAME]" at bounding box center [319, 22] width 42 height 7
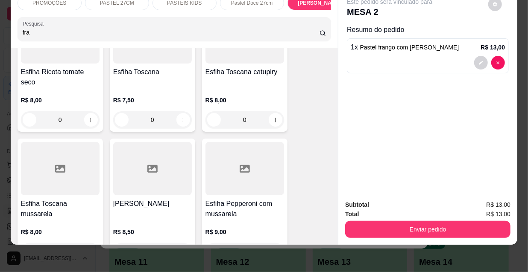
scroll to position [6381, 0]
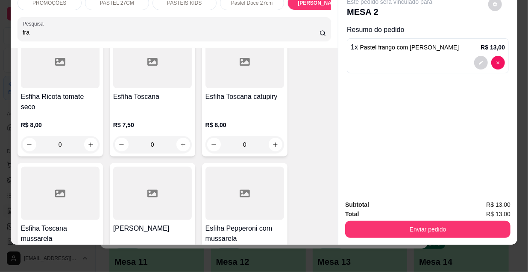
click at [225, 167] on div at bounding box center [244, 193] width 79 height 53
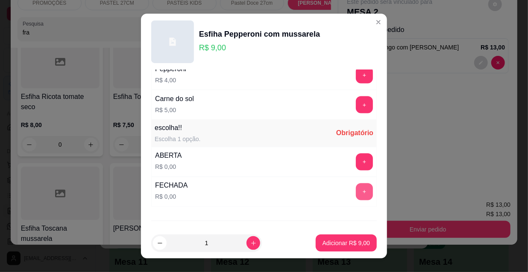
scroll to position [709, 0]
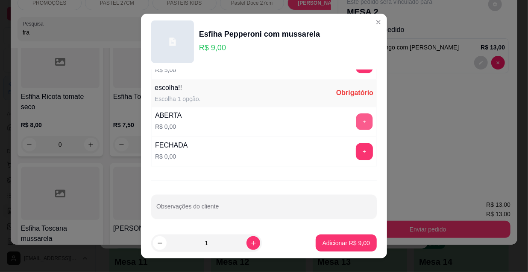
click at [356, 120] on button "+" at bounding box center [364, 122] width 17 height 17
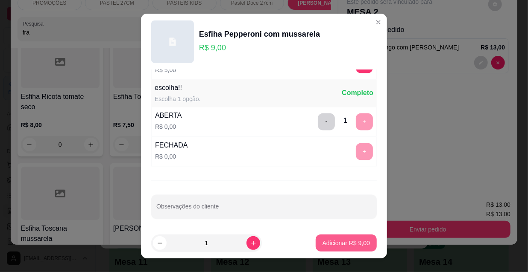
click at [342, 240] on p "Adicionar R$ 9,00" at bounding box center [345, 243] width 47 height 9
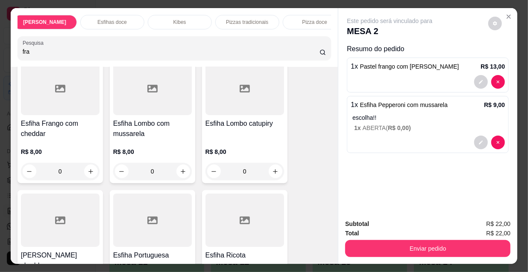
scroll to position [0, 492]
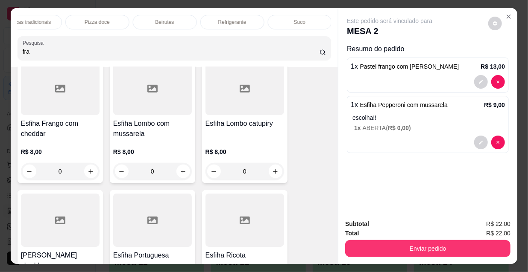
click at [252, 21] on div "Refrigerante" at bounding box center [232, 22] width 64 height 15
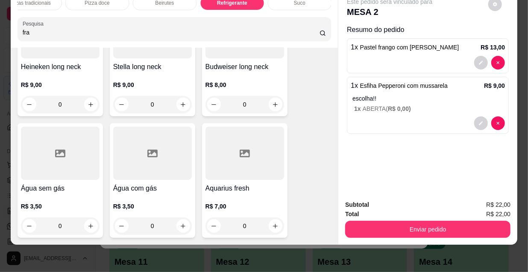
scroll to position [8893, 0]
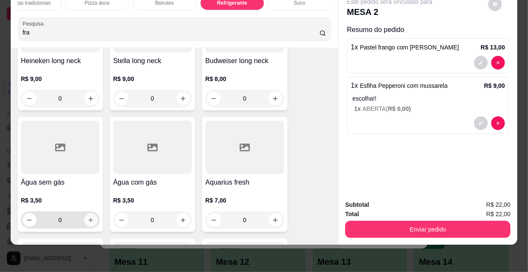
click at [88, 217] on icon "increase-product-quantity" at bounding box center [91, 220] width 6 height 6
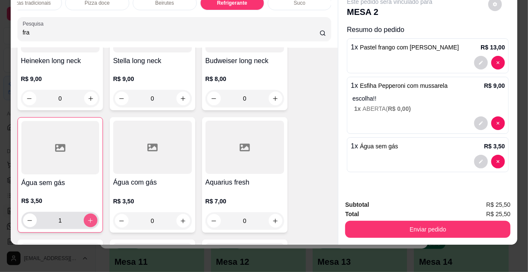
type input "1"
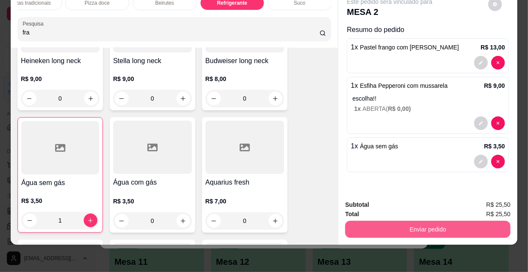
scroll to position [8894, 0]
click at [420, 225] on button "Enviar pedido" at bounding box center [428, 229] width 160 height 17
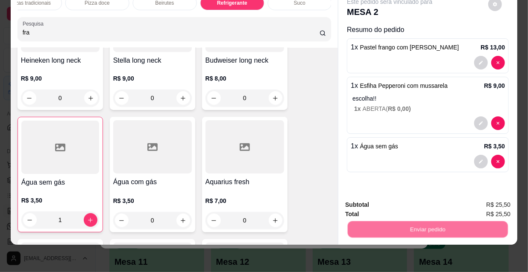
click at [405, 206] on button "Não registrar e enviar pedido" at bounding box center [400, 203] width 89 height 16
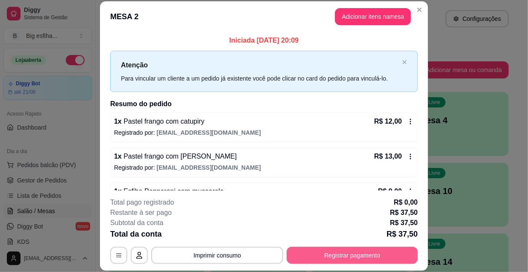
click at [337, 260] on button "Registrar pagamento" at bounding box center [352, 255] width 131 height 17
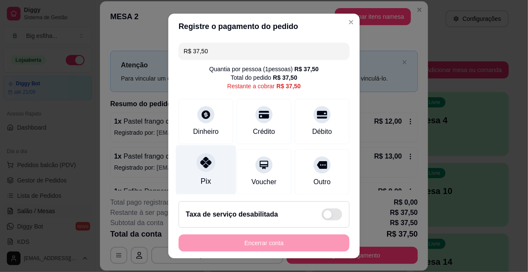
click at [217, 176] on div "Pix" at bounding box center [206, 171] width 60 height 50
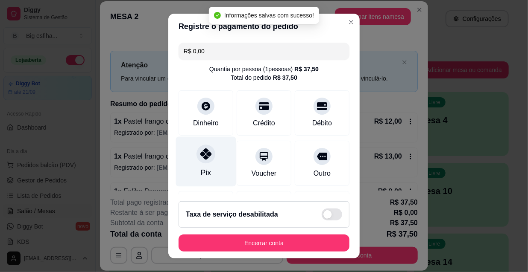
type input "R$ 0,00"
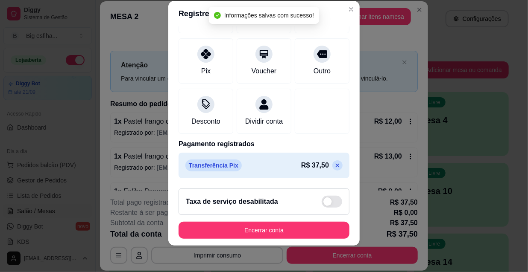
scroll to position [13, 0]
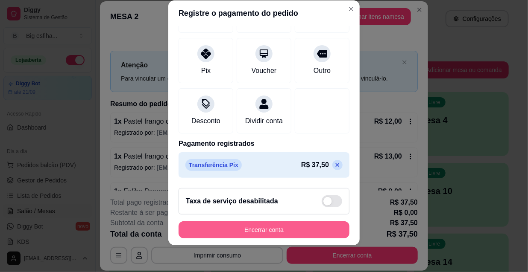
click at [278, 226] on button "Encerrar conta" at bounding box center [264, 230] width 171 height 17
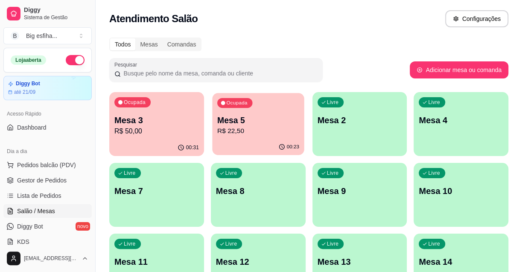
click at [273, 141] on div "00:23" at bounding box center [258, 147] width 92 height 16
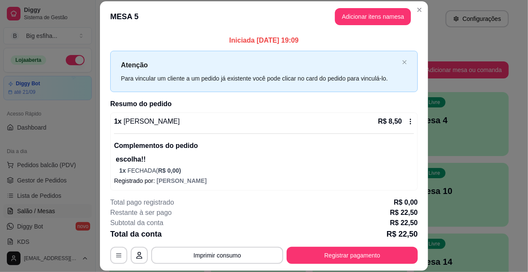
scroll to position [73, 0]
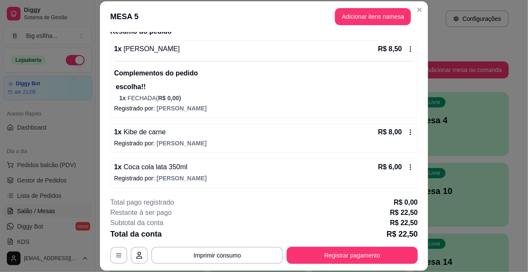
click at [226, 251] on button "Imprimir consumo" at bounding box center [217, 255] width 132 height 17
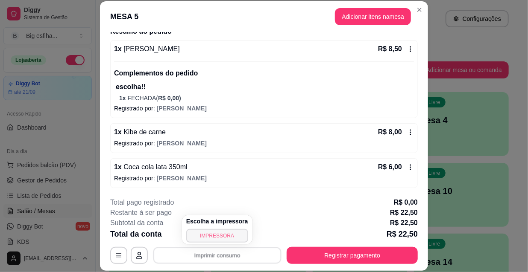
click at [216, 235] on button "IMPRESSORA" at bounding box center [217, 236] width 62 height 14
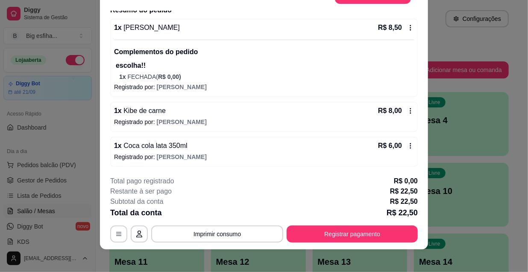
scroll to position [26, 0]
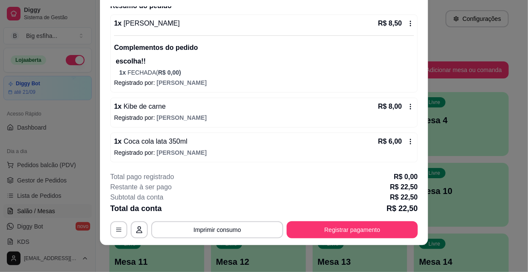
click at [378, 221] on div "**********" at bounding box center [264, 205] width 308 height 67
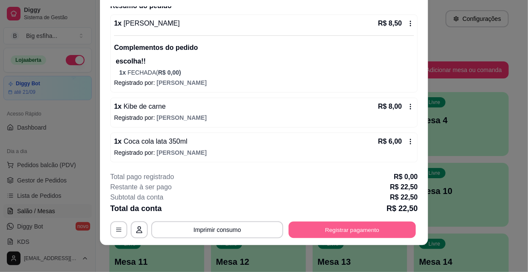
click at [388, 224] on button "Registrar pagamento" at bounding box center [352, 230] width 127 height 17
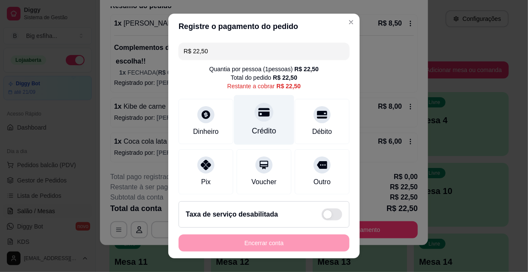
click at [234, 109] on div "Crédito" at bounding box center [264, 120] width 60 height 50
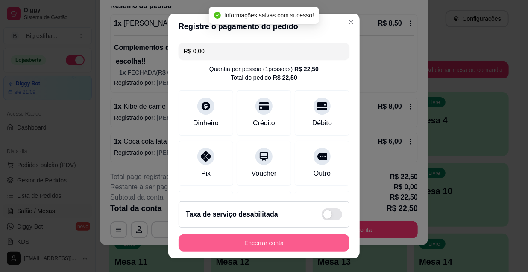
type input "R$ 0,00"
click at [291, 242] on button "Encerrar conta" at bounding box center [264, 243] width 166 height 17
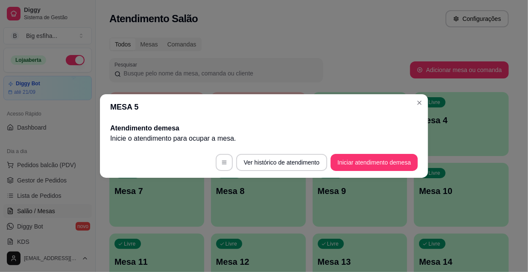
scroll to position [0, 0]
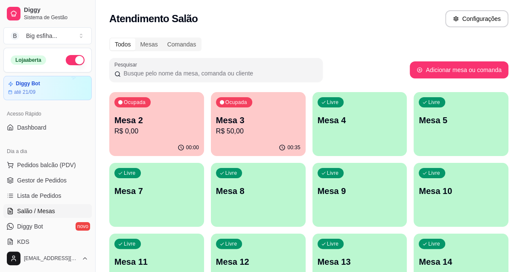
click at [272, 123] on p "Mesa 3" at bounding box center [258, 120] width 85 height 12
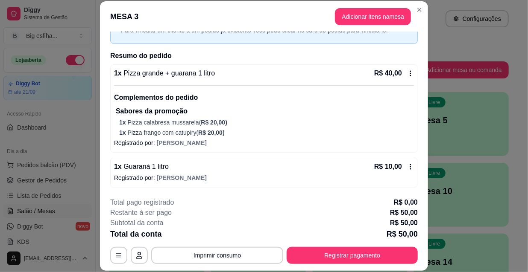
scroll to position [26, 0]
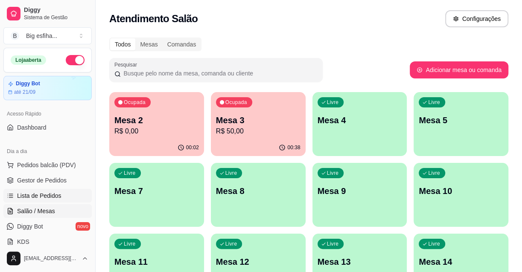
click at [34, 195] on span "Lista de Pedidos" at bounding box center [39, 196] width 44 height 9
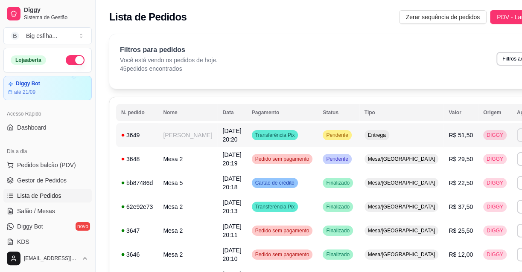
click at [517, 135] on button "Imprimir" at bounding box center [532, 136] width 30 height 14
click at [442, 163] on button "IMPRESSORA" at bounding box center [466, 165] width 62 height 14
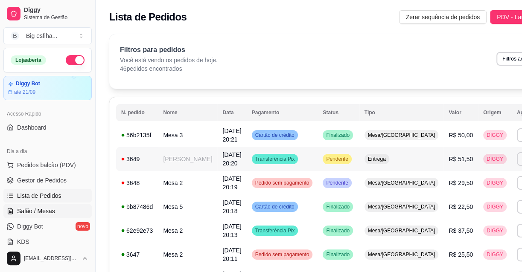
click at [50, 209] on span "Salão / Mesas" at bounding box center [36, 211] width 38 height 9
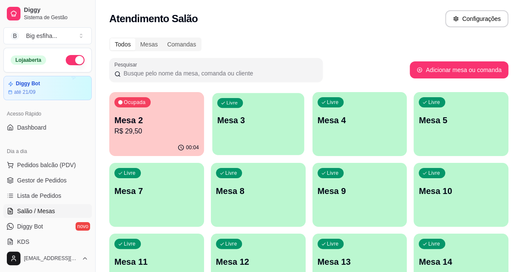
click at [232, 131] on div "Livre Mesa 3" at bounding box center [258, 119] width 92 height 52
click at [145, 112] on div "Ocupada Mesa 2 R$ 29,50" at bounding box center [156, 115] width 95 height 47
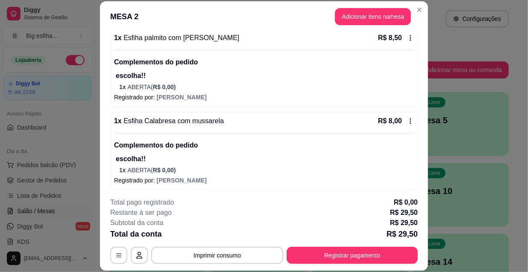
scroll to position [205, 0]
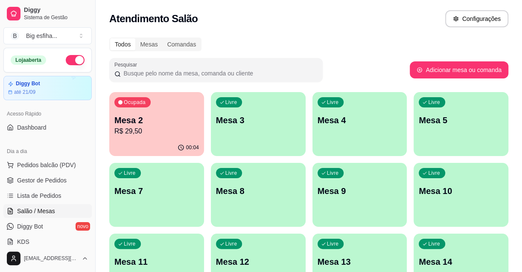
click at [271, 138] on div "Livre Mesa 3" at bounding box center [258, 119] width 95 height 54
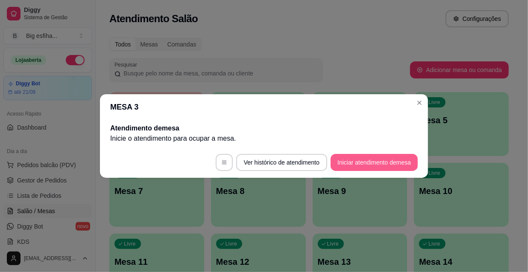
click at [375, 164] on button "Iniciar atendimento de mesa" at bounding box center [374, 162] width 87 height 17
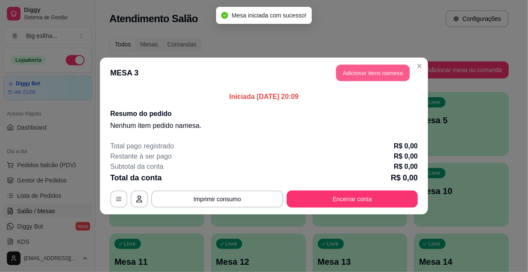
click at [367, 77] on button "Adicionar itens na mesa" at bounding box center [372, 73] width 73 height 17
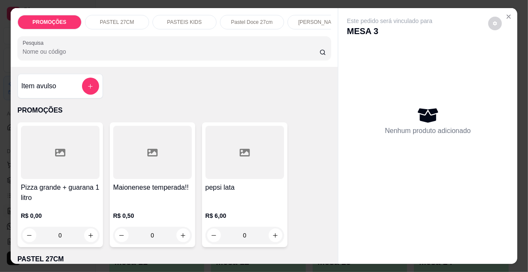
click at [304, 19] on p "[PERSON_NAME]" at bounding box center [319, 22] width 42 height 7
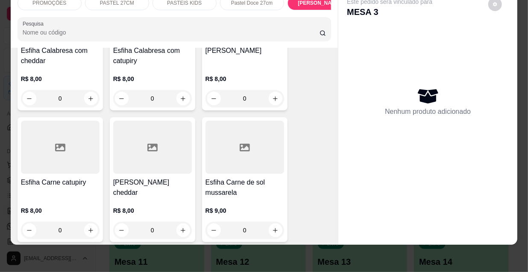
scroll to position [4835, 0]
click at [226, 177] on h4 "Esfiha Carne de sol mussarela" at bounding box center [244, 187] width 79 height 21
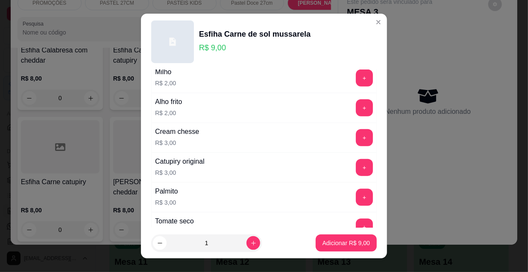
scroll to position [709, 0]
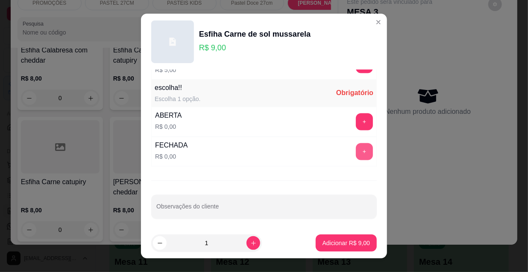
click at [356, 146] on button "+" at bounding box center [364, 152] width 17 height 17
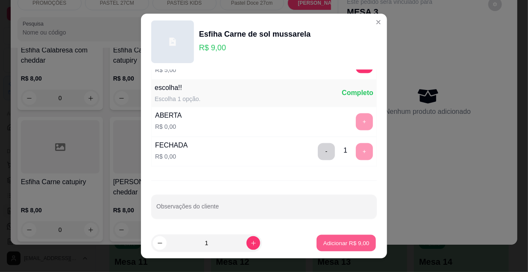
click at [352, 243] on p "Adicionar R$ 9,00" at bounding box center [346, 243] width 46 height 8
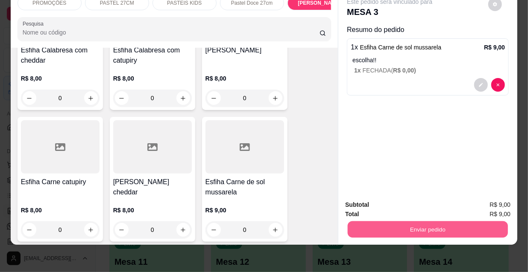
click at [403, 232] on button "Enviar pedido" at bounding box center [428, 229] width 160 height 17
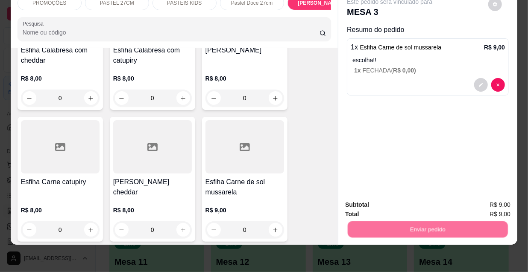
click at [396, 204] on button "Não registrar e enviar pedido" at bounding box center [400, 203] width 89 height 16
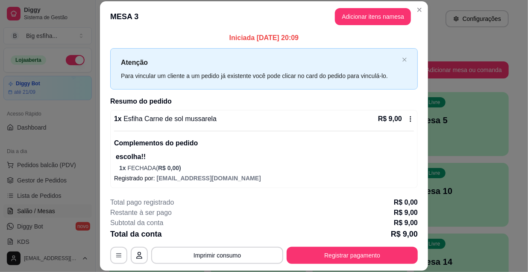
scroll to position [3, 0]
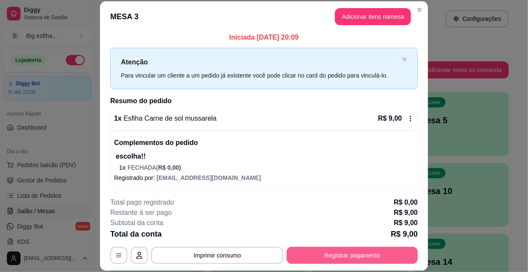
click at [354, 260] on button "Registrar pagamento" at bounding box center [352, 255] width 131 height 17
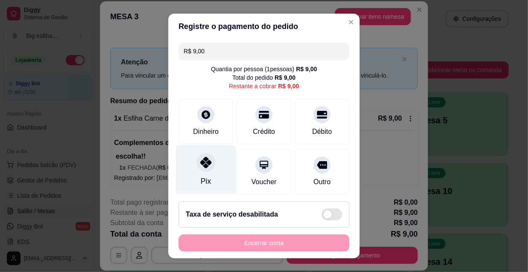
click at [208, 171] on div "Pix" at bounding box center [206, 171] width 60 height 50
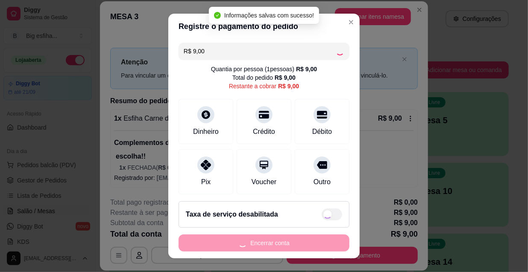
type input "R$ 0,00"
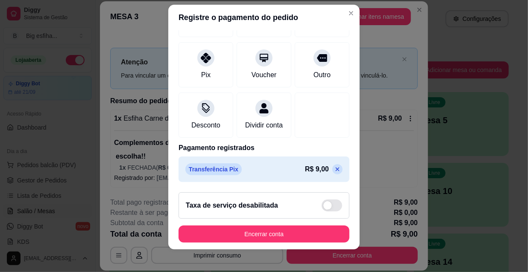
scroll to position [13, 0]
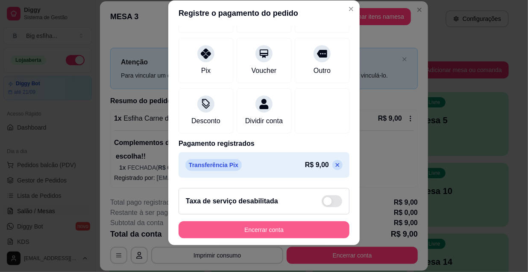
click at [249, 230] on button "Encerrar conta" at bounding box center [264, 230] width 171 height 17
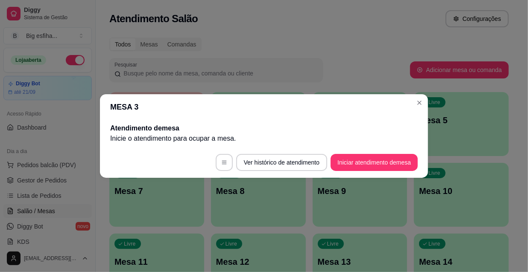
scroll to position [0, 0]
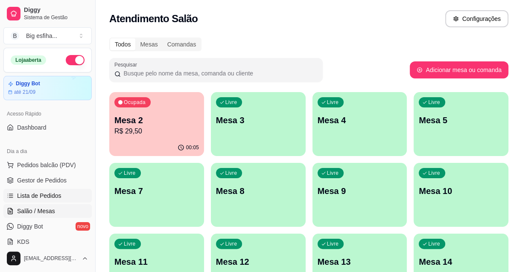
click at [62, 193] on link "Lista de Pedidos" at bounding box center [47, 196] width 88 height 14
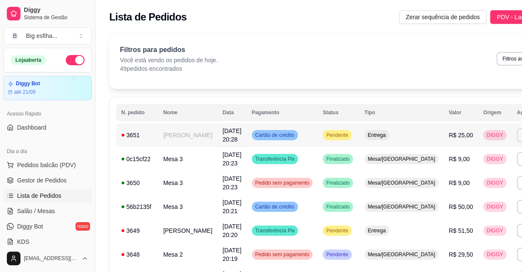
click at [517, 133] on button "Imprimir" at bounding box center [532, 136] width 30 height 14
click at [471, 161] on button "IMPRESSORA" at bounding box center [466, 164] width 60 height 13
click at [47, 211] on span "Salão / Mesas" at bounding box center [36, 211] width 38 height 9
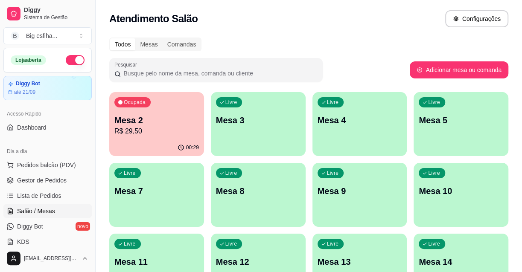
click at [282, 130] on div "Livre Mesa 3" at bounding box center [258, 119] width 95 height 54
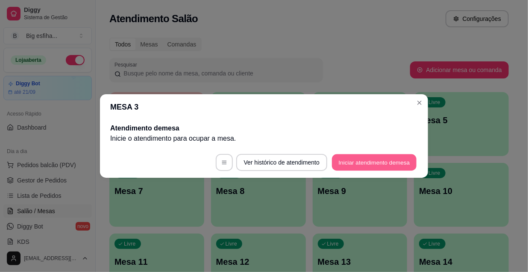
click at [399, 161] on button "Iniciar atendimento de mesa" at bounding box center [374, 163] width 85 height 17
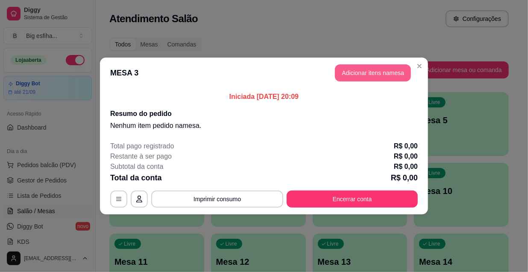
click at [367, 75] on button "Adicionar itens na mesa" at bounding box center [373, 72] width 76 height 17
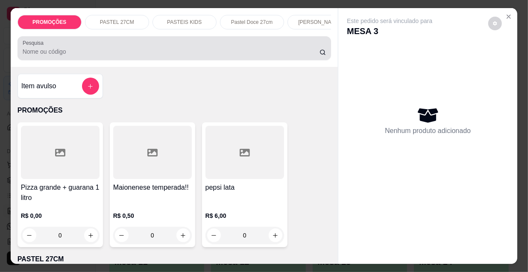
click at [222, 51] on div at bounding box center [175, 48] width 304 height 17
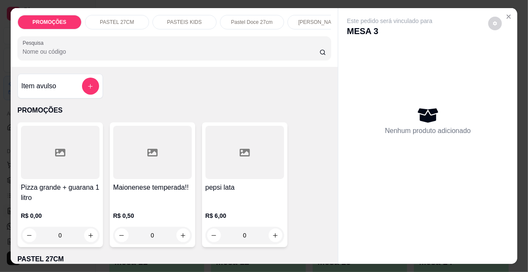
click at [107, 43] on div at bounding box center [175, 48] width 304 height 17
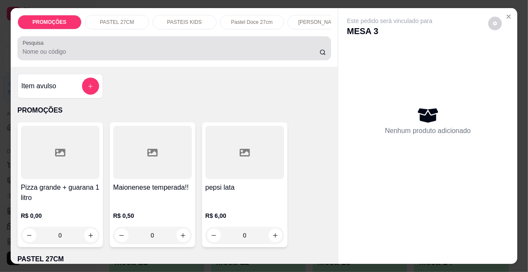
click at [115, 48] on div at bounding box center [175, 48] width 304 height 17
drag, startPoint x: 31, startPoint y: 43, endPoint x: 17, endPoint y: 45, distance: 13.8
click at [18, 45] on div "Pesquisa" at bounding box center [175, 48] width 314 height 24
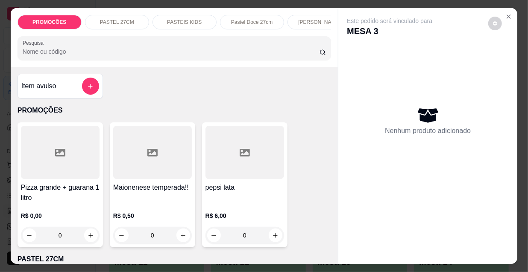
click at [19, 45] on div "Pesquisa" at bounding box center [175, 48] width 314 height 24
click at [26, 45] on label "Pesquisa" at bounding box center [35, 42] width 24 height 7
click at [26, 47] on input "Pesquisa" at bounding box center [171, 51] width 297 height 9
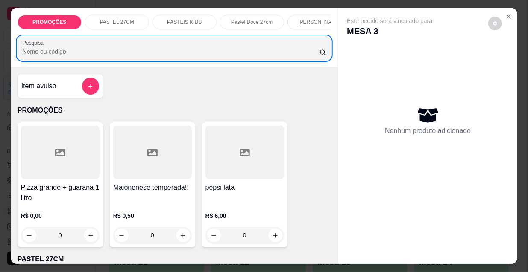
click at [26, 45] on label "Pesquisa" at bounding box center [35, 42] width 24 height 7
click at [26, 47] on input "Pesquisa" at bounding box center [171, 51] width 297 height 9
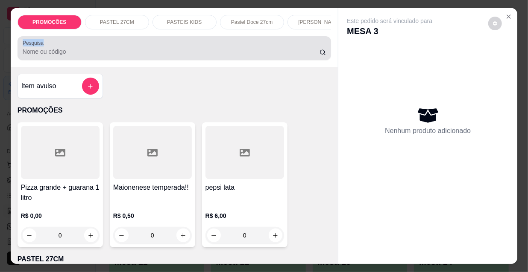
click at [26, 45] on label "Pesquisa" at bounding box center [35, 42] width 24 height 7
click at [26, 47] on input "Pesquisa" at bounding box center [171, 51] width 297 height 9
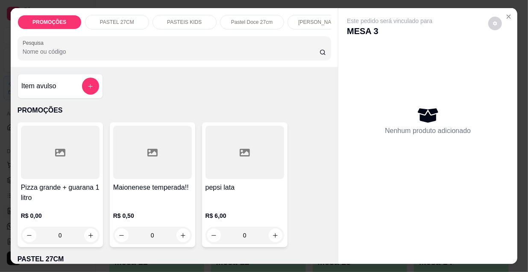
click at [306, 20] on p "[PERSON_NAME]" at bounding box center [319, 22] width 42 height 7
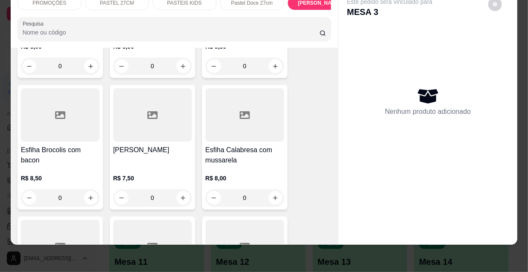
scroll to position [4602, 0]
click at [137, 146] on h4 "[PERSON_NAME]" at bounding box center [152, 151] width 79 height 10
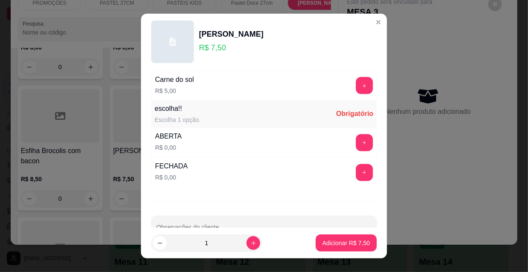
scroll to position [709, 0]
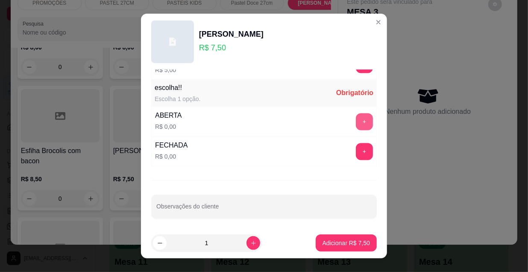
click at [356, 117] on button "+" at bounding box center [364, 122] width 17 height 17
click at [318, 119] on button "-" at bounding box center [326, 122] width 17 height 17
click at [356, 144] on button "+" at bounding box center [364, 152] width 17 height 17
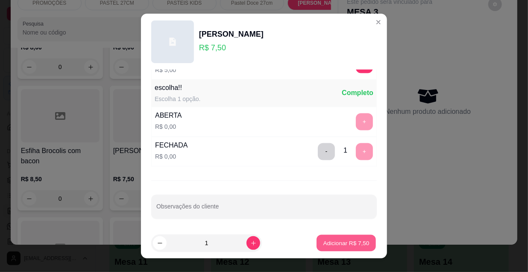
click at [344, 246] on p "Adicionar R$ 7,50" at bounding box center [346, 243] width 46 height 8
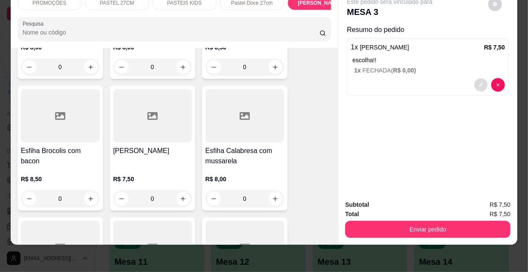
click at [474, 82] on button "decrease-product-quantity" at bounding box center [480, 85] width 13 height 13
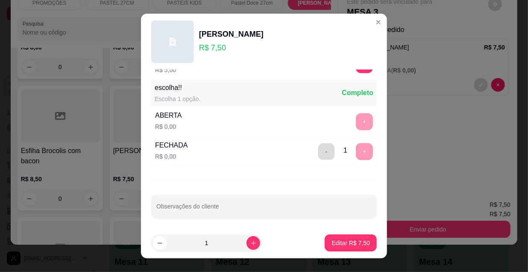
click at [318, 150] on button "-" at bounding box center [326, 152] width 17 height 17
click at [356, 120] on button "+" at bounding box center [364, 122] width 17 height 17
click at [352, 238] on button "Editar R$ 7,50" at bounding box center [351, 243] width 52 height 17
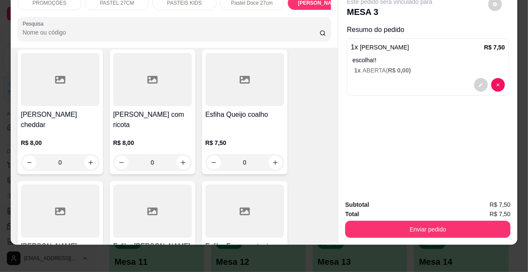
scroll to position [5301, 0]
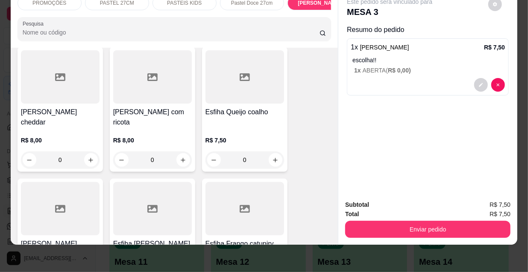
click at [81, 182] on div at bounding box center [60, 208] width 79 height 53
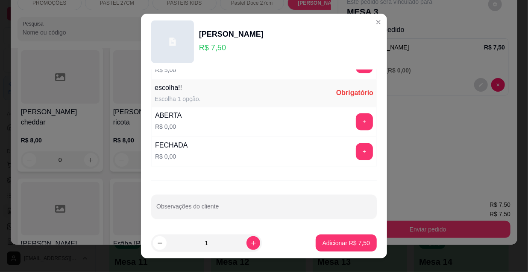
scroll to position [13, 0]
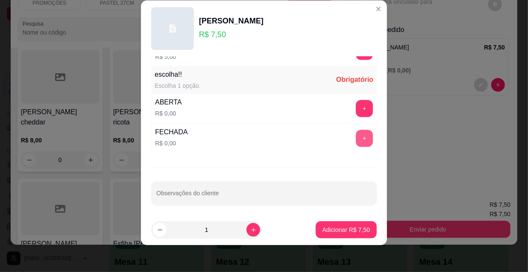
click at [356, 133] on button "+" at bounding box center [364, 138] width 17 height 17
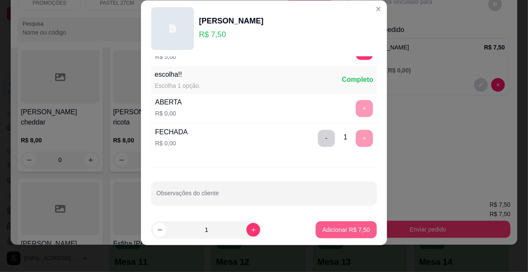
click at [328, 222] on button "Adicionar R$ 7,50" at bounding box center [346, 230] width 61 height 17
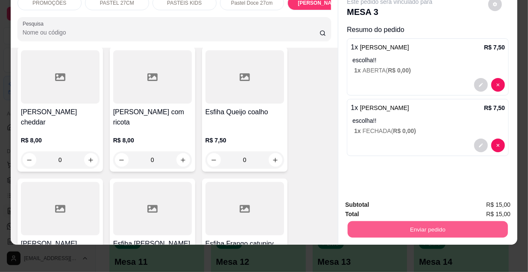
click at [392, 224] on button "Enviar pedido" at bounding box center [428, 229] width 160 height 17
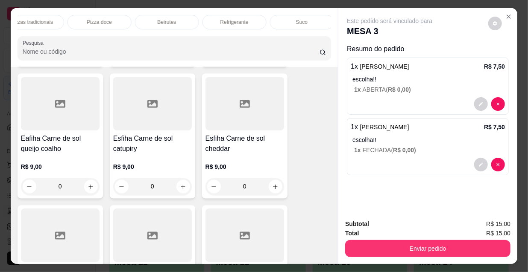
scroll to position [0, 492]
click at [271, 23] on div "Suco" at bounding box center [300, 22] width 64 height 15
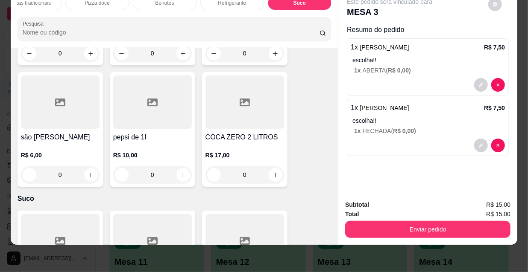
scroll to position [0, 0]
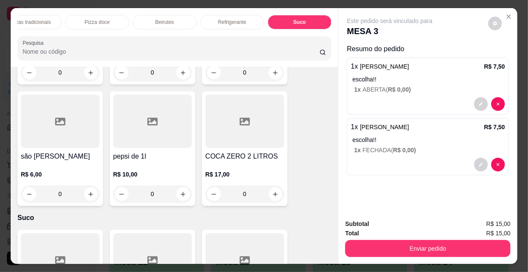
click at [227, 19] on p "Refrigerante" at bounding box center [232, 22] width 28 height 7
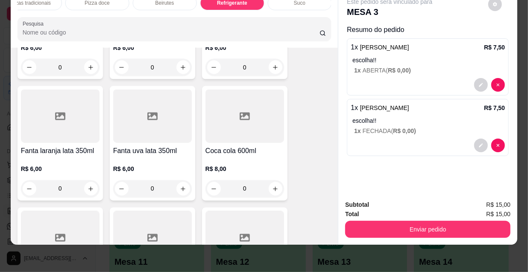
scroll to position [7891, 0]
type input "1"
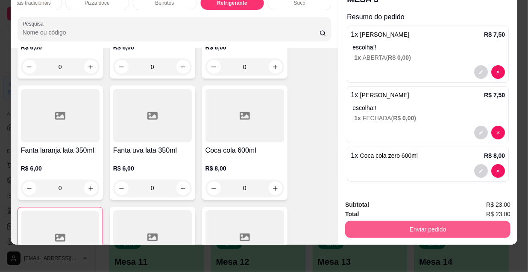
click at [470, 226] on button "Enviar pedido" at bounding box center [427, 229] width 165 height 17
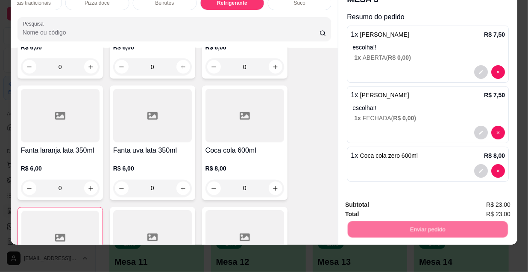
click at [398, 198] on button "Não registrar e enviar pedido" at bounding box center [400, 203] width 89 height 16
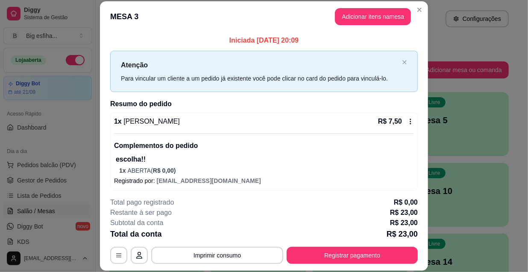
click at [337, 268] on footer "**********" at bounding box center [264, 231] width 328 height 80
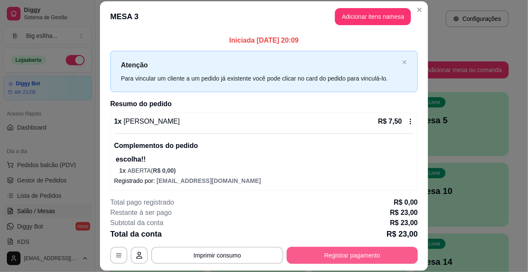
click at [338, 261] on button "Registrar pagamento" at bounding box center [352, 255] width 131 height 17
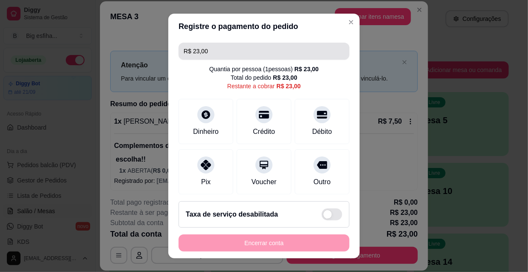
click at [195, 53] on input "R$ 23,00" at bounding box center [264, 51] width 161 height 17
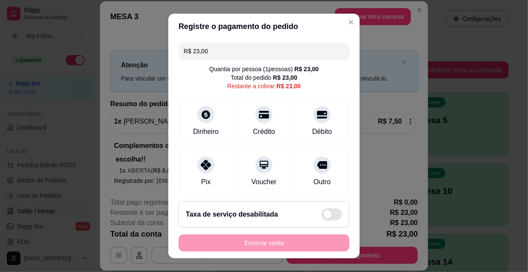
click at [219, 54] on input "R$ 23,00" at bounding box center [264, 51] width 161 height 17
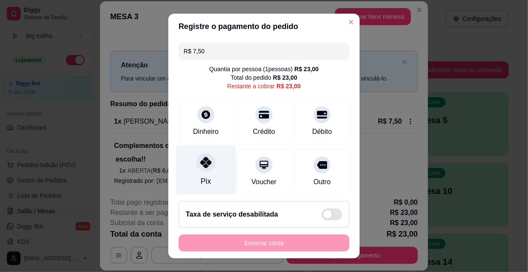
click at [195, 177] on div "Pix" at bounding box center [206, 171] width 60 height 50
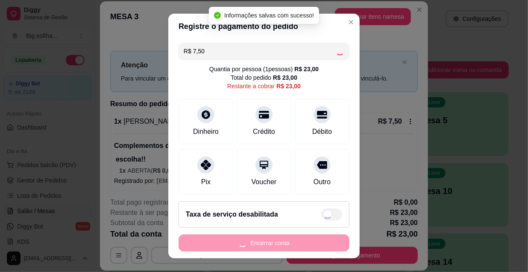
type input "R$ 15,50"
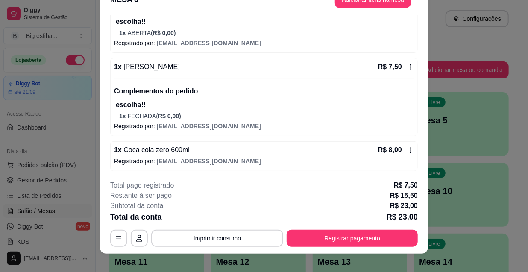
scroll to position [26, 0]
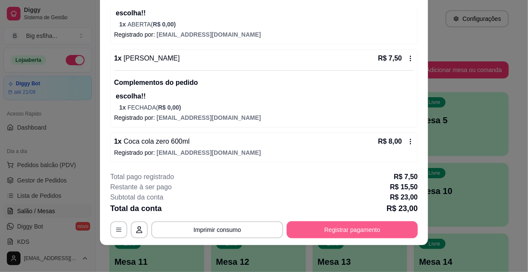
click at [380, 222] on button "Registrar pagamento" at bounding box center [352, 230] width 131 height 17
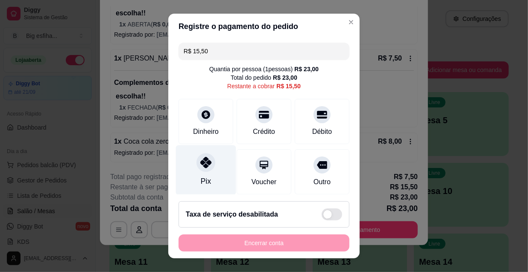
click at [203, 177] on div "Pix" at bounding box center [206, 181] width 10 height 11
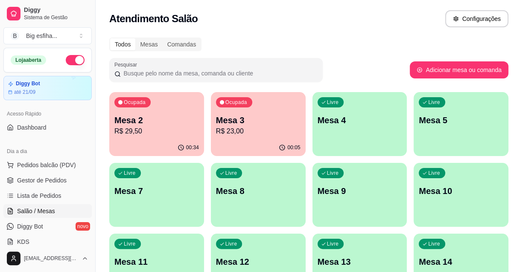
click at [167, 130] on p "R$ 29,50" at bounding box center [156, 131] width 85 height 10
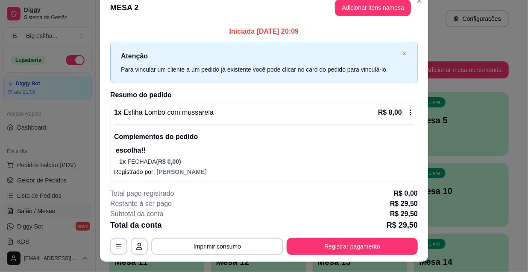
scroll to position [0, 0]
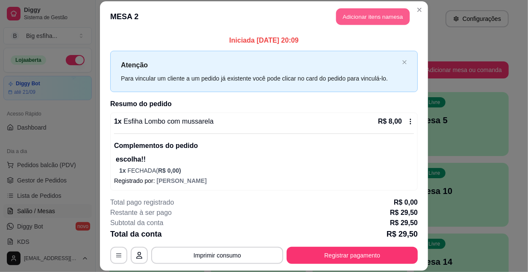
click at [360, 14] on button "Adicionar itens na mesa" at bounding box center [372, 17] width 73 height 17
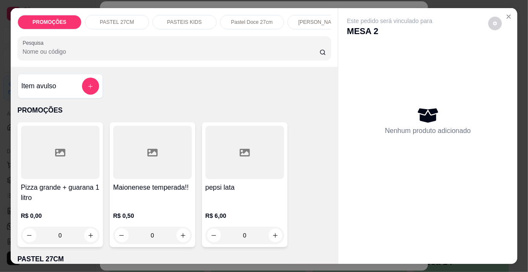
scroll to position [0, 492]
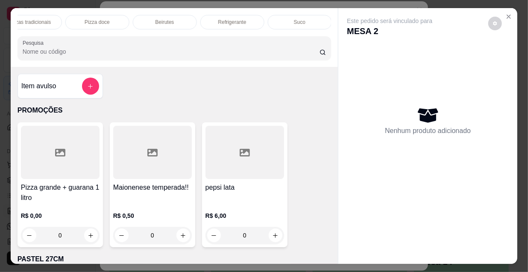
click at [228, 19] on p "Refrigerante" at bounding box center [232, 22] width 28 height 7
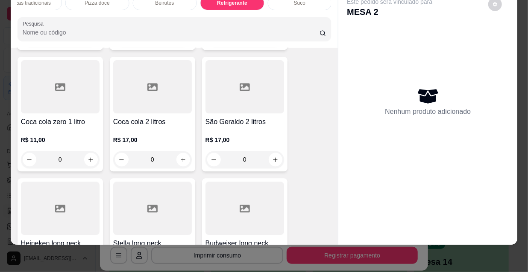
scroll to position [8202, 0]
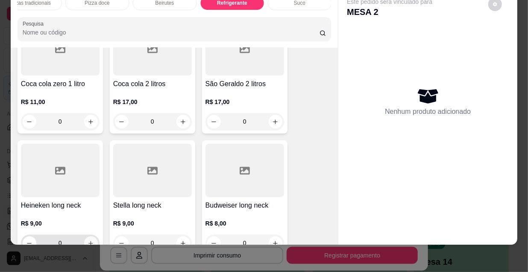
click at [88, 240] on icon "increase-product-quantity" at bounding box center [91, 243] width 6 height 6
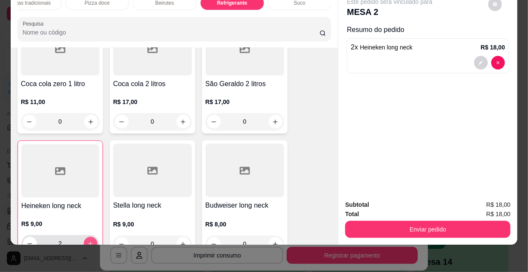
scroll to position [8202, 0]
click at [88, 240] on icon "increase-product-quantity" at bounding box center [90, 243] width 6 height 6
type input "3"
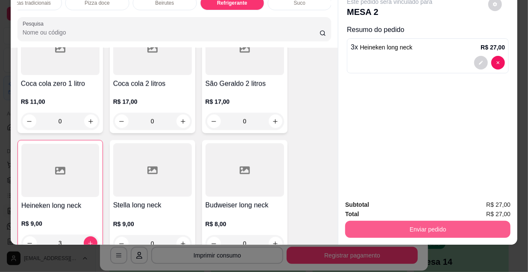
click at [410, 234] on div "Subtotal R$ 27,00 Total R$ 27,00 Enviar pedido" at bounding box center [427, 219] width 179 height 52
click at [414, 222] on button "Enviar pedido" at bounding box center [427, 229] width 165 height 17
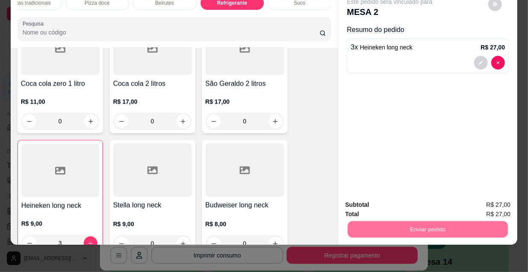
click at [393, 205] on button "Não registrar e enviar pedido" at bounding box center [400, 203] width 89 height 16
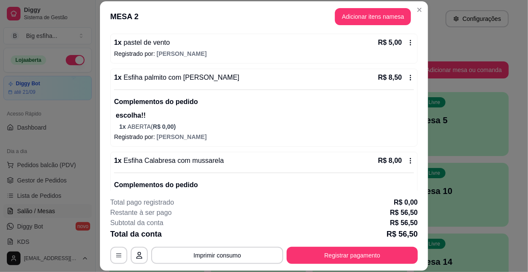
scroll to position [239, 0]
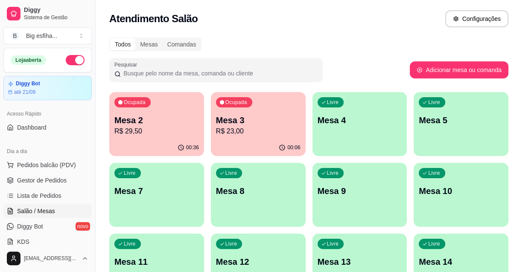
click at [370, 126] on div "Livre Mesa 4" at bounding box center [360, 119] width 95 height 54
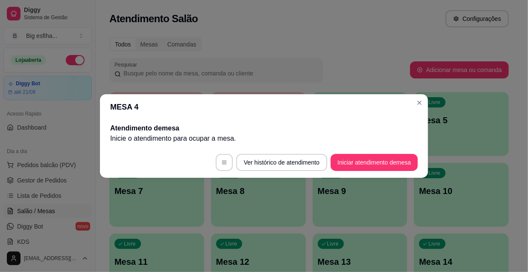
click at [364, 176] on footer "Ver histórico de atendimento Iniciar atendimento de mesa" at bounding box center [264, 162] width 328 height 31
click at [363, 168] on button "Iniciar atendimento de mesa" at bounding box center [374, 162] width 87 height 17
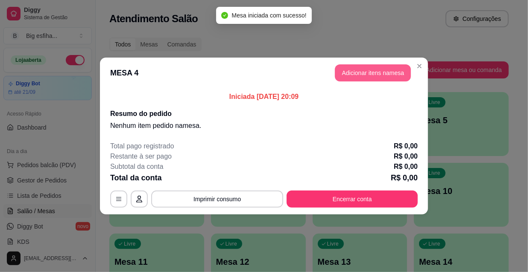
click at [374, 73] on button "Adicionar itens na mesa" at bounding box center [373, 72] width 76 height 17
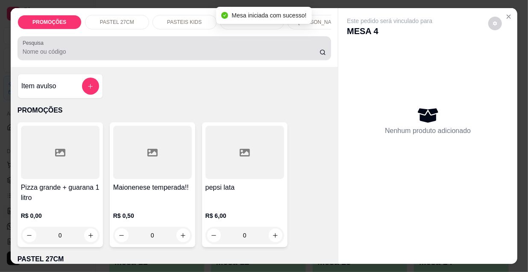
click at [46, 55] on input "Pesquisa" at bounding box center [171, 51] width 297 height 9
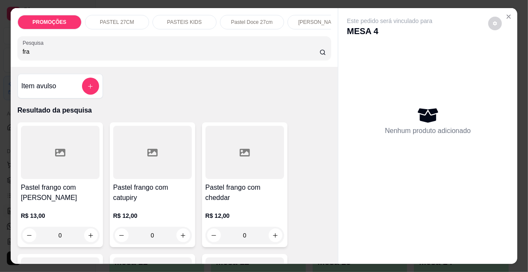
type input "fra"
click at [67, 179] on div at bounding box center [60, 152] width 79 height 53
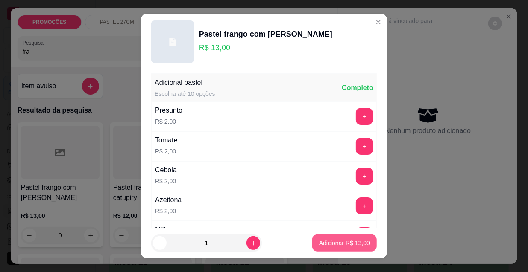
click at [351, 245] on p "Adicionar R$ 13,00" at bounding box center [344, 243] width 51 height 9
type input "1"
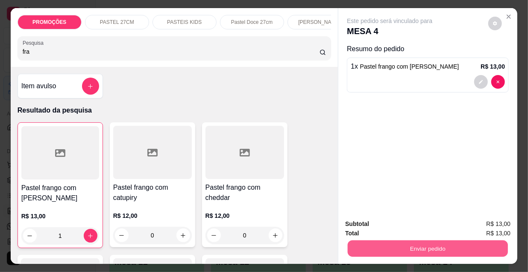
click at [406, 247] on button "Enviar pedido" at bounding box center [428, 248] width 160 height 17
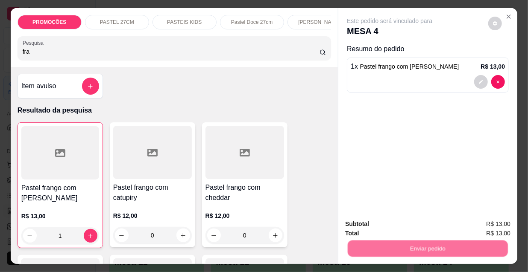
click at [400, 227] on button "Não registrar e enviar pedido" at bounding box center [400, 225] width 89 height 16
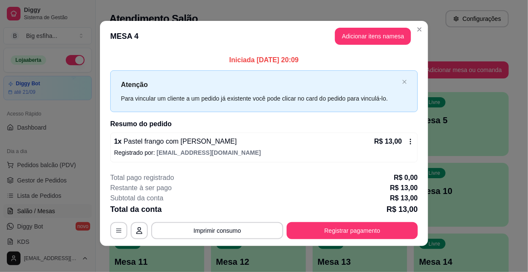
scroll to position [3, 0]
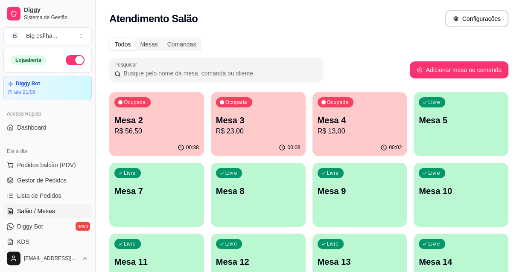
click at [183, 129] on p "R$ 56,50" at bounding box center [156, 131] width 85 height 10
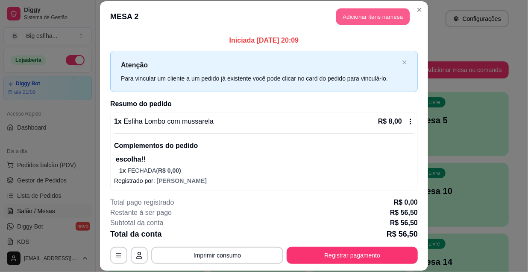
click at [371, 12] on button "Adicionar itens na mesa" at bounding box center [372, 17] width 73 height 17
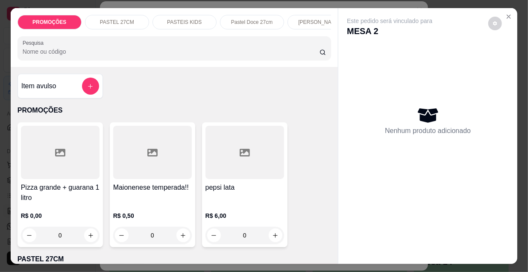
scroll to position [0, 492]
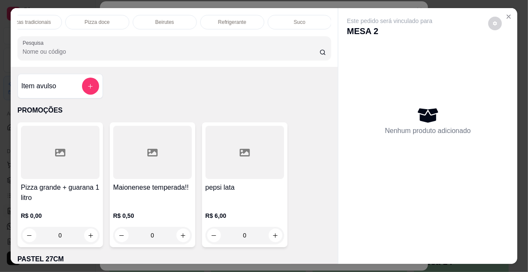
click at [218, 21] on p "Refrigerante" at bounding box center [232, 22] width 28 height 7
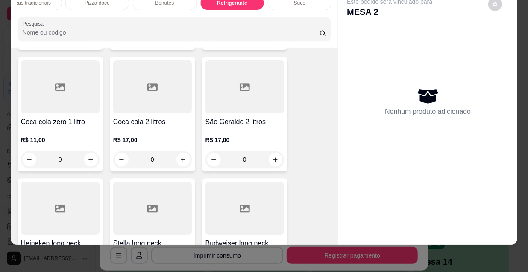
scroll to position [8202, 0]
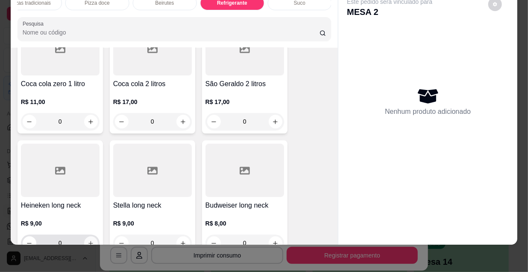
click at [90, 240] on icon "increase-product-quantity" at bounding box center [91, 243] width 6 height 6
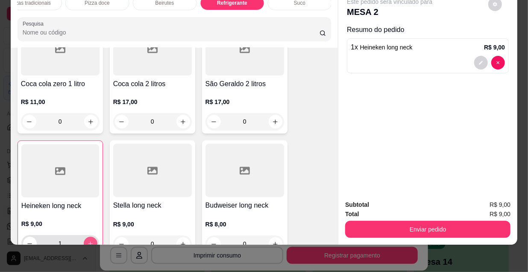
type input "1"
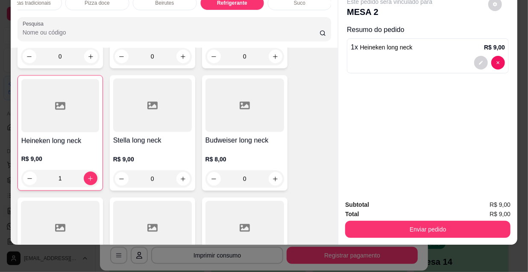
scroll to position [8280, 0]
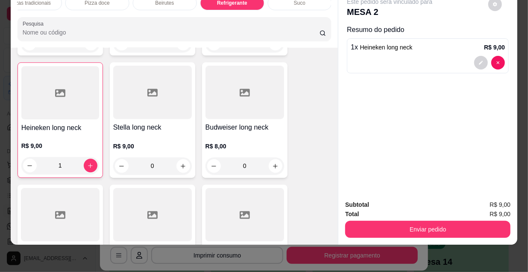
type input "1"
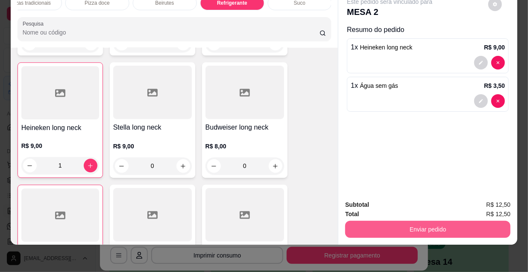
click at [372, 229] on button "Enviar pedido" at bounding box center [427, 229] width 165 height 17
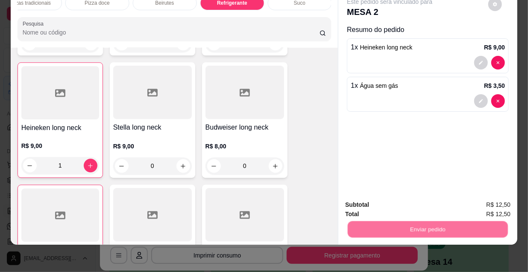
click at [378, 199] on button "Não registrar e enviar pedido" at bounding box center [400, 203] width 86 height 16
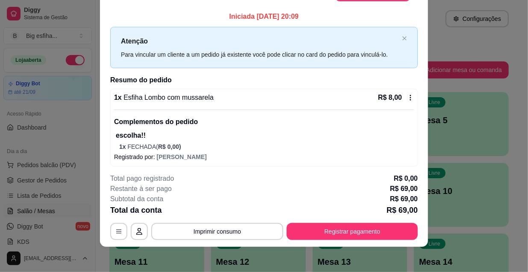
scroll to position [26, 0]
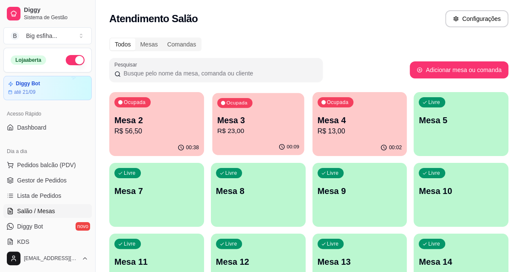
click at [287, 138] on div "Ocupada Mesa 3 R$ 23,00" at bounding box center [258, 116] width 92 height 46
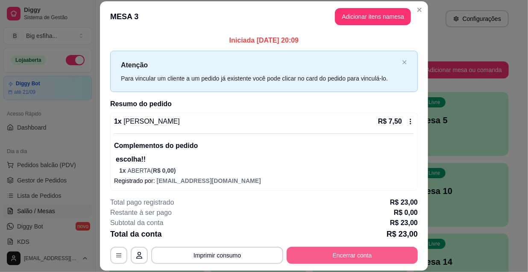
click at [367, 252] on button "Encerrar conta" at bounding box center [352, 255] width 131 height 17
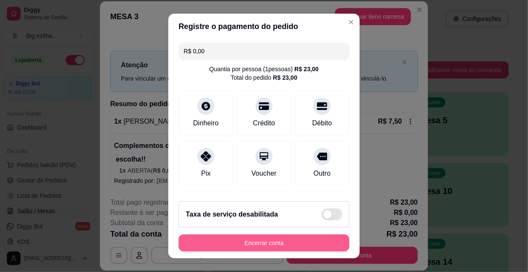
click at [324, 249] on button "Encerrar conta" at bounding box center [264, 243] width 171 height 17
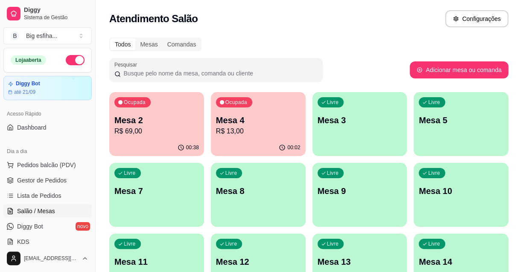
click at [249, 121] on p "Mesa 4" at bounding box center [258, 120] width 85 height 12
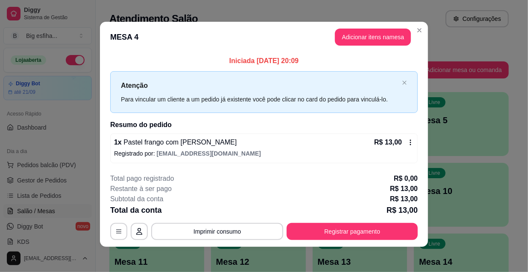
scroll to position [3, 0]
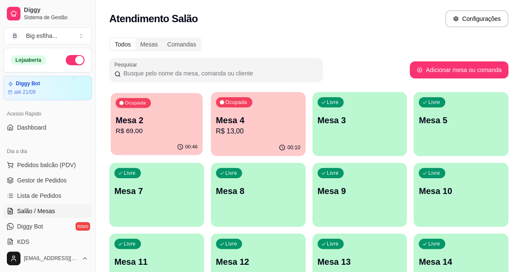
click at [132, 122] on p "Mesa 2" at bounding box center [157, 121] width 82 height 12
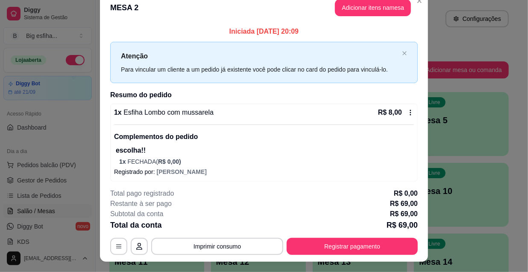
scroll to position [0, 0]
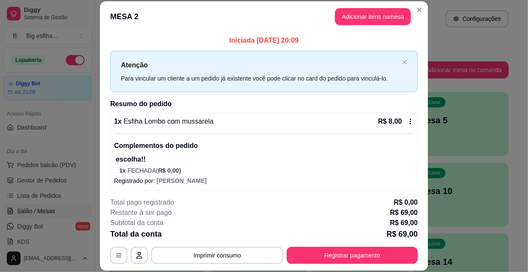
click at [364, 265] on footer "**********" at bounding box center [264, 231] width 328 height 80
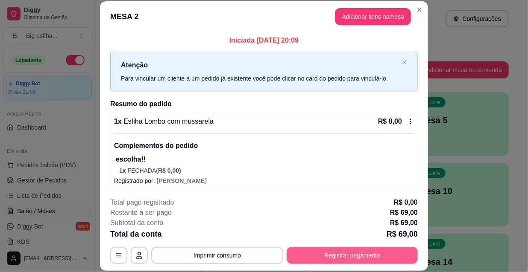
click at [358, 256] on button "Registrar pagamento" at bounding box center [352, 255] width 131 height 17
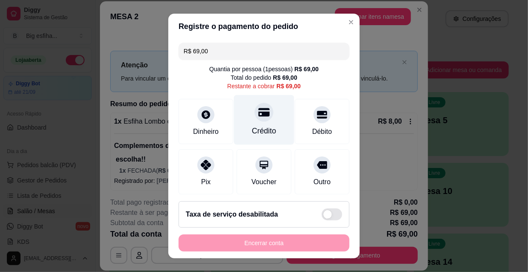
click at [258, 115] on icon at bounding box center [263, 112] width 11 height 9
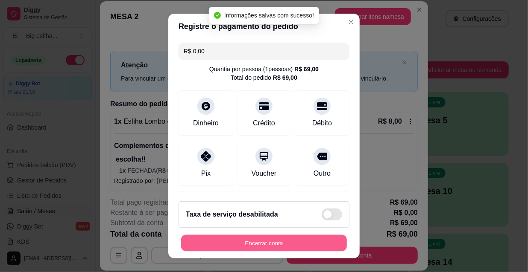
type input "R$ 0,00"
click at [251, 244] on button "Encerrar conta" at bounding box center [264, 243] width 166 height 17
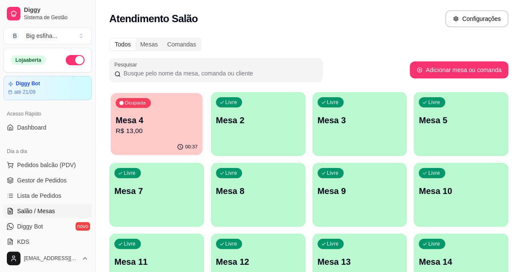
click at [164, 120] on p "Mesa 4" at bounding box center [157, 121] width 82 height 12
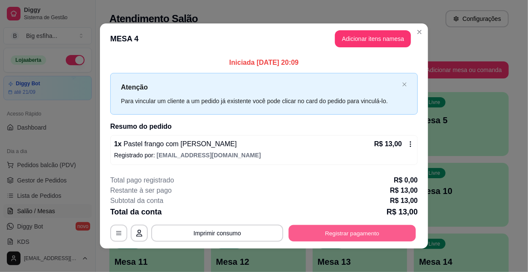
click at [390, 238] on button "Registrar pagamento" at bounding box center [352, 233] width 127 height 17
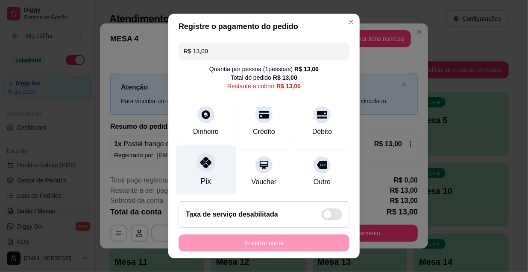
click at [203, 170] on div at bounding box center [205, 162] width 19 height 19
type input "R$ 0,00"
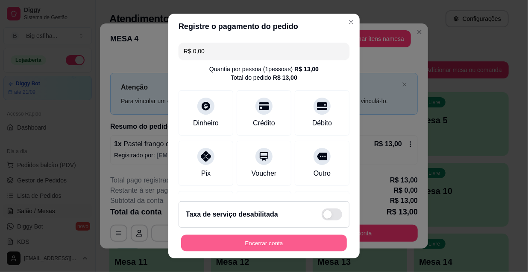
click at [248, 245] on button "Encerrar conta" at bounding box center [264, 243] width 166 height 17
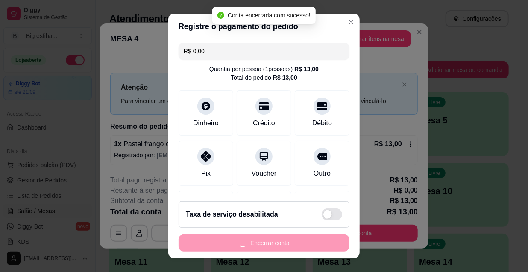
scroll to position [99, 0]
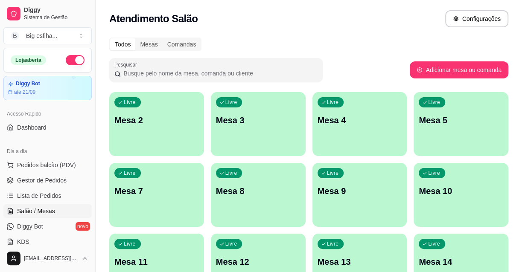
click at [158, 137] on div "Livre Mesa 2" at bounding box center [156, 119] width 95 height 54
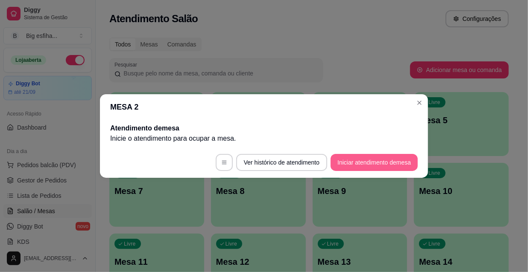
click at [340, 164] on button "Iniciar atendimento de mesa" at bounding box center [374, 162] width 87 height 17
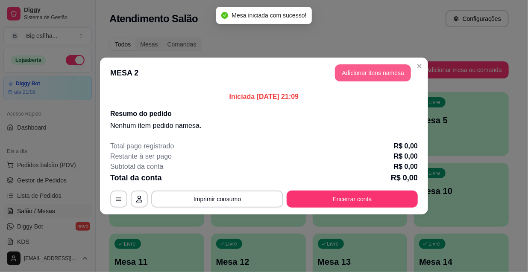
click at [375, 73] on button "Adicionar itens na mesa" at bounding box center [373, 72] width 76 height 17
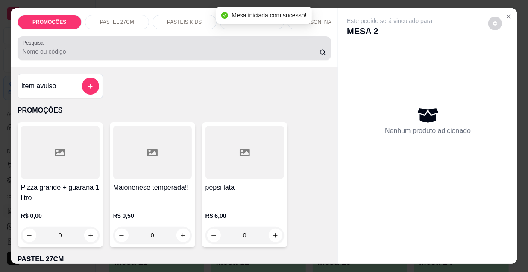
click at [174, 56] on input "Pesquisa" at bounding box center [171, 51] width 297 height 9
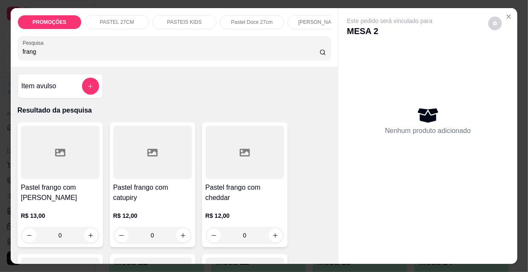
type input "frang"
click at [48, 184] on div "Pastel frango com mussarela R$ 13,00 0" at bounding box center [60, 185] width 85 height 125
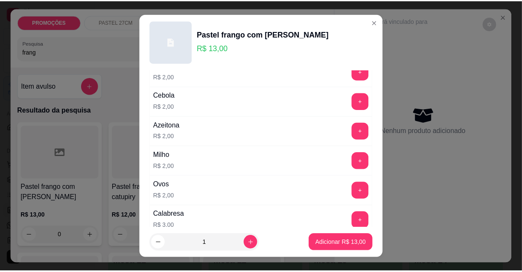
scroll to position [77, 0]
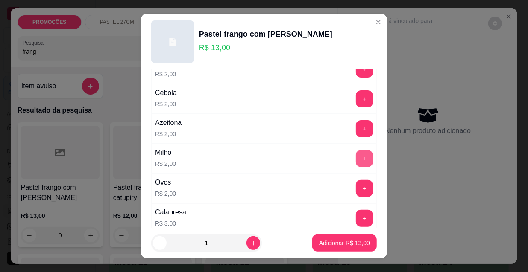
click at [356, 160] on button "+" at bounding box center [364, 158] width 17 height 17
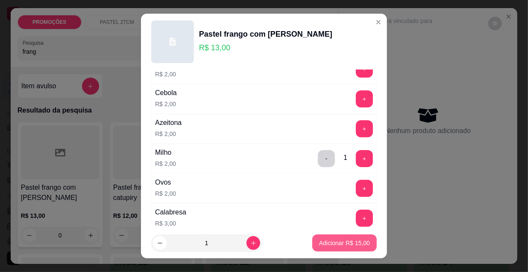
click at [329, 234] on footer "1 Adicionar R$ 15,00" at bounding box center [264, 243] width 246 height 31
click at [330, 241] on p "Adicionar R$ 15,00" at bounding box center [345, 243] width 50 height 8
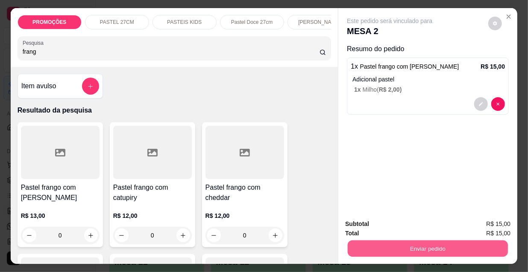
click at [366, 244] on button "Enviar pedido" at bounding box center [428, 248] width 160 height 17
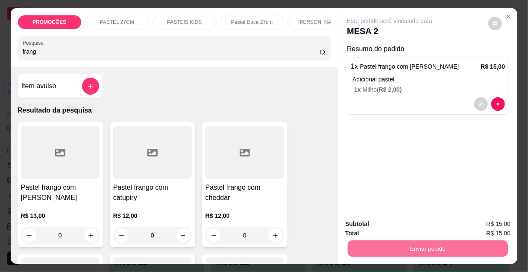
click at [369, 220] on button "Não registrar e enviar pedido" at bounding box center [400, 225] width 89 height 16
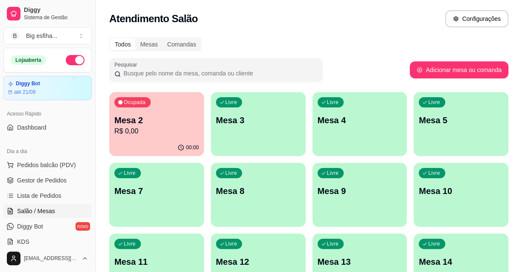
click at [236, 134] on div "Livre Mesa 3" at bounding box center [258, 119] width 95 height 54
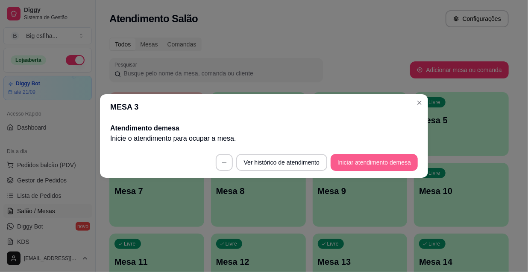
click at [341, 158] on button "Iniciar atendimento de mesa" at bounding box center [374, 162] width 87 height 17
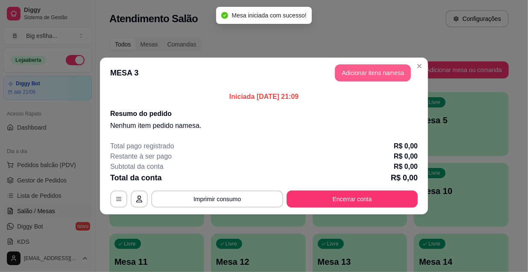
click at [343, 70] on button "Adicionar itens na mesa" at bounding box center [373, 72] width 76 height 17
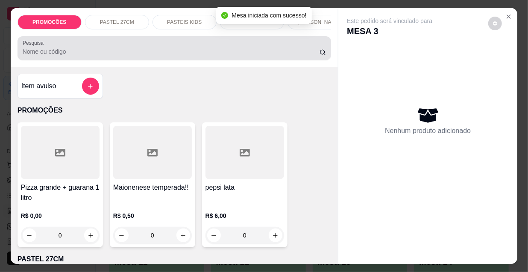
click at [249, 56] on input "Pesquisa" at bounding box center [171, 51] width 297 height 9
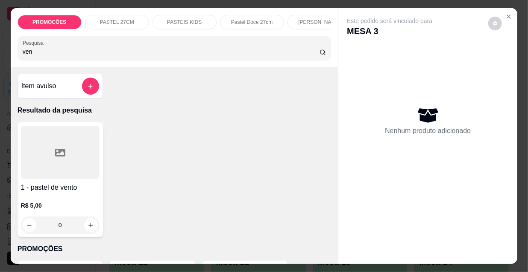
type input "ven"
click at [48, 169] on div at bounding box center [60, 152] width 79 height 53
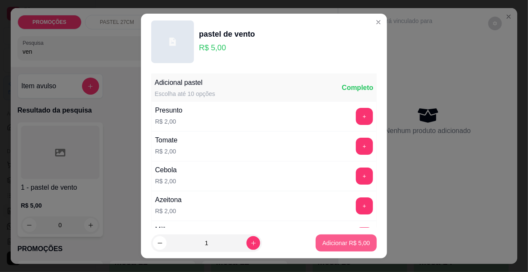
click at [322, 239] on p "Adicionar R$ 5,00" at bounding box center [345, 243] width 47 height 9
type input "1"
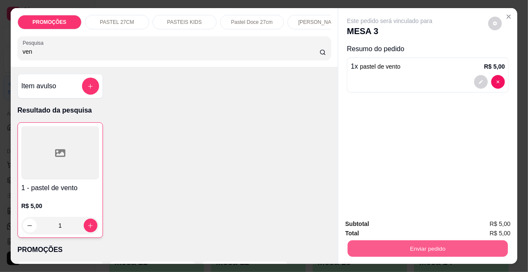
click at [377, 249] on button "Enviar pedido" at bounding box center [428, 248] width 160 height 17
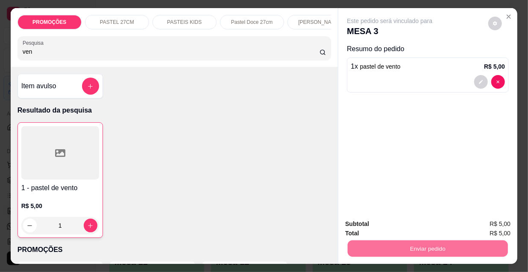
click at [370, 231] on button "Não registrar e enviar pedido" at bounding box center [400, 225] width 89 height 16
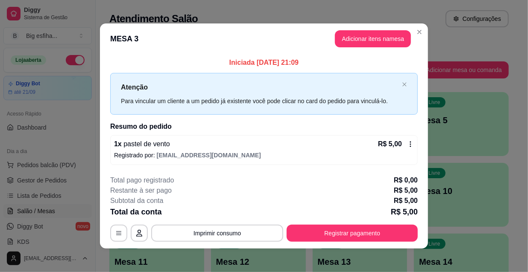
click at [359, 228] on button "Registrar pagamento" at bounding box center [352, 233] width 131 height 17
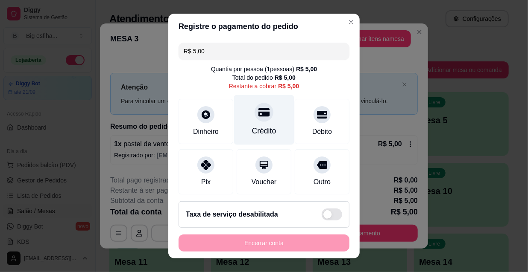
click at [246, 124] on div "Crédito" at bounding box center [264, 120] width 60 height 50
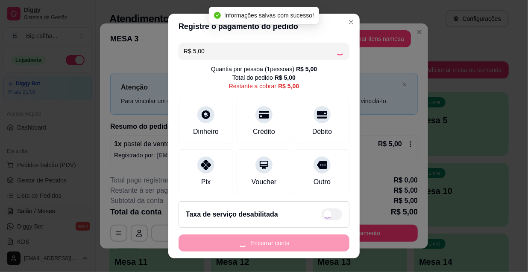
type input "R$ 0,00"
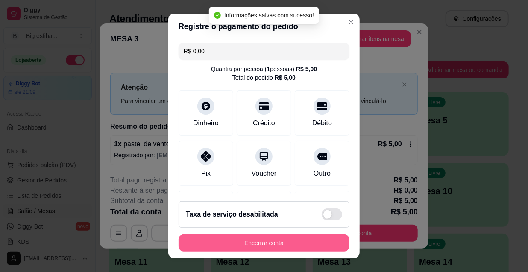
click at [293, 246] on button "Encerrar conta" at bounding box center [264, 243] width 171 height 17
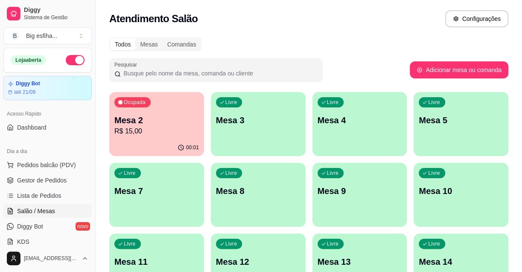
click at [158, 132] on p "R$ 15,00" at bounding box center [156, 131] width 85 height 10
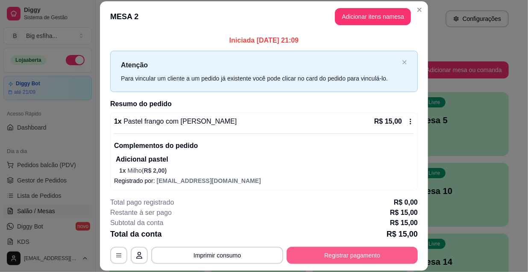
click at [357, 260] on button "Registrar pagamento" at bounding box center [352, 255] width 131 height 17
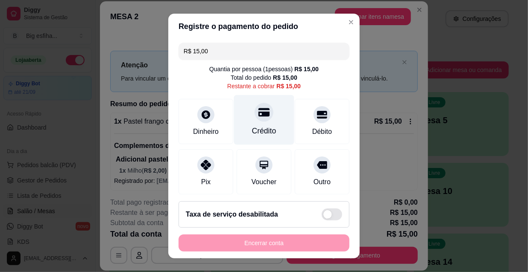
click at [256, 128] on div "Crédito" at bounding box center [264, 131] width 24 height 11
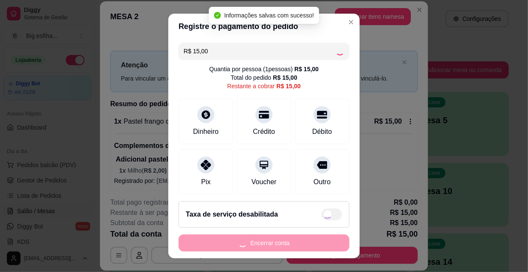
type input "R$ 0,00"
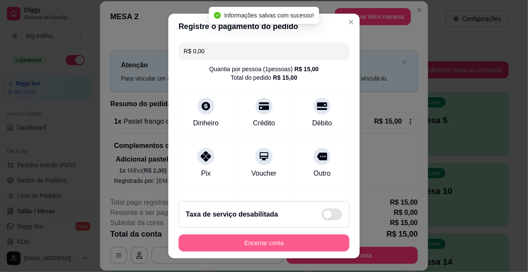
click at [268, 243] on button "Encerrar conta" at bounding box center [264, 243] width 171 height 17
